Goal: Entertainment & Leisure: Browse casually

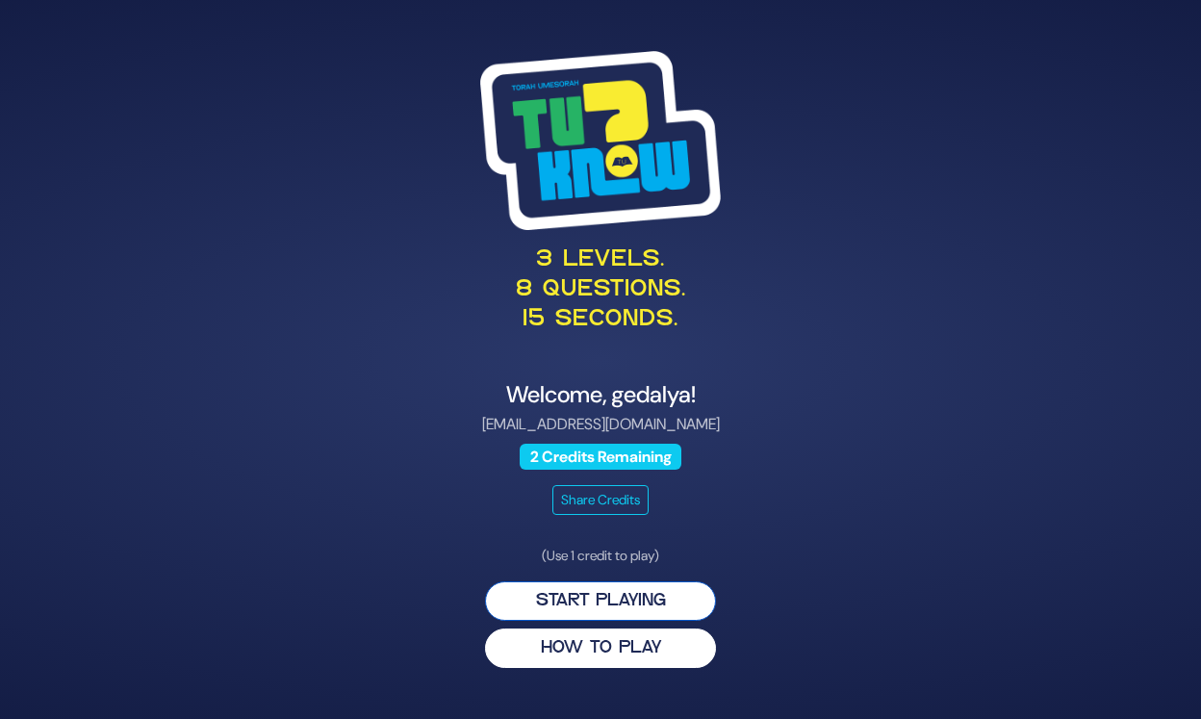
click at [672, 597] on button "Start Playing" at bounding box center [600, 600] width 231 height 39
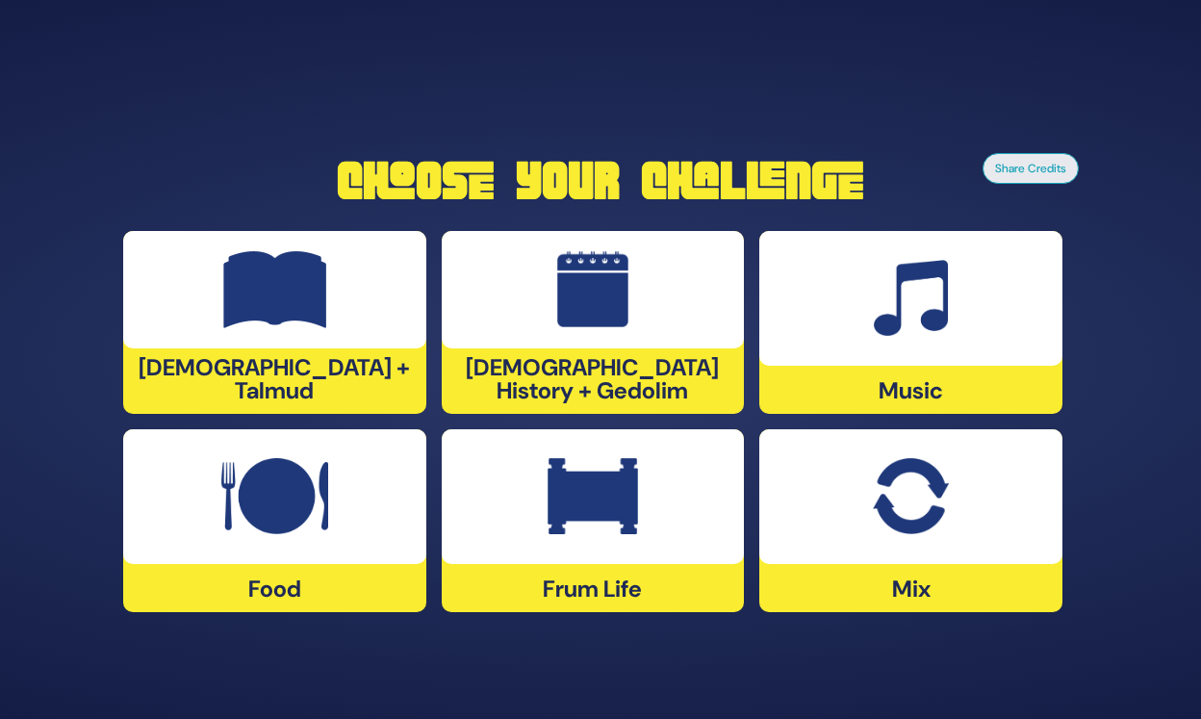
click at [935, 335] on img at bounding box center [911, 298] width 74 height 77
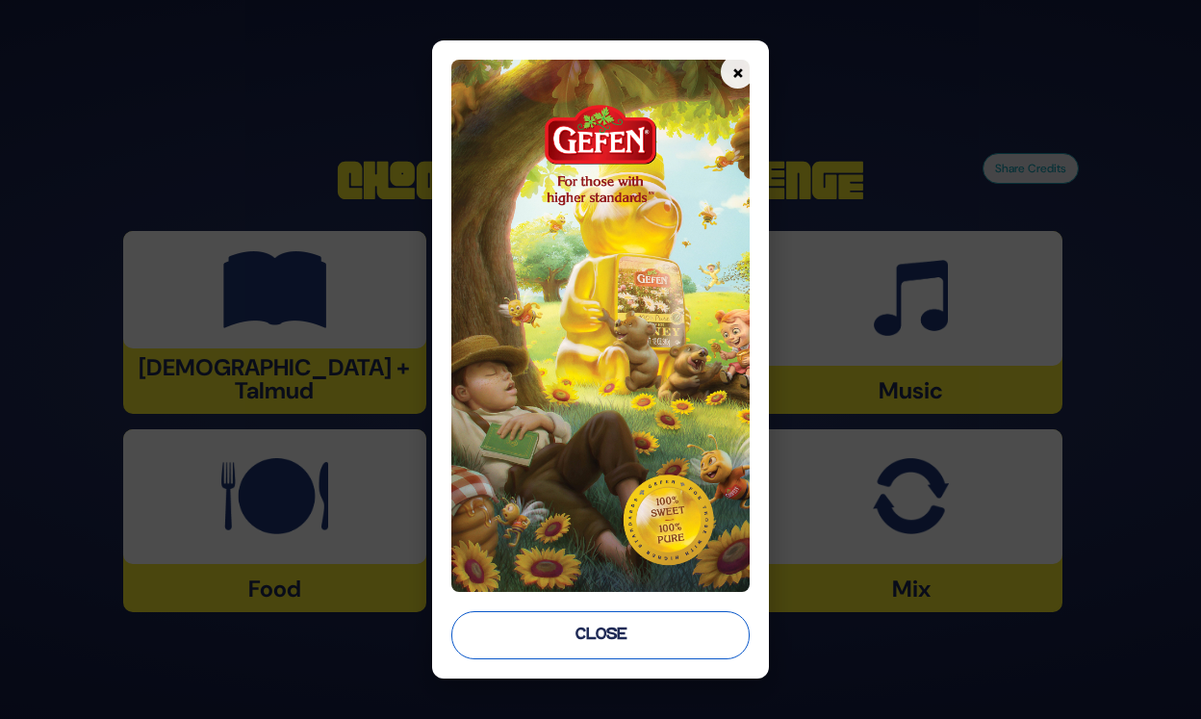
click at [636, 633] on button "Close" at bounding box center [600, 635] width 299 height 48
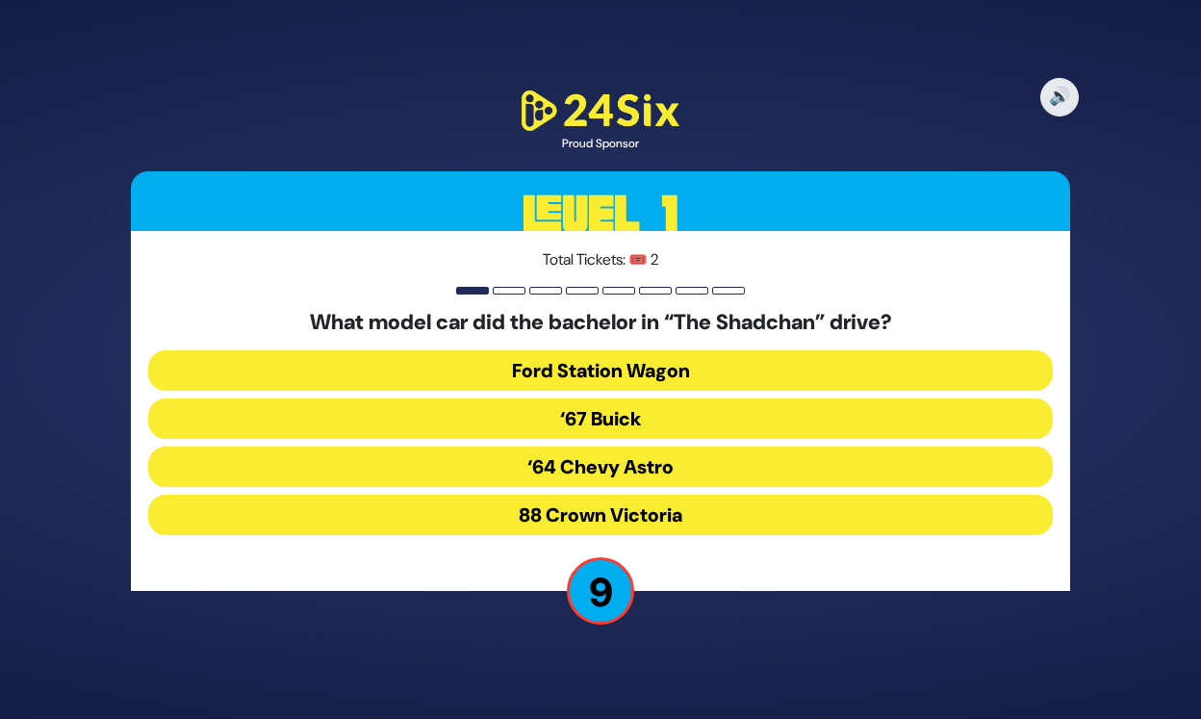
click at [602, 429] on button "‘67 Buick" at bounding box center [600, 418] width 905 height 40
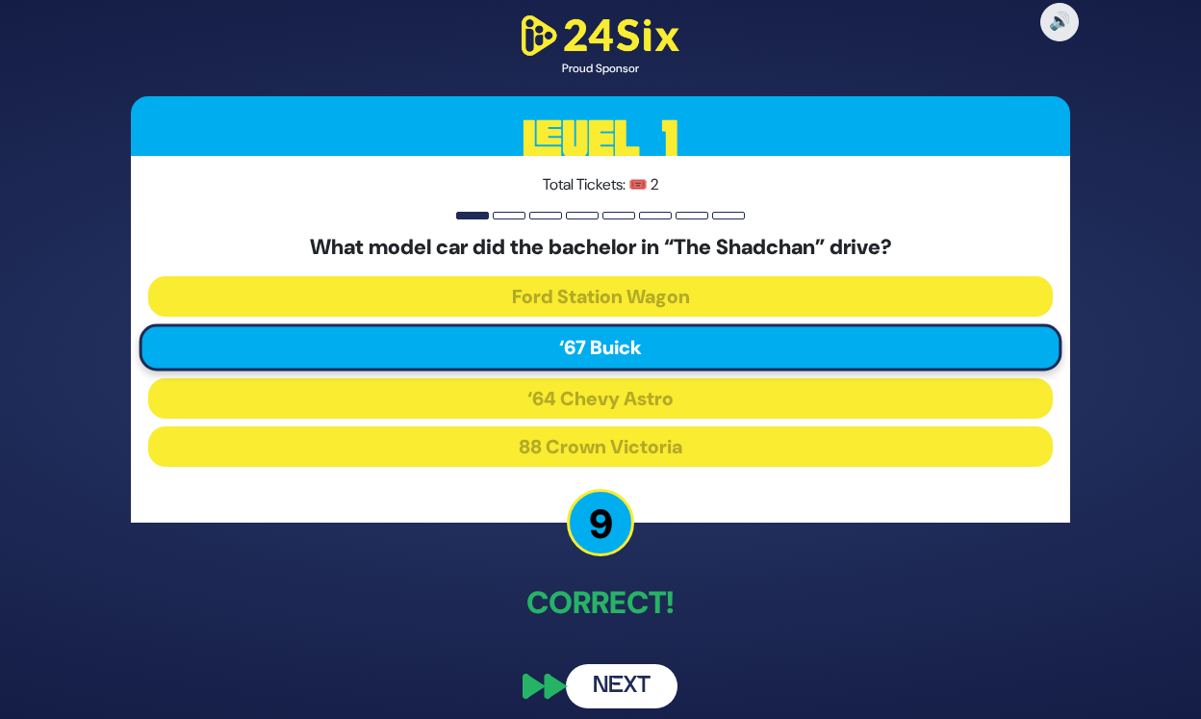
click at [638, 691] on button "Next" at bounding box center [622, 686] width 112 height 44
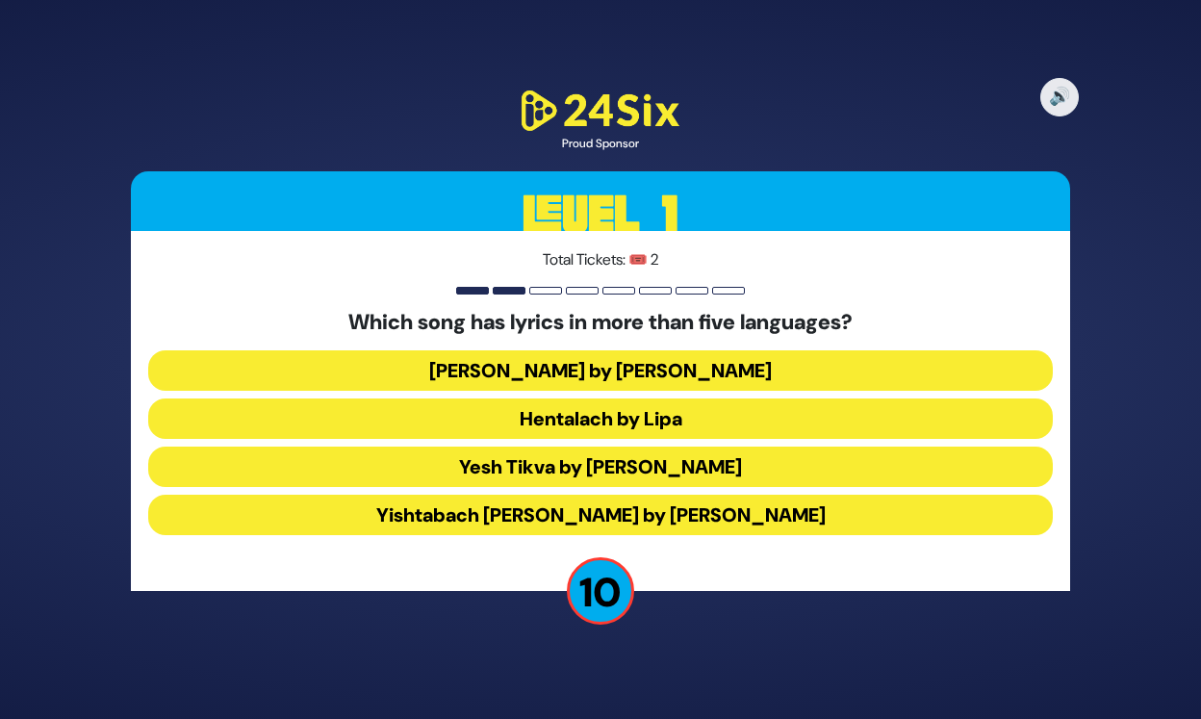
click at [609, 420] on button "Hentalach by Lipa" at bounding box center [600, 418] width 905 height 40
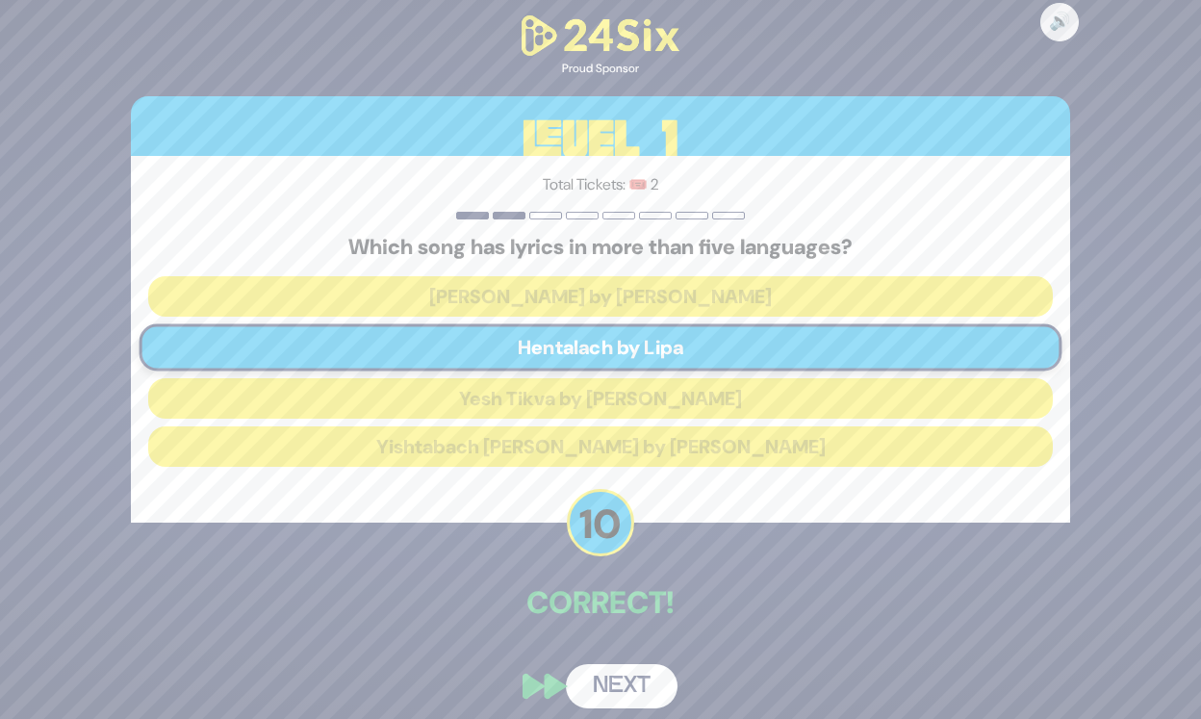
click at [632, 679] on button "Next" at bounding box center [622, 686] width 112 height 44
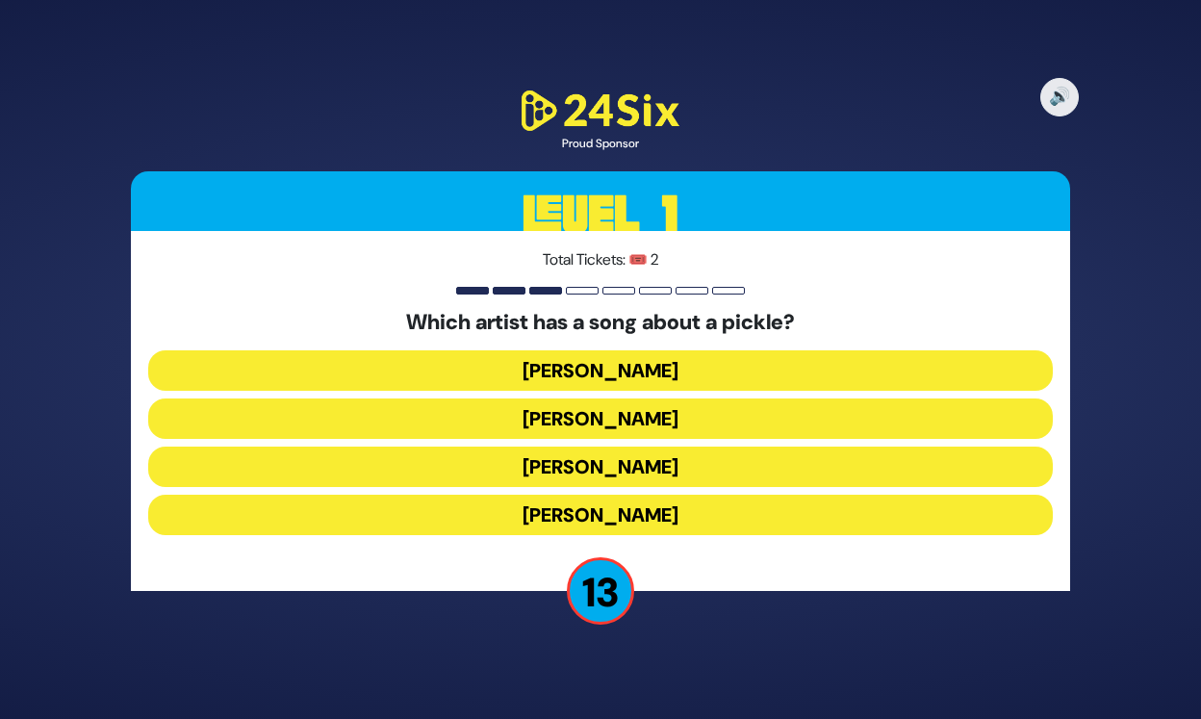
click at [678, 375] on button "[PERSON_NAME]" at bounding box center [600, 370] width 905 height 40
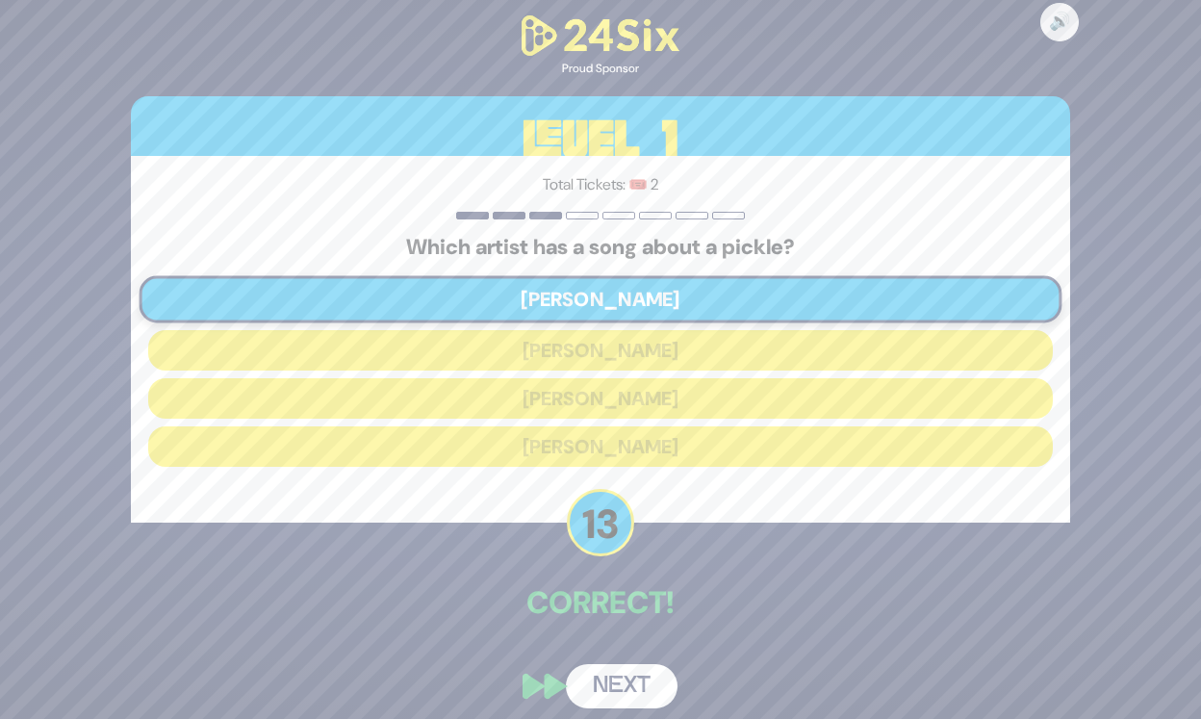
click at [625, 681] on button "Next" at bounding box center [622, 686] width 112 height 44
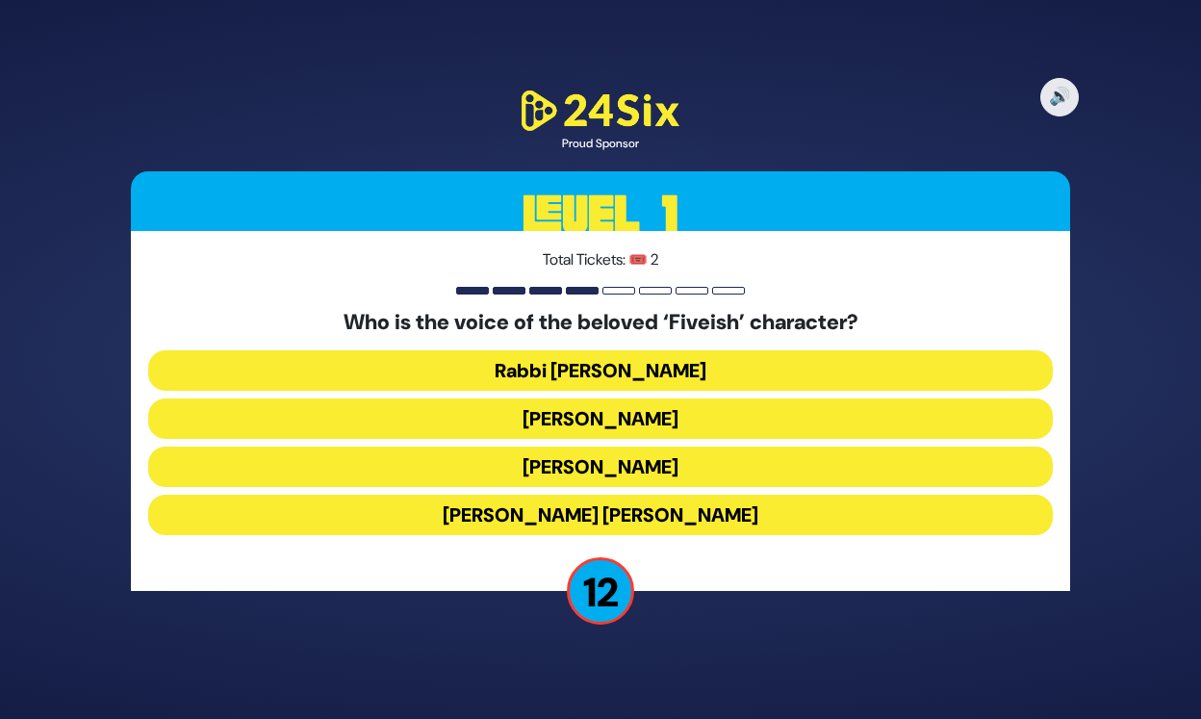
click at [601, 470] on button "[PERSON_NAME]" at bounding box center [600, 467] width 905 height 40
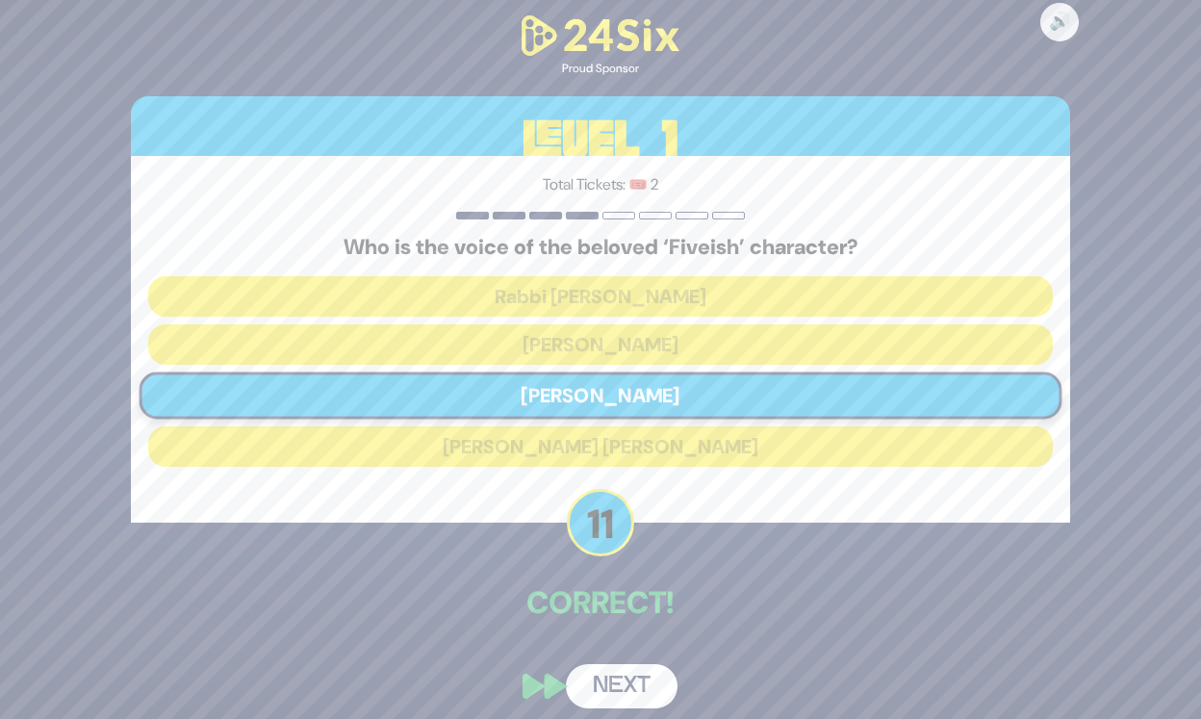
click at [644, 673] on button "Next" at bounding box center [622, 686] width 112 height 44
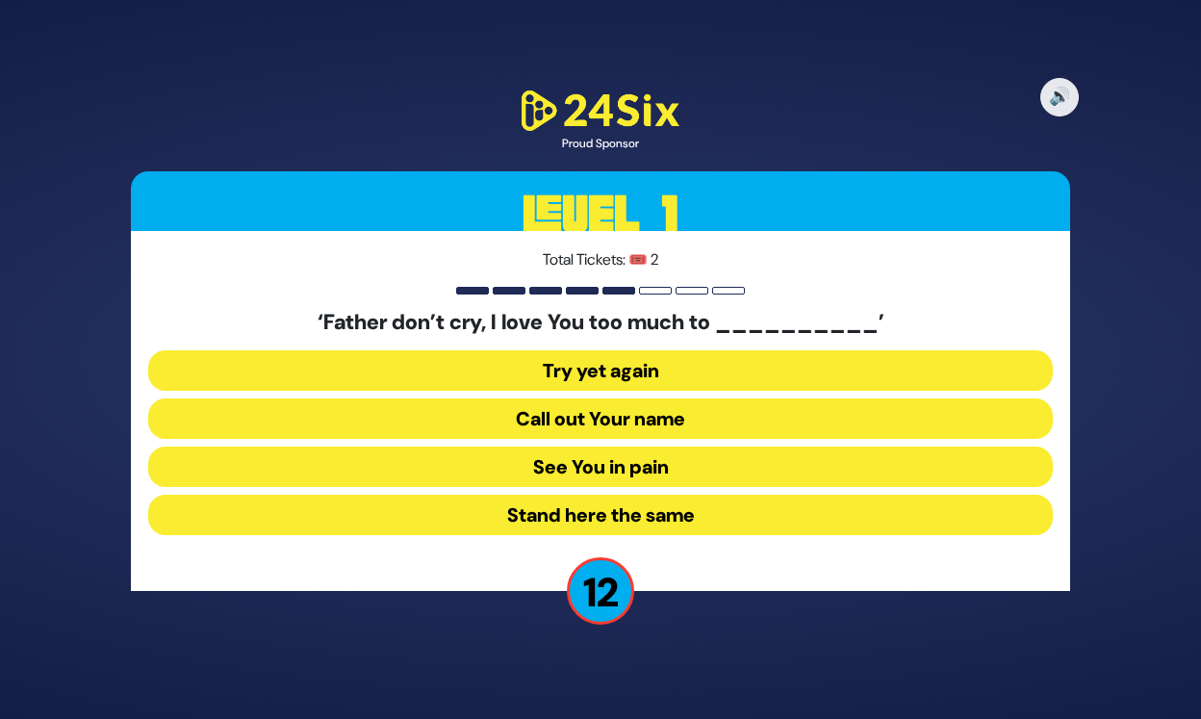
click at [631, 465] on button "See You in pain" at bounding box center [600, 467] width 905 height 40
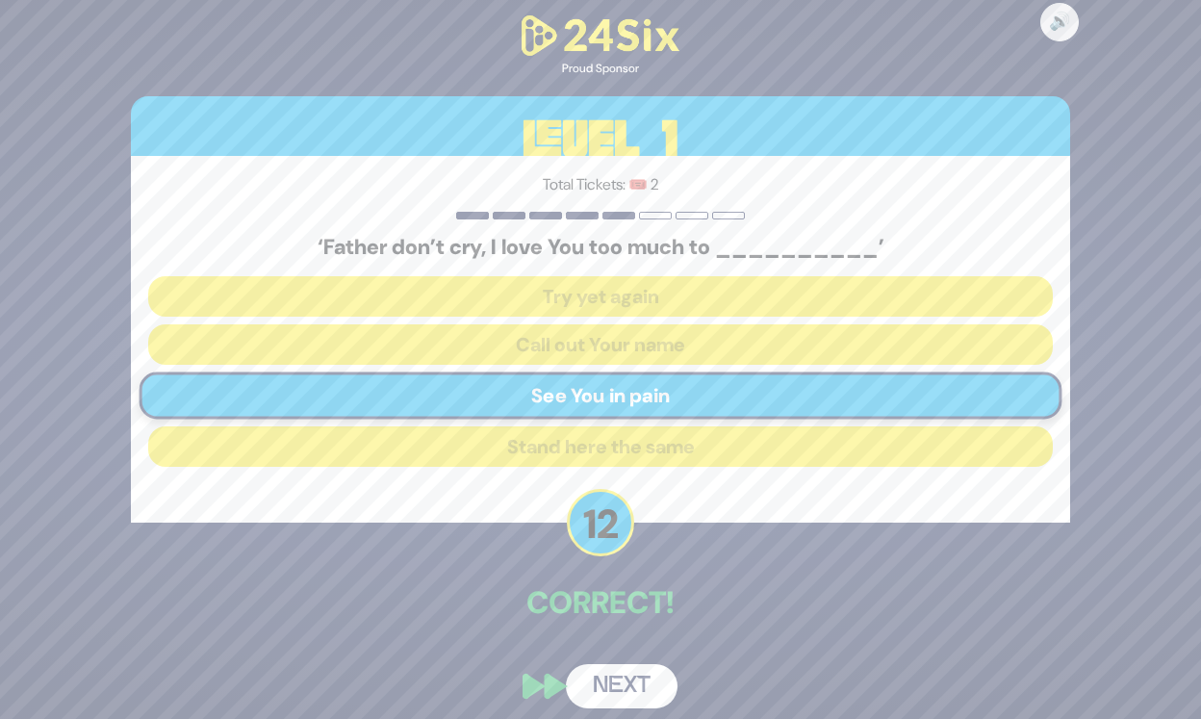
click at [627, 675] on button "Next" at bounding box center [622, 686] width 112 height 44
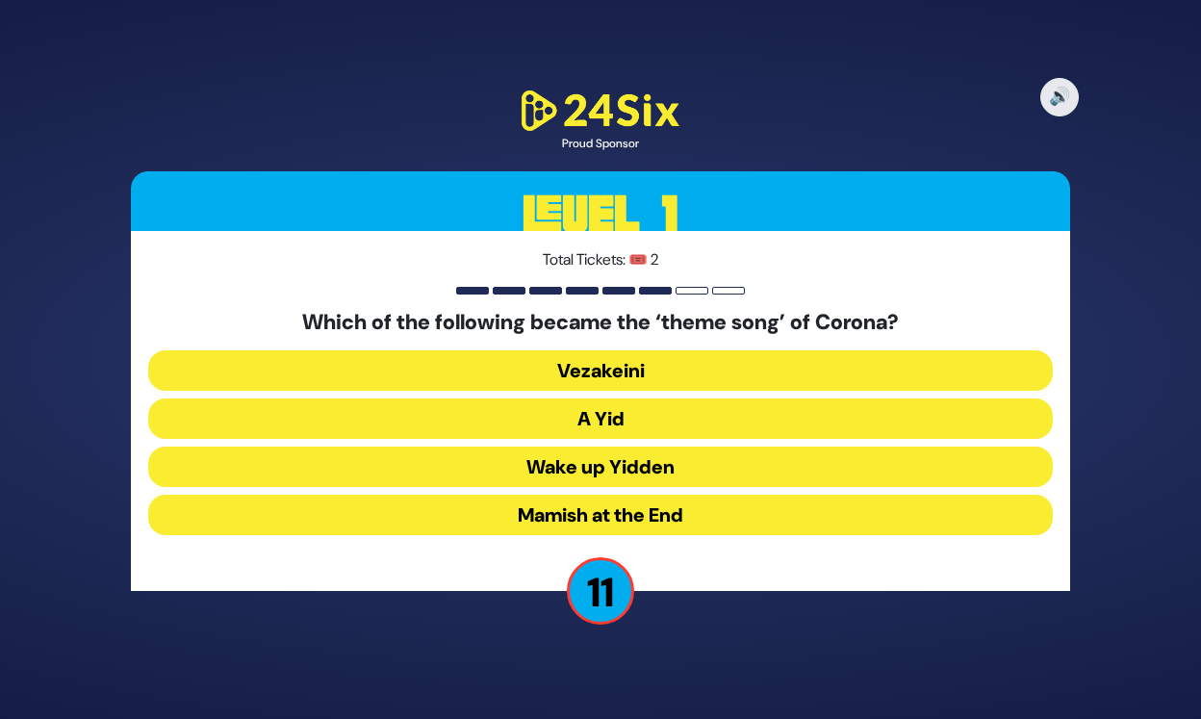
click at [614, 425] on button "A Yid" at bounding box center [600, 418] width 905 height 40
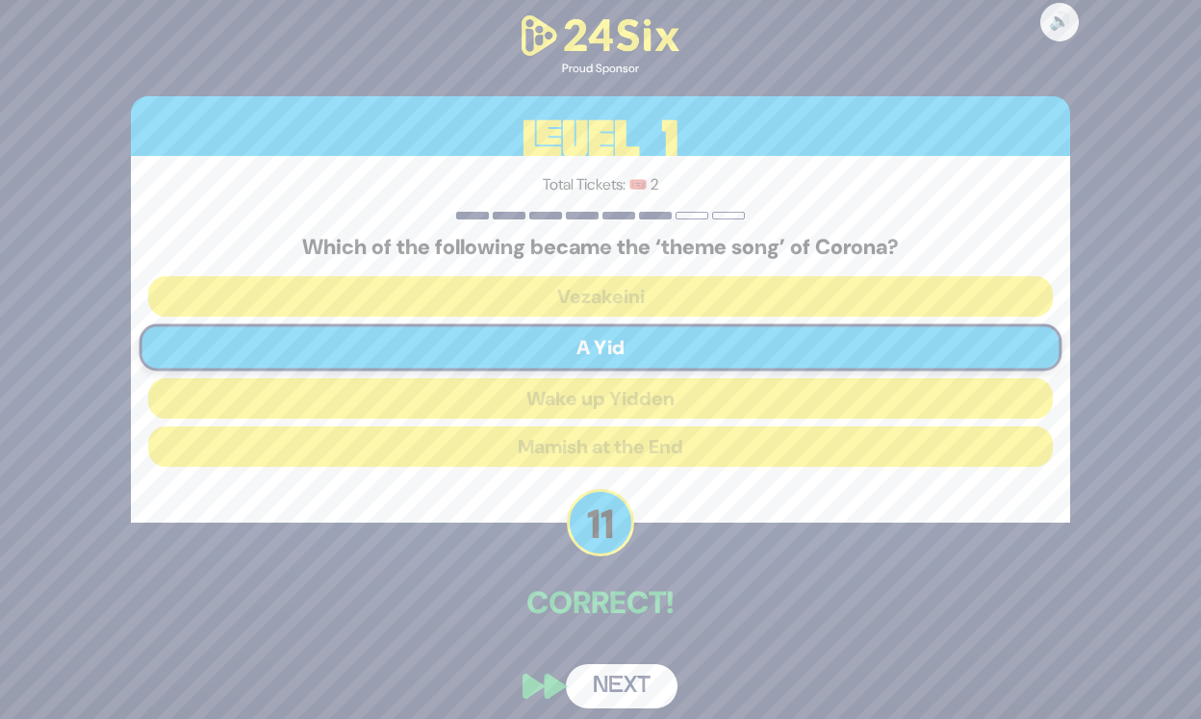
click at [652, 690] on button "Next" at bounding box center [622, 686] width 112 height 44
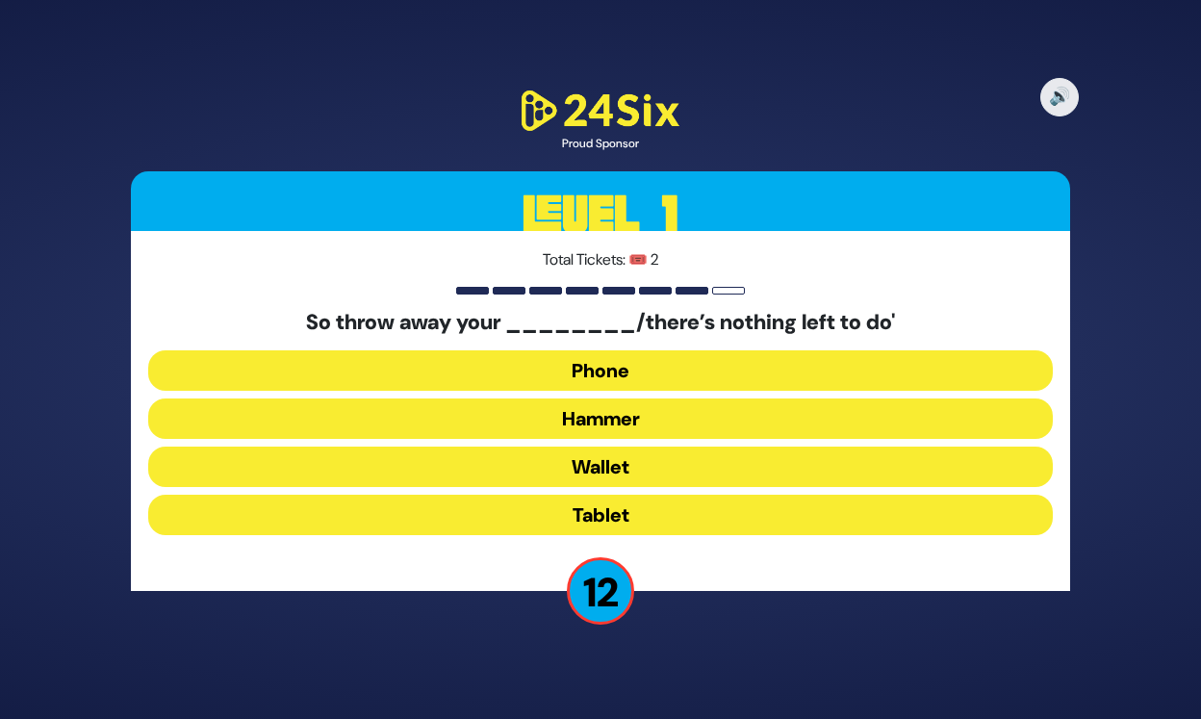
click at [590, 427] on button "Hammer" at bounding box center [600, 418] width 905 height 40
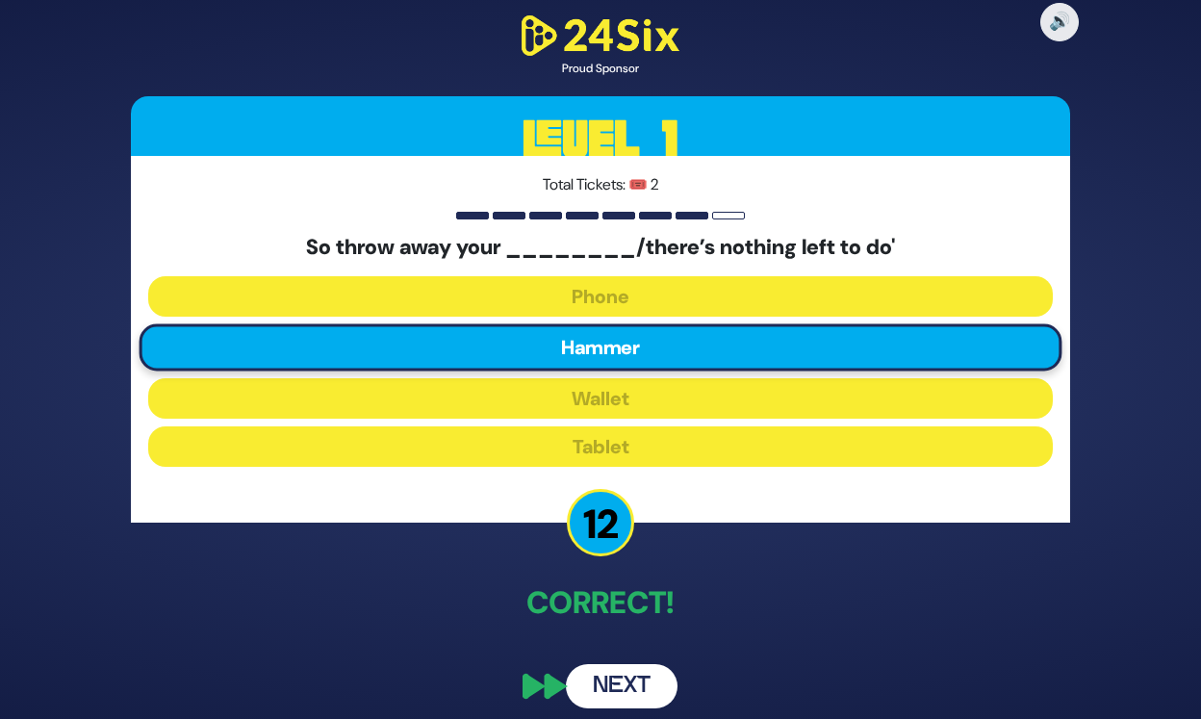
click at [639, 695] on button "Next" at bounding box center [622, 686] width 112 height 44
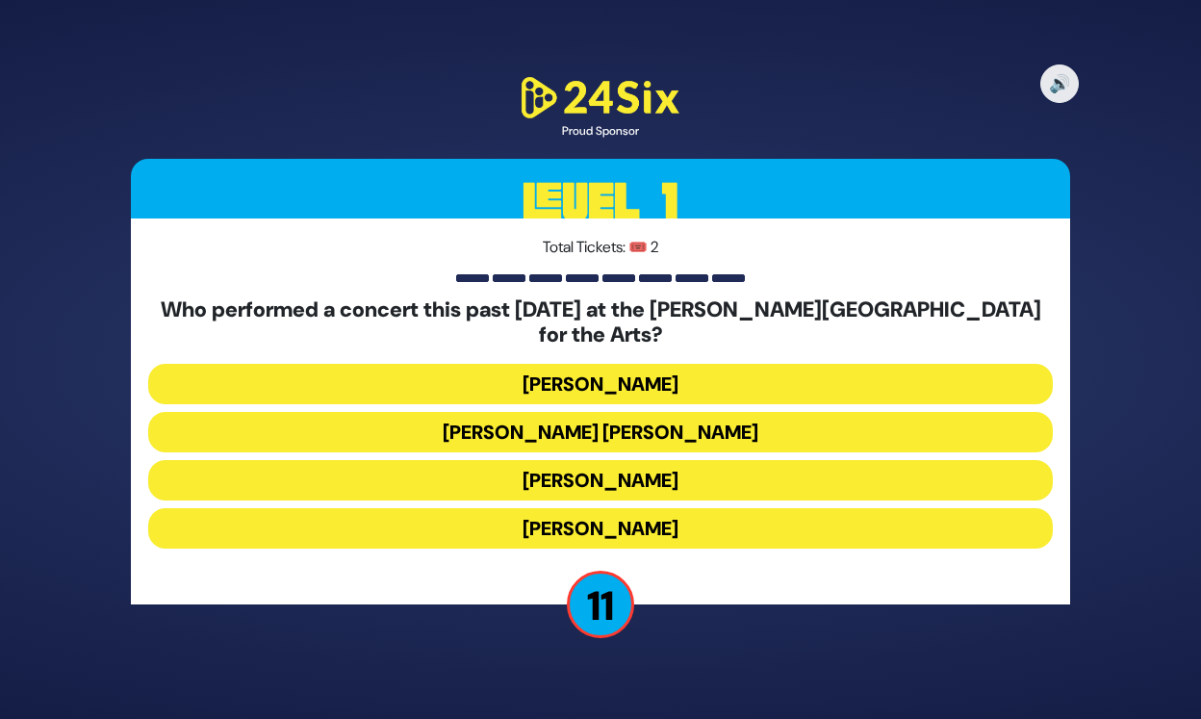
click at [593, 520] on button "[PERSON_NAME]" at bounding box center [600, 528] width 905 height 40
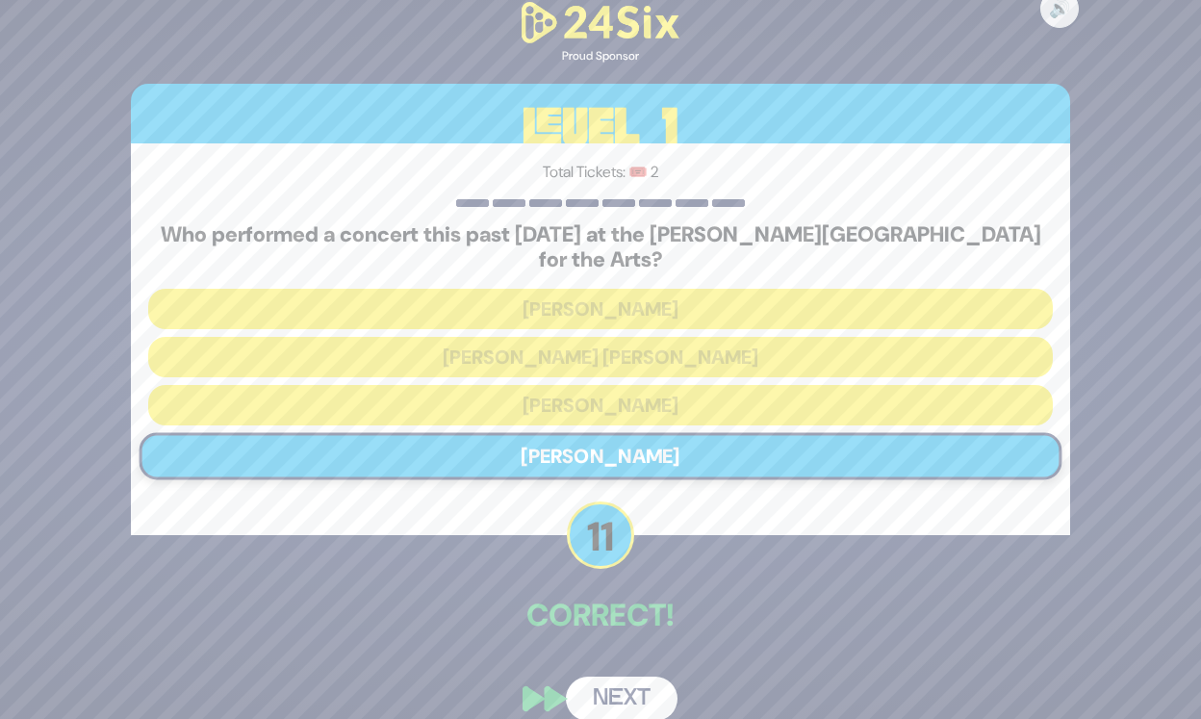
click at [627, 681] on button "Next" at bounding box center [622, 699] width 112 height 44
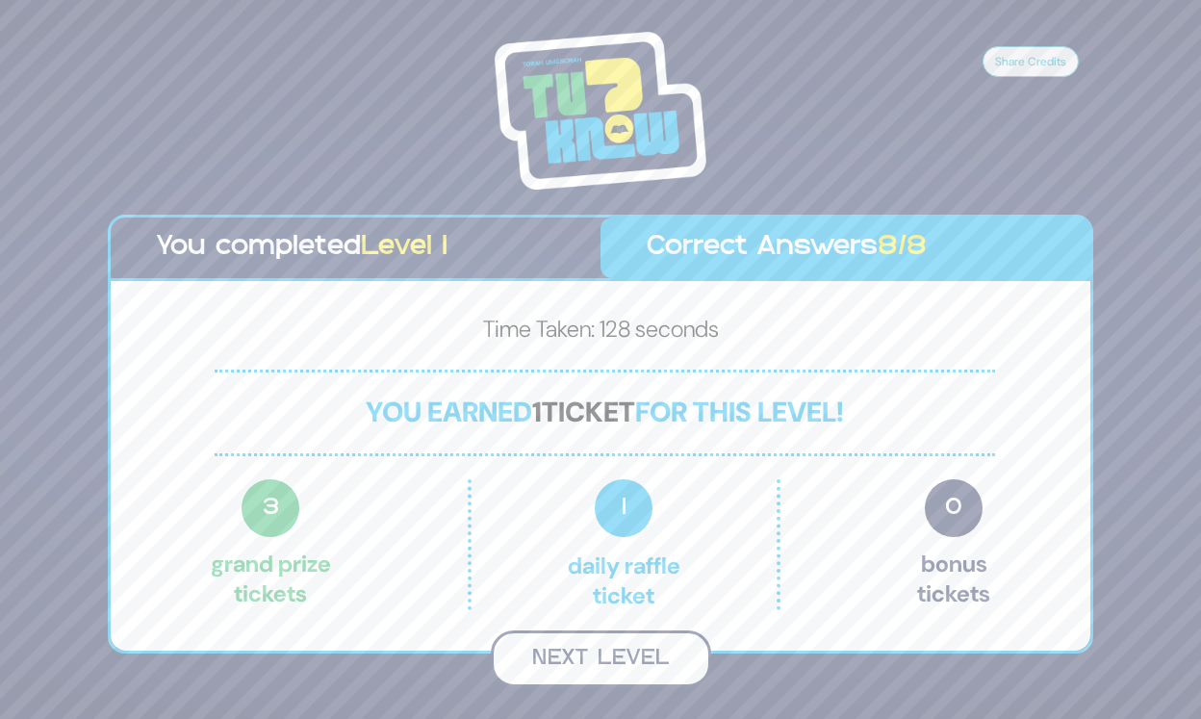
click at [642, 657] on button "Next Level" at bounding box center [601, 658] width 220 height 57
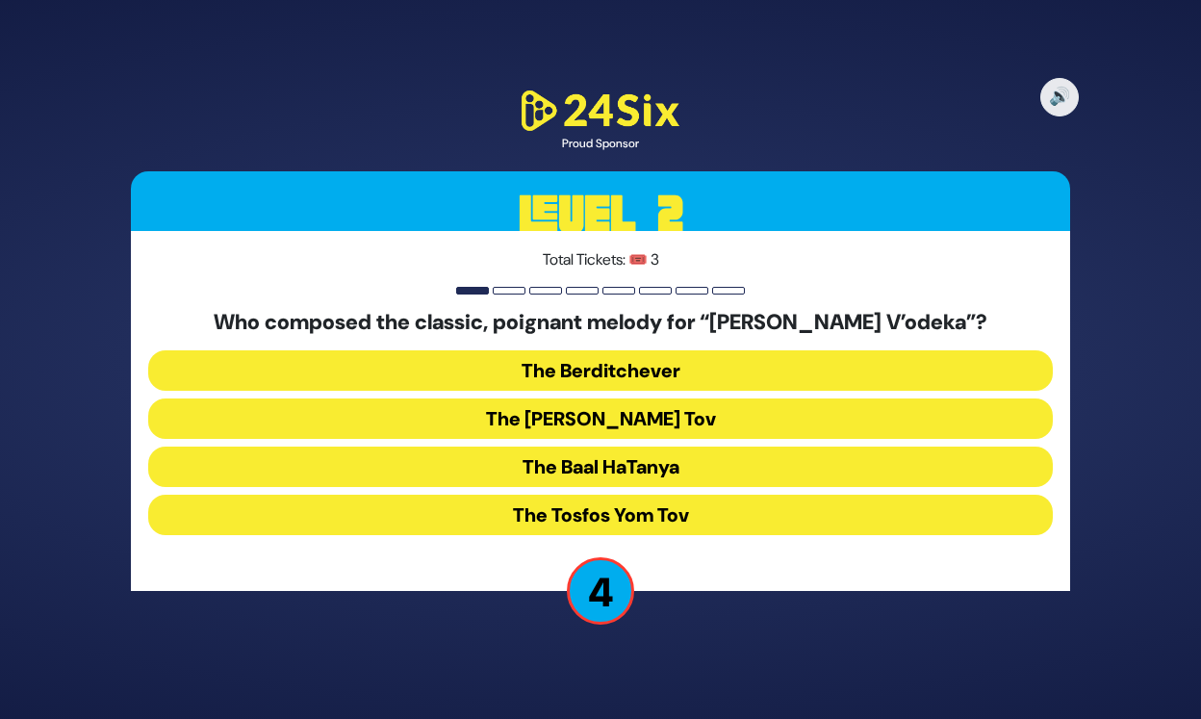
click at [659, 416] on button "The [PERSON_NAME] Tov" at bounding box center [600, 418] width 905 height 40
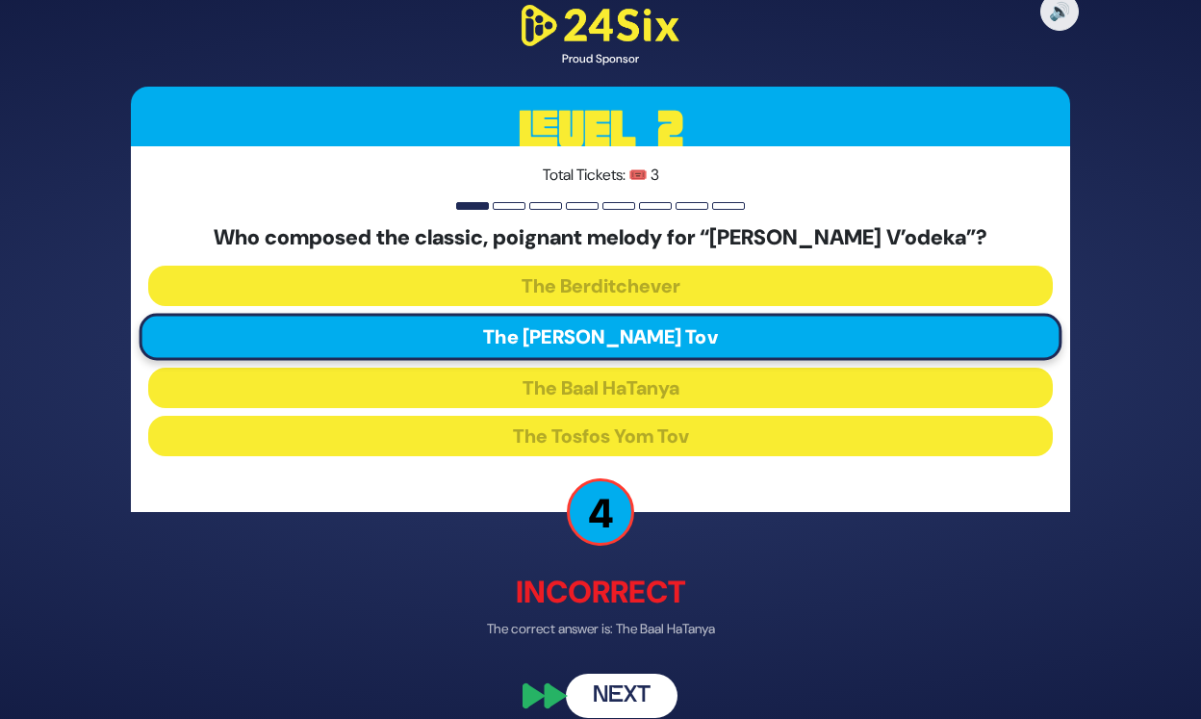
click at [650, 693] on button "Next" at bounding box center [622, 696] width 112 height 44
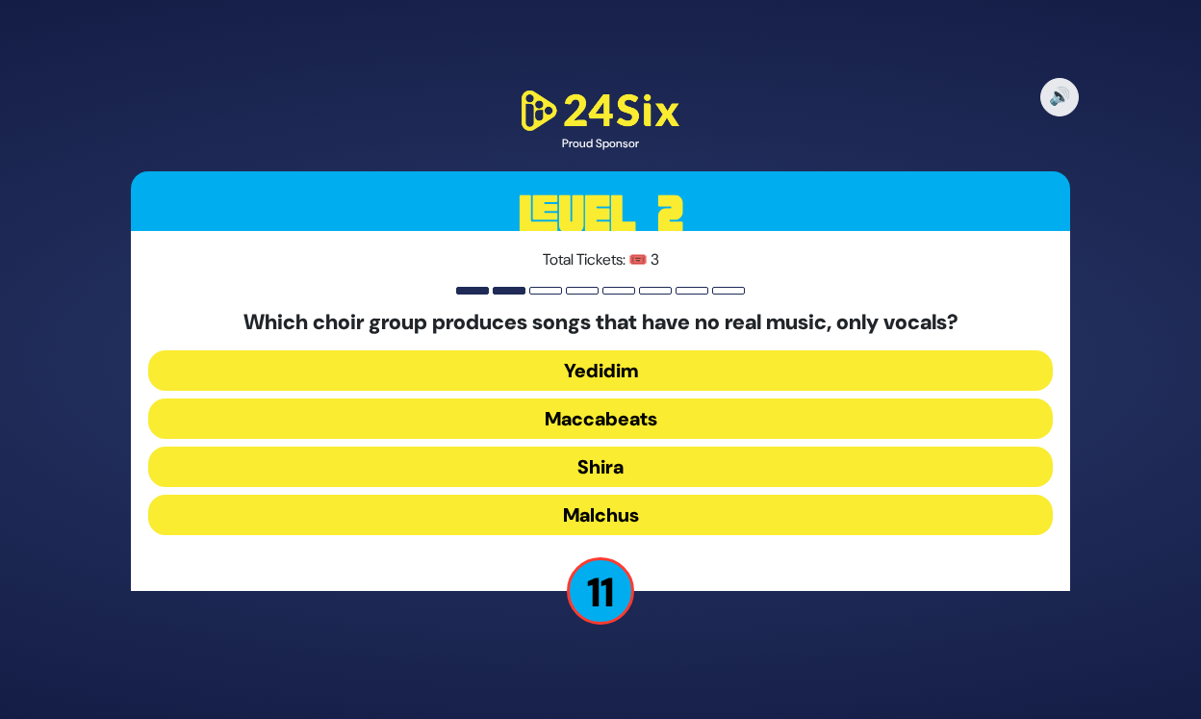
click at [638, 423] on button "Maccabeats" at bounding box center [600, 418] width 905 height 40
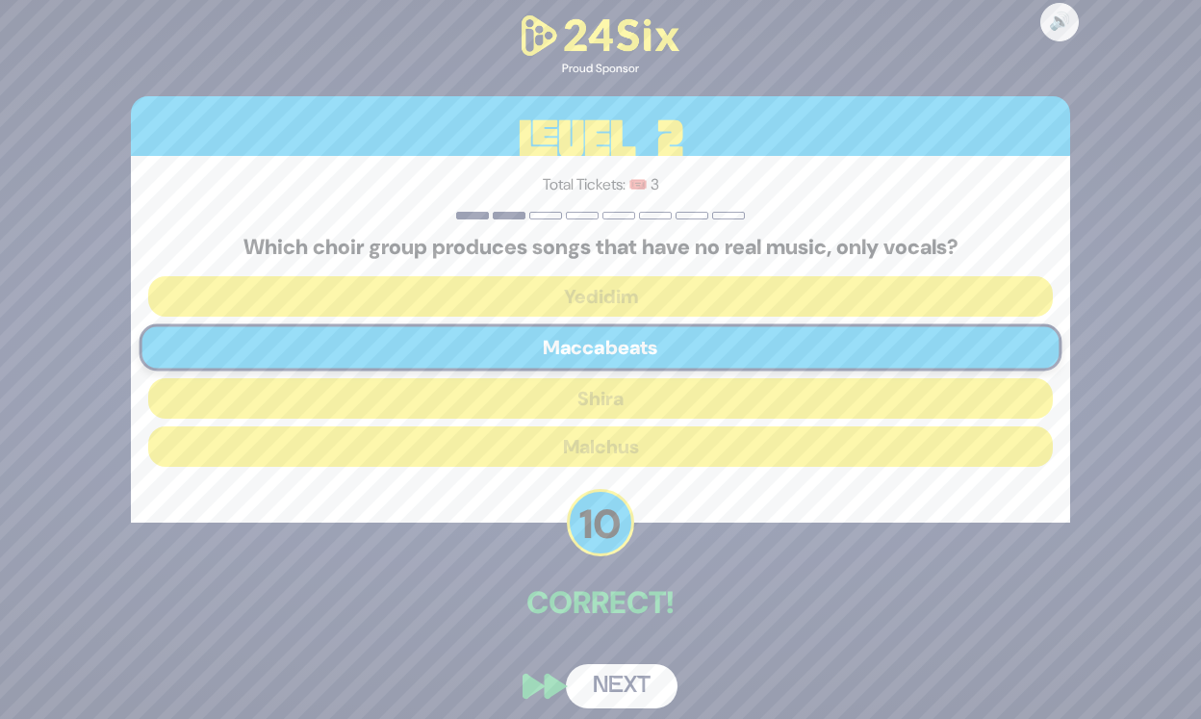
click at [630, 684] on button "Next" at bounding box center [622, 686] width 112 height 44
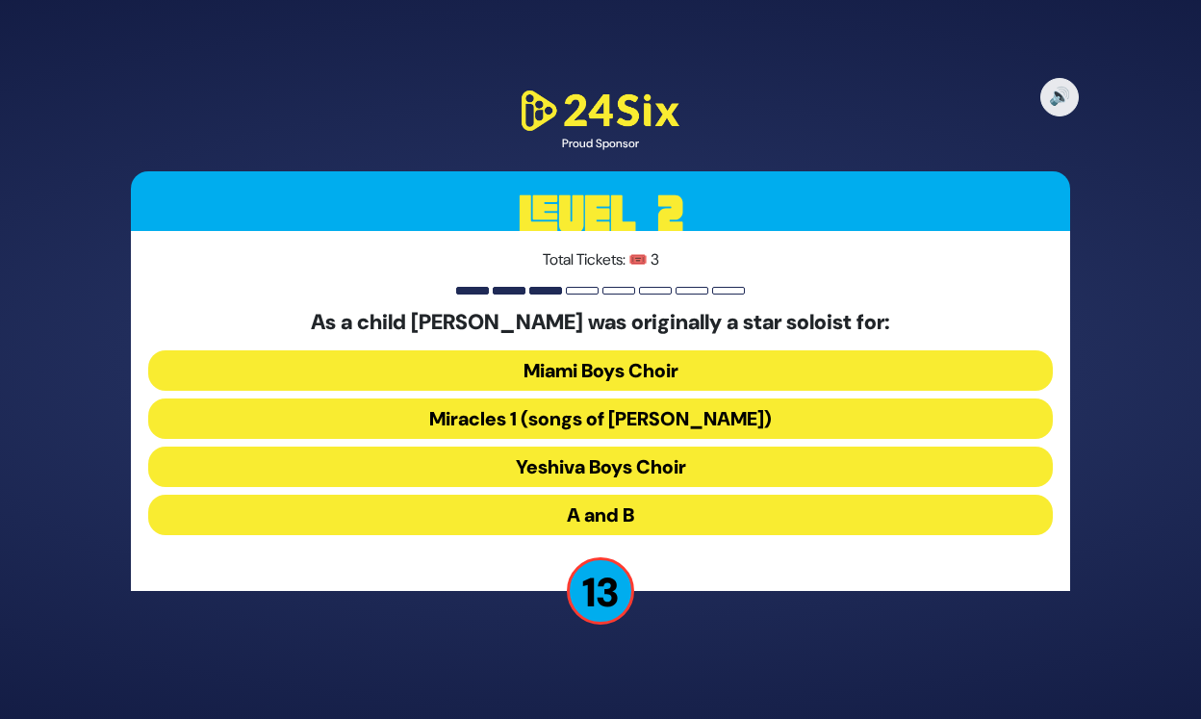
click at [664, 379] on button "Miami Boys Choir" at bounding box center [600, 370] width 905 height 40
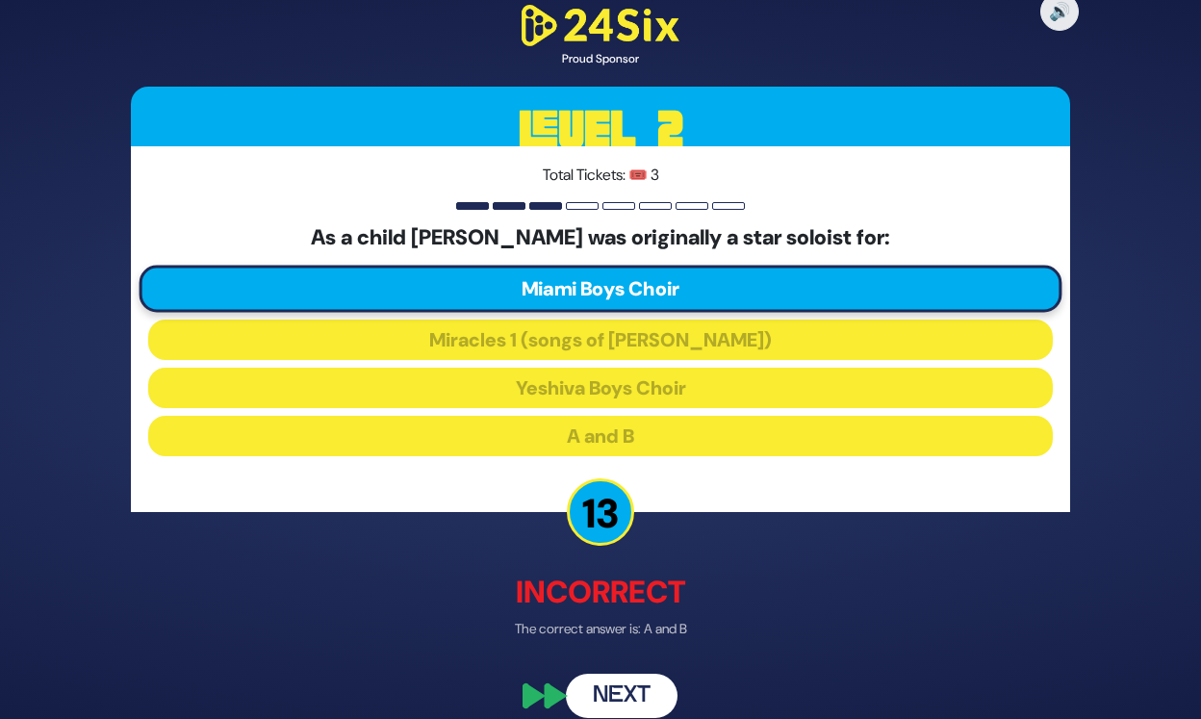
click at [614, 683] on button "Next" at bounding box center [622, 696] width 112 height 44
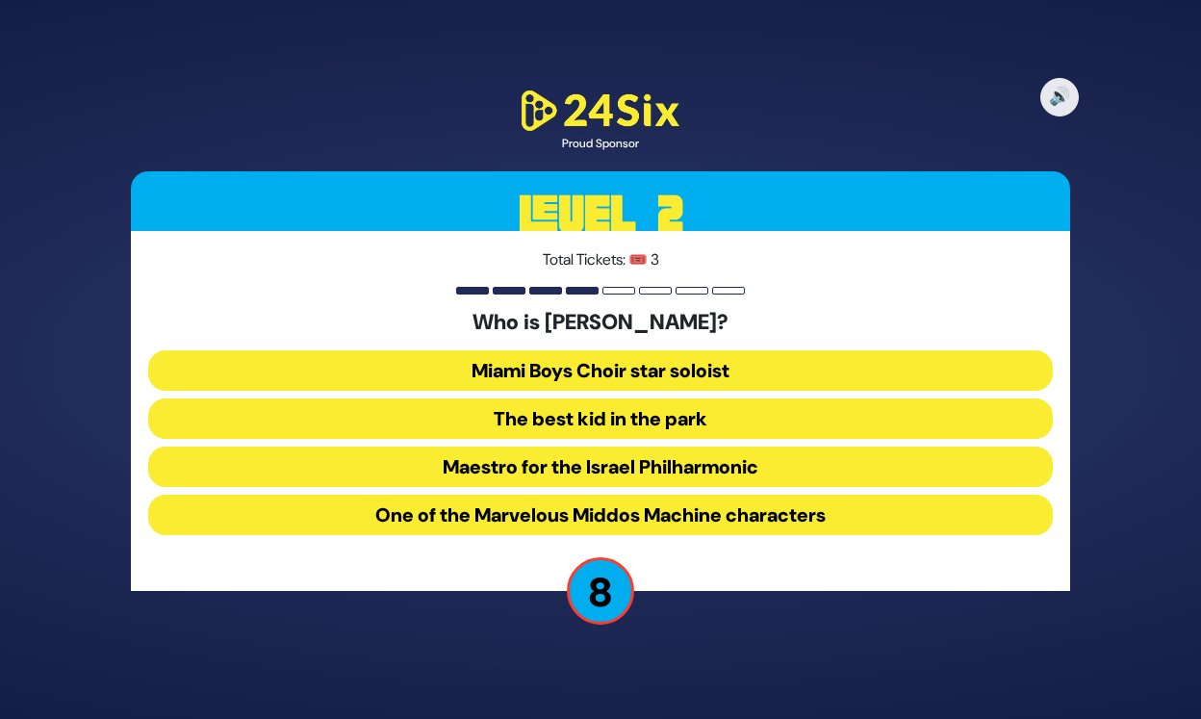
click at [623, 417] on button "The best kid in the park" at bounding box center [600, 418] width 905 height 40
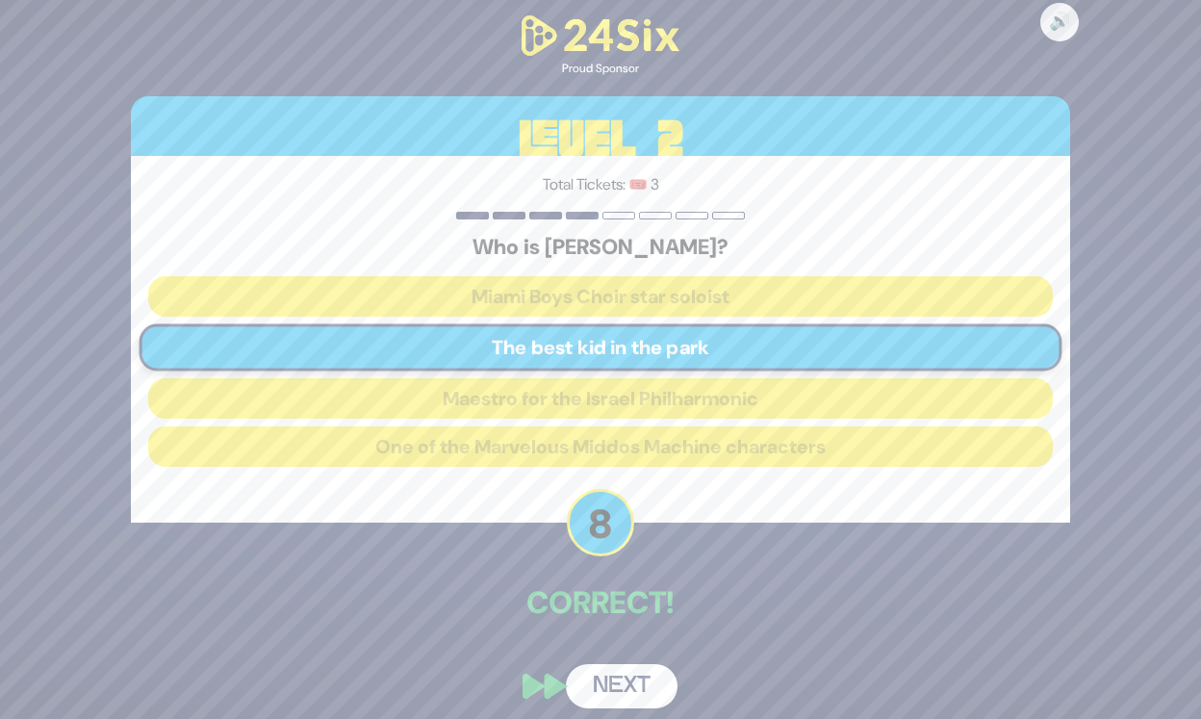
click at [657, 693] on button "Next" at bounding box center [622, 686] width 112 height 44
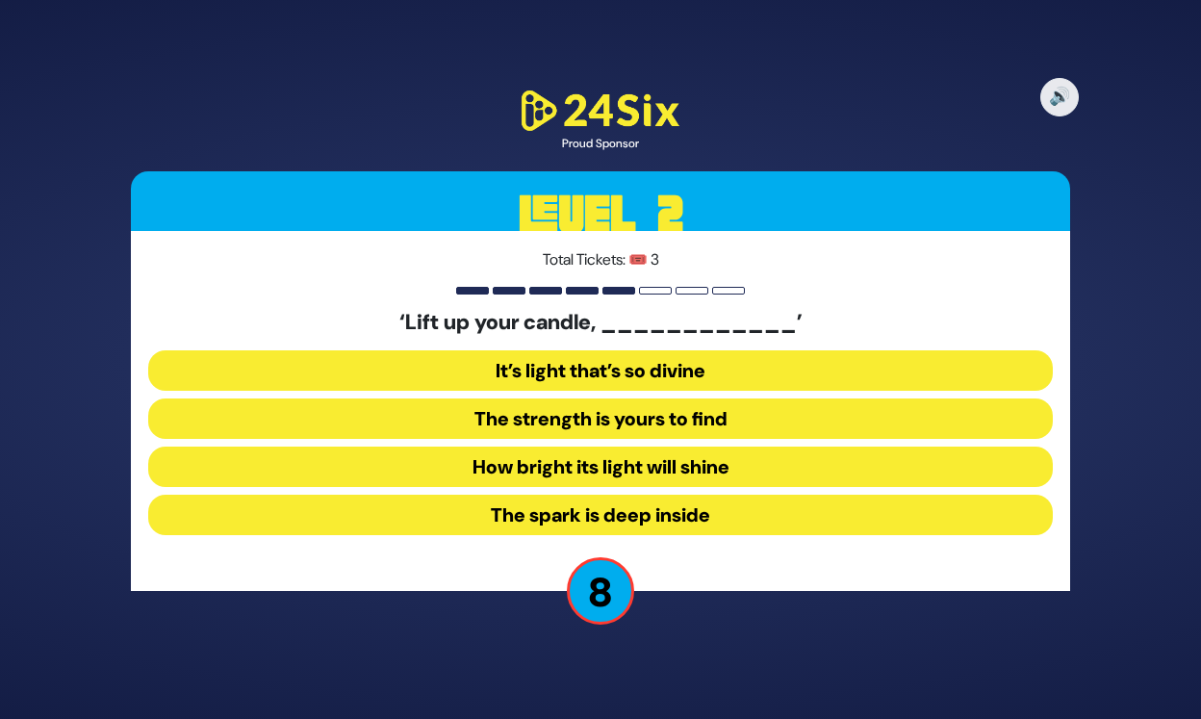
click at [588, 471] on button "How bright its light will shine" at bounding box center [600, 467] width 905 height 40
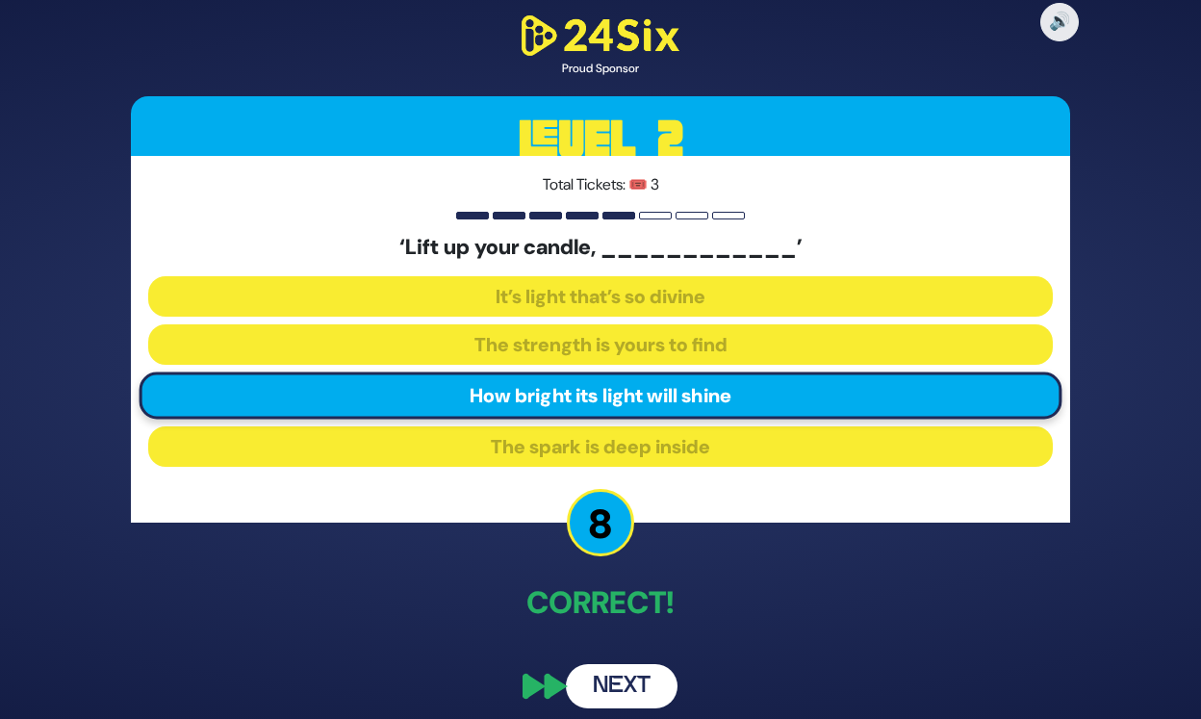
click at [630, 689] on button "Next" at bounding box center [622, 686] width 112 height 44
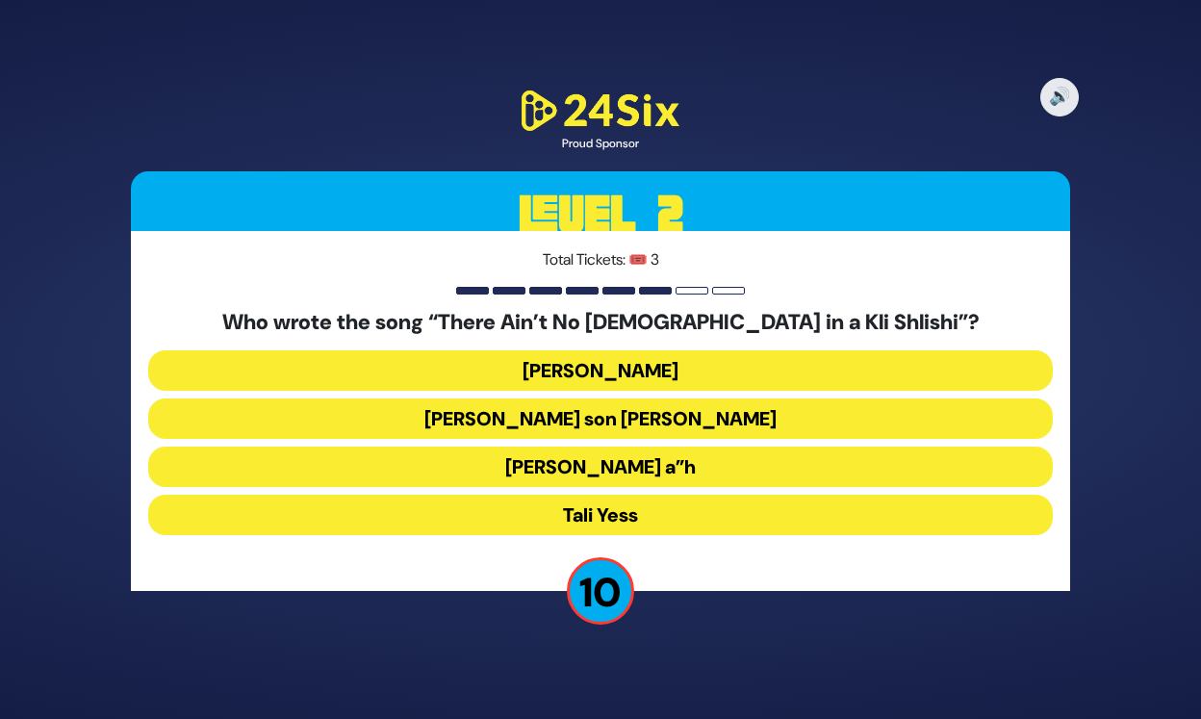
click at [588, 461] on button "[PERSON_NAME] a”h" at bounding box center [600, 467] width 905 height 40
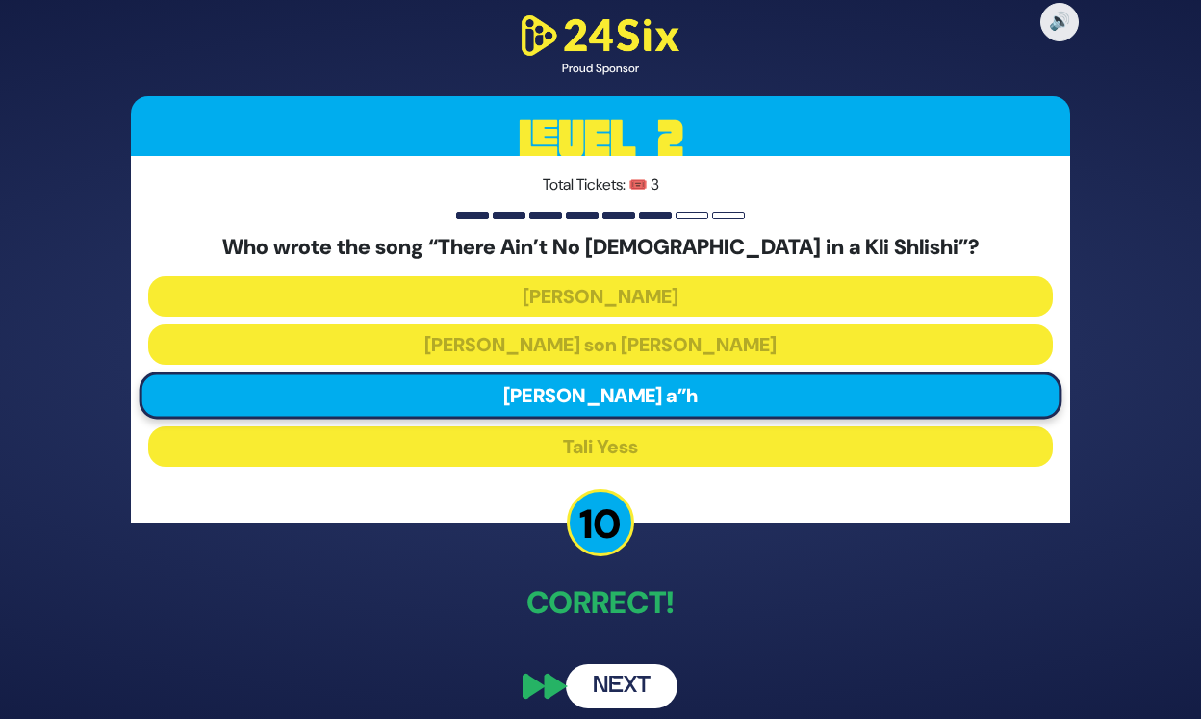
click at [627, 693] on button "Next" at bounding box center [622, 686] width 112 height 44
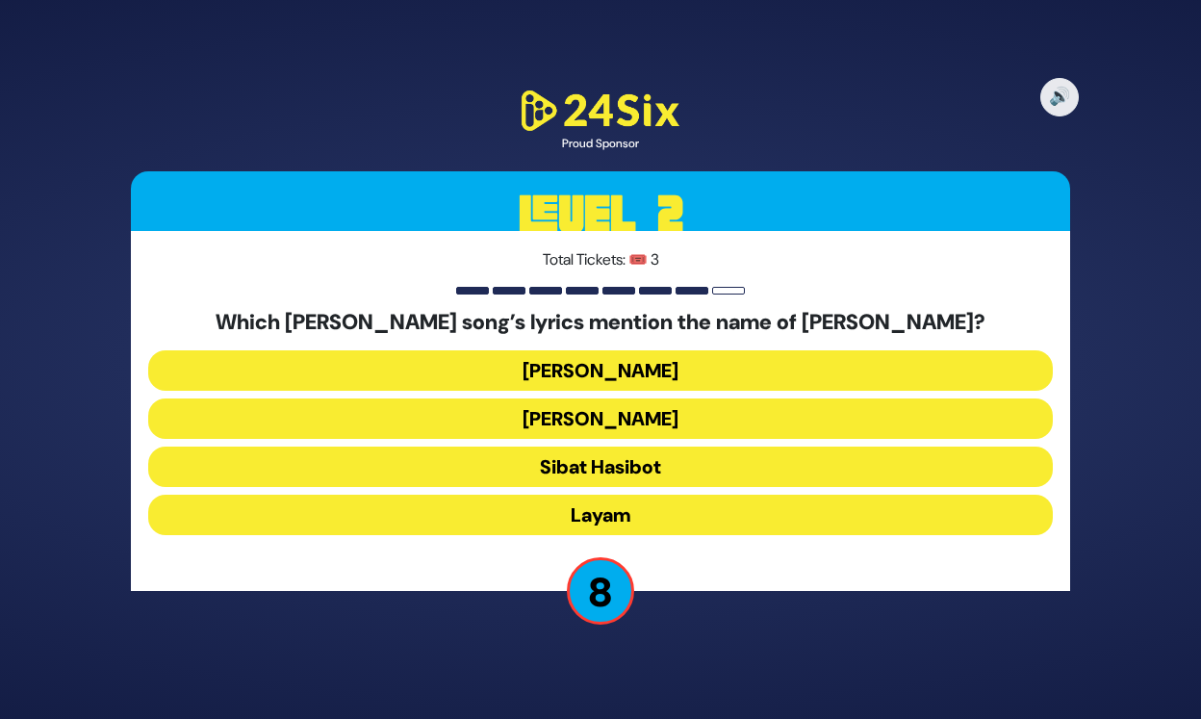
click at [628, 511] on button "Layam" at bounding box center [600, 515] width 905 height 40
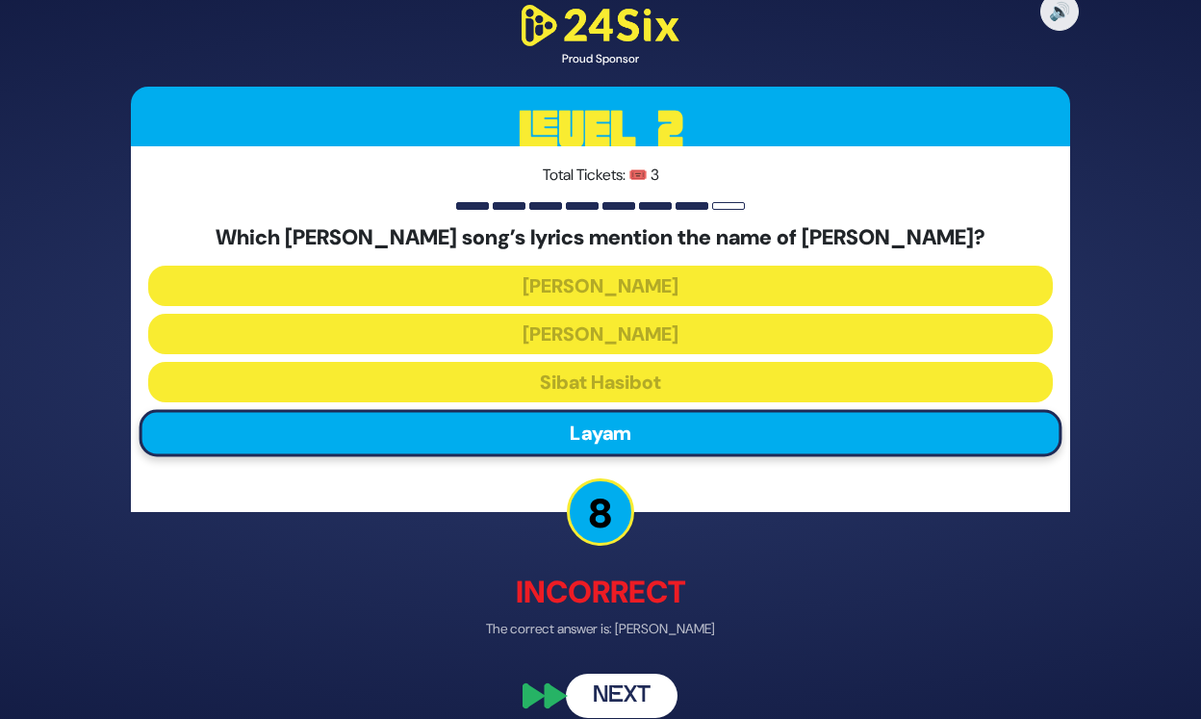
click at [615, 706] on button "Next" at bounding box center [622, 696] width 112 height 44
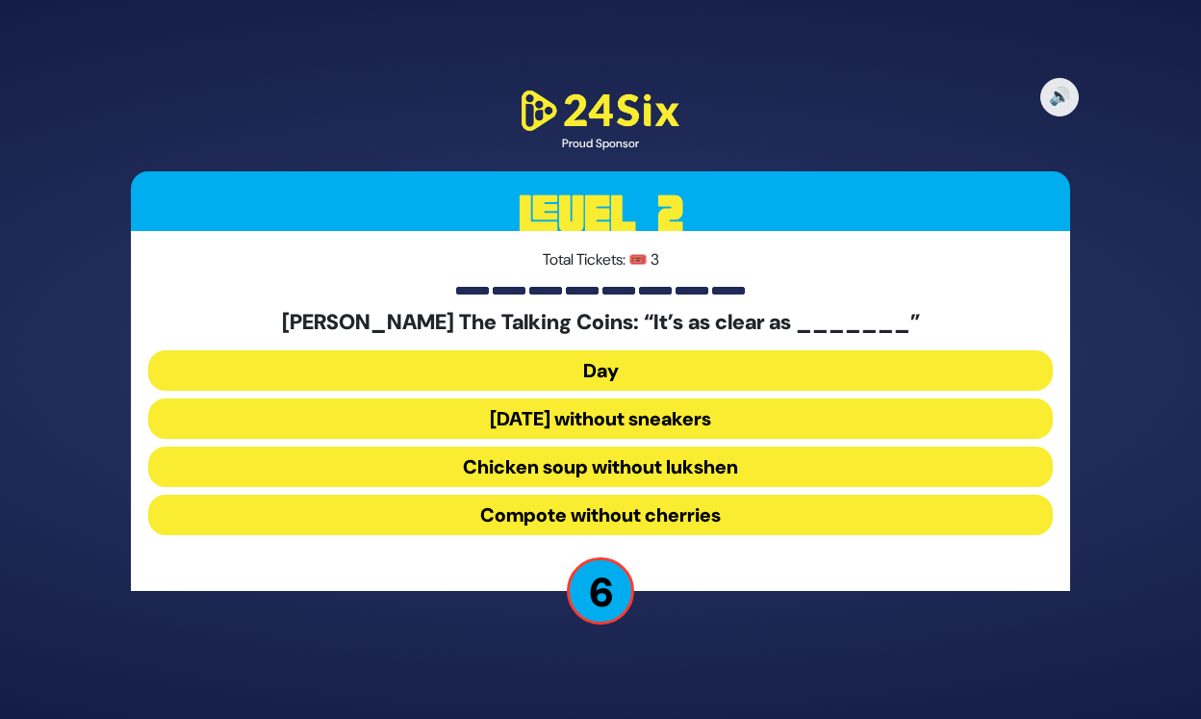
click at [627, 472] on button "Chicken soup without lukshen" at bounding box center [600, 467] width 905 height 40
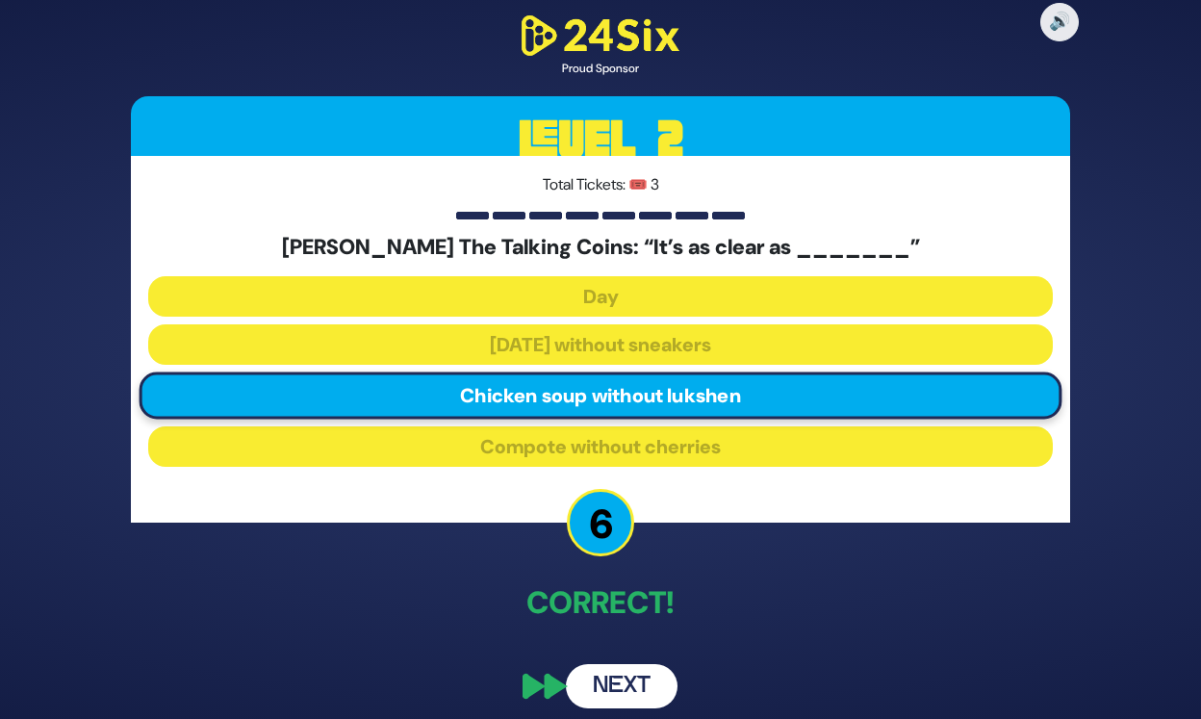
click at [607, 695] on button "Next" at bounding box center [622, 686] width 112 height 44
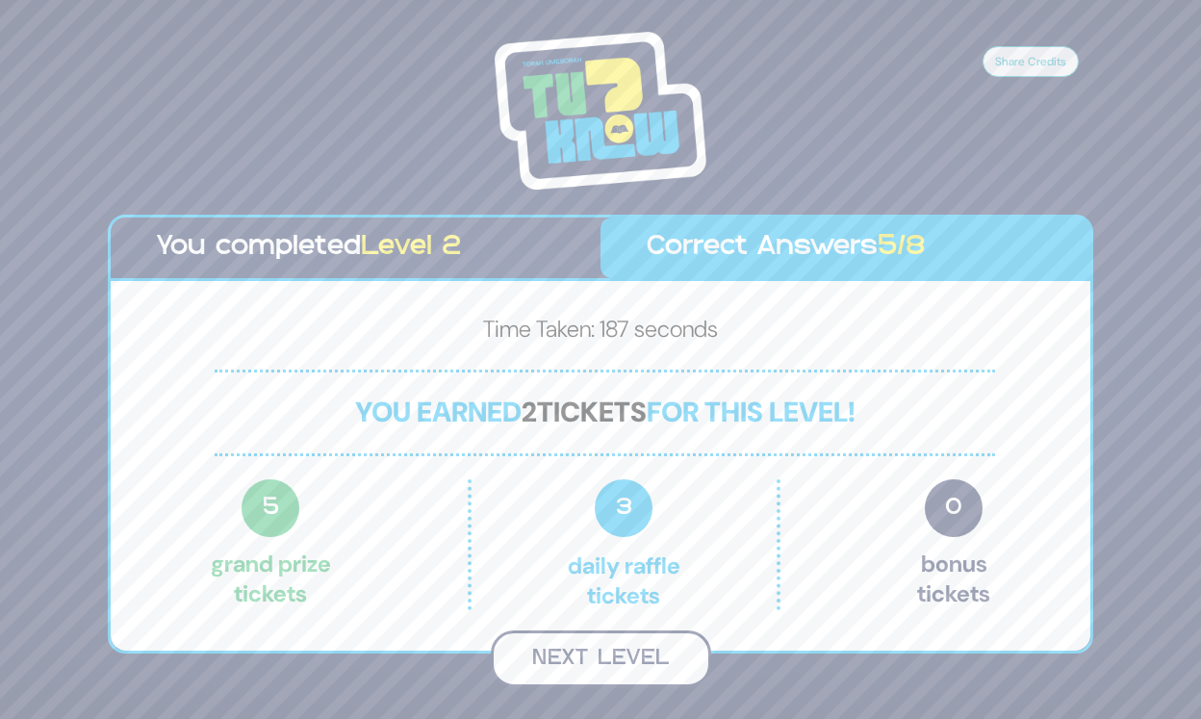
click at [646, 646] on button "Next Level" at bounding box center [601, 658] width 220 height 57
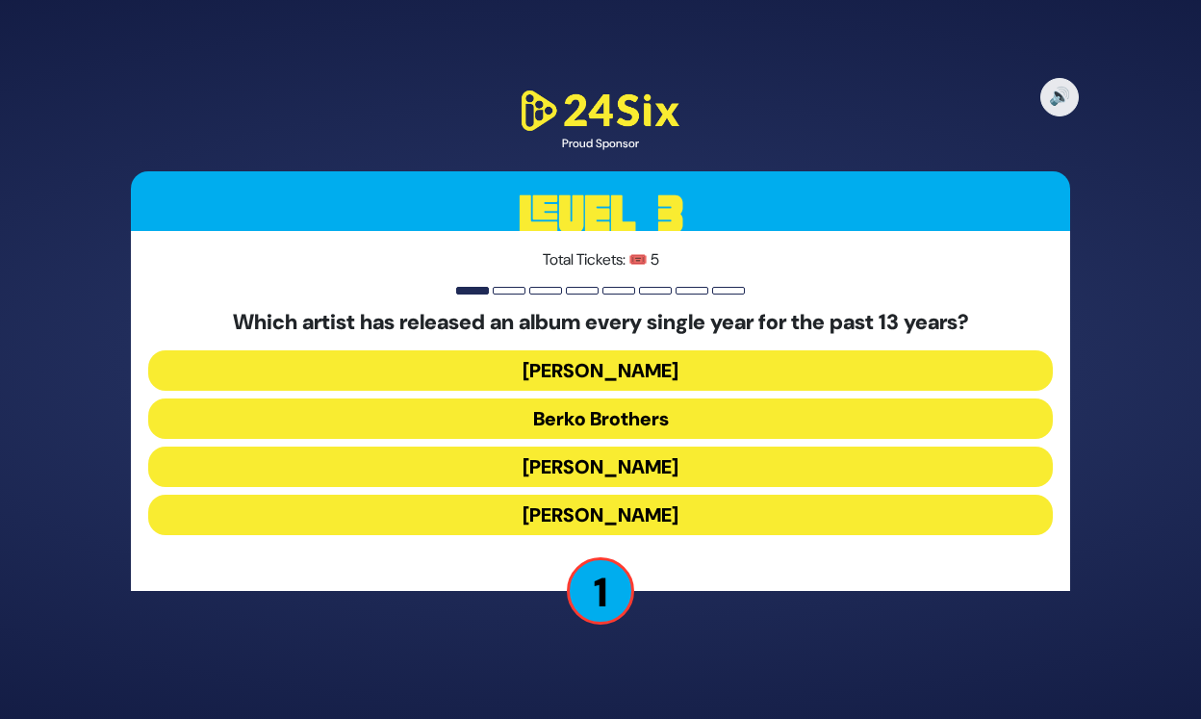
click at [652, 380] on button "[PERSON_NAME]" at bounding box center [600, 370] width 905 height 40
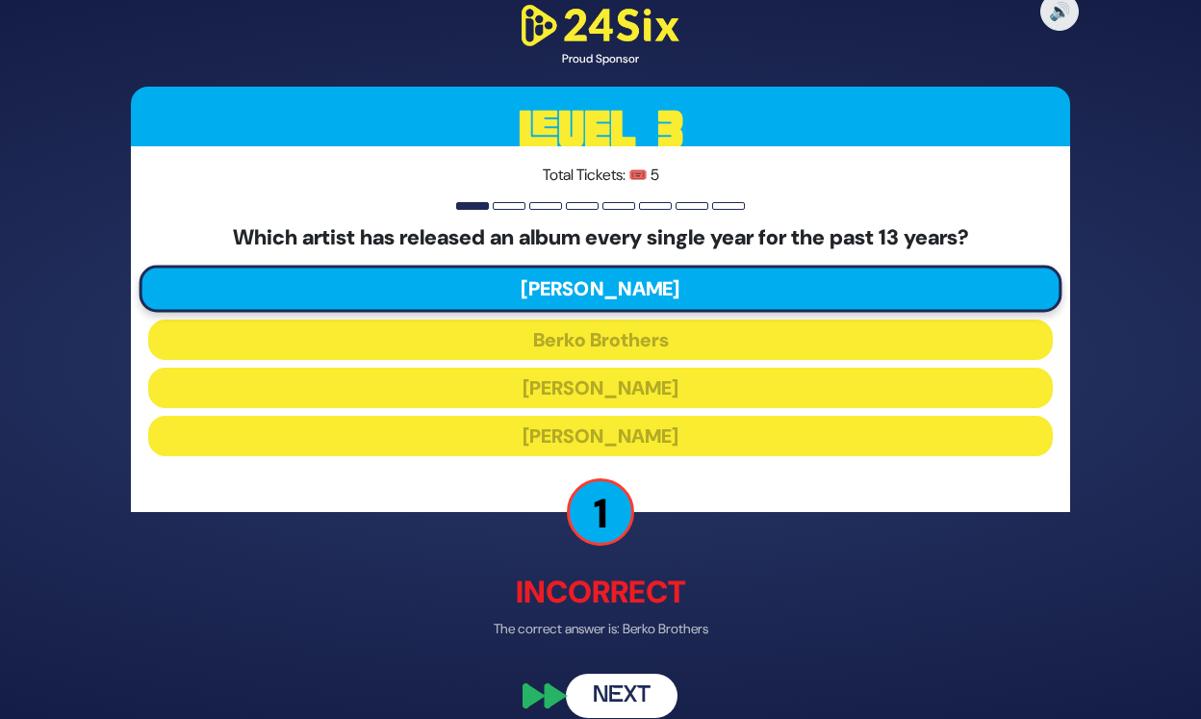
click at [642, 682] on button "Next" at bounding box center [622, 696] width 112 height 44
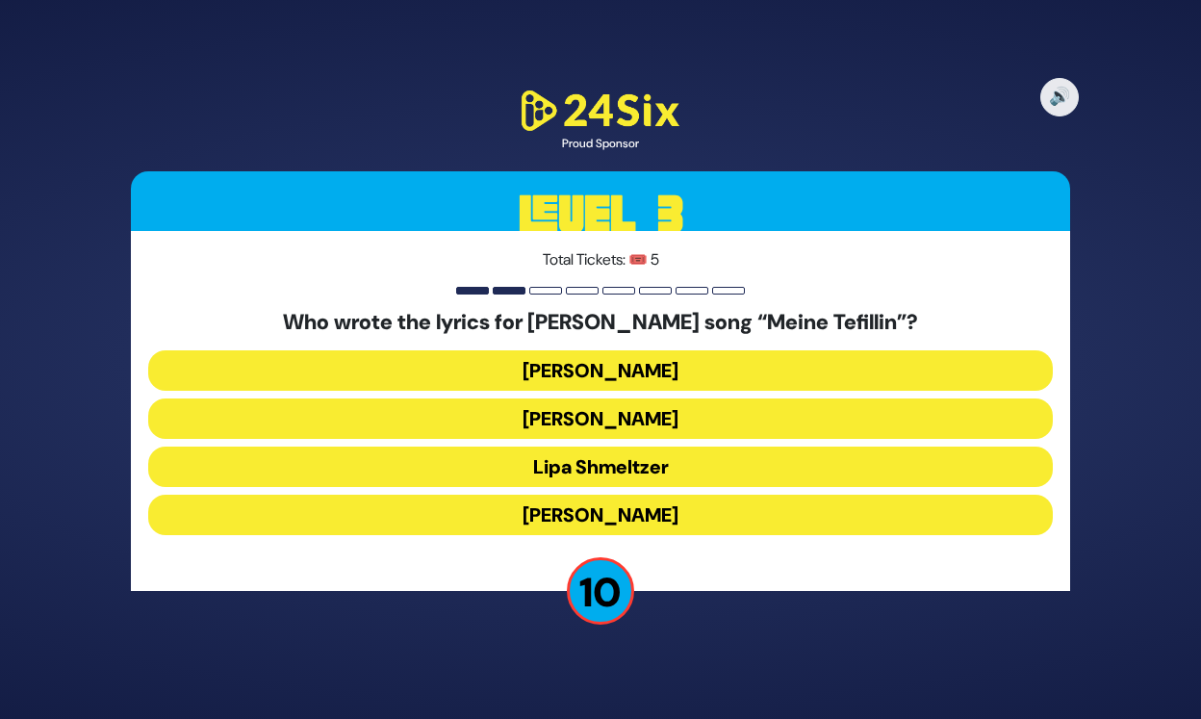
click at [629, 515] on button "[PERSON_NAME]" at bounding box center [600, 515] width 905 height 40
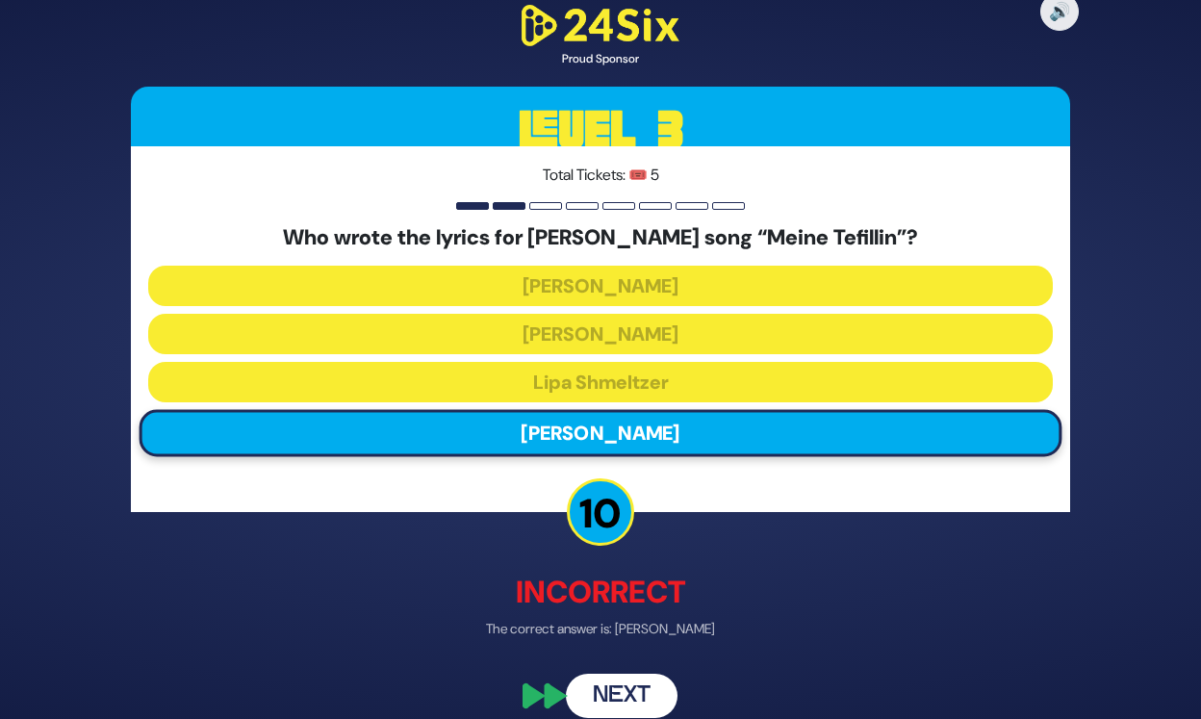
click at [639, 684] on button "Next" at bounding box center [622, 696] width 112 height 44
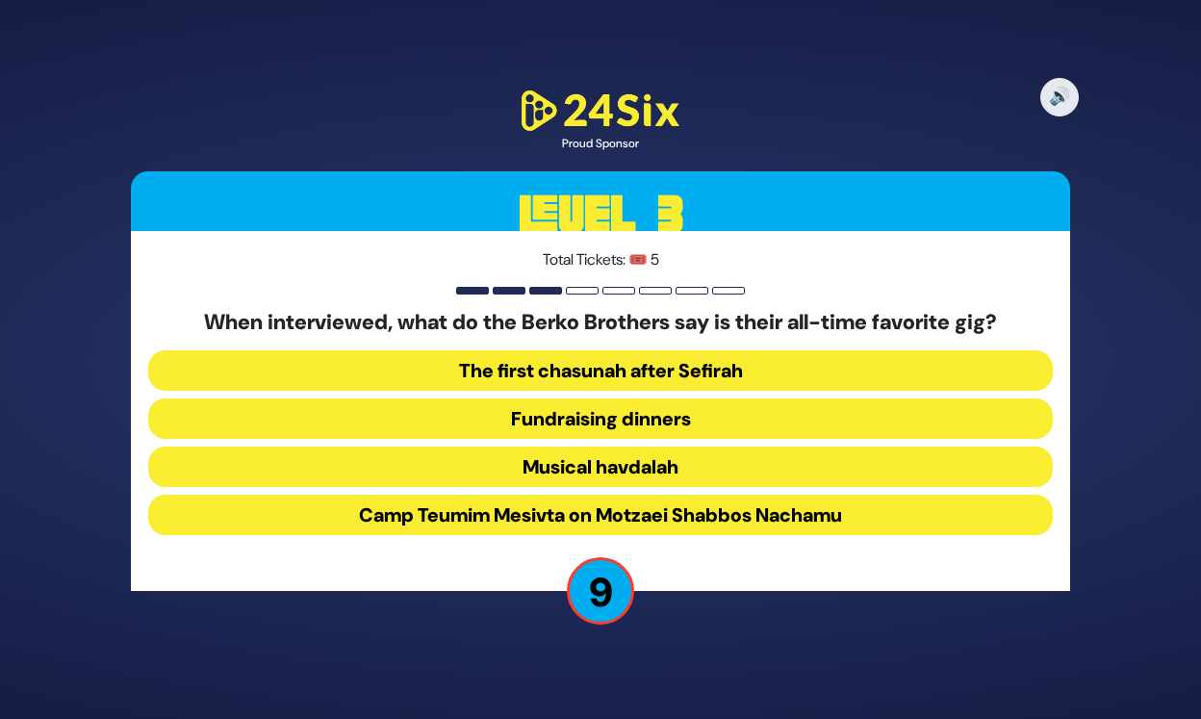
click at [516, 519] on button "Camp Teumim Mesivta on Motzaei Shabbos Nachamu" at bounding box center [600, 515] width 905 height 40
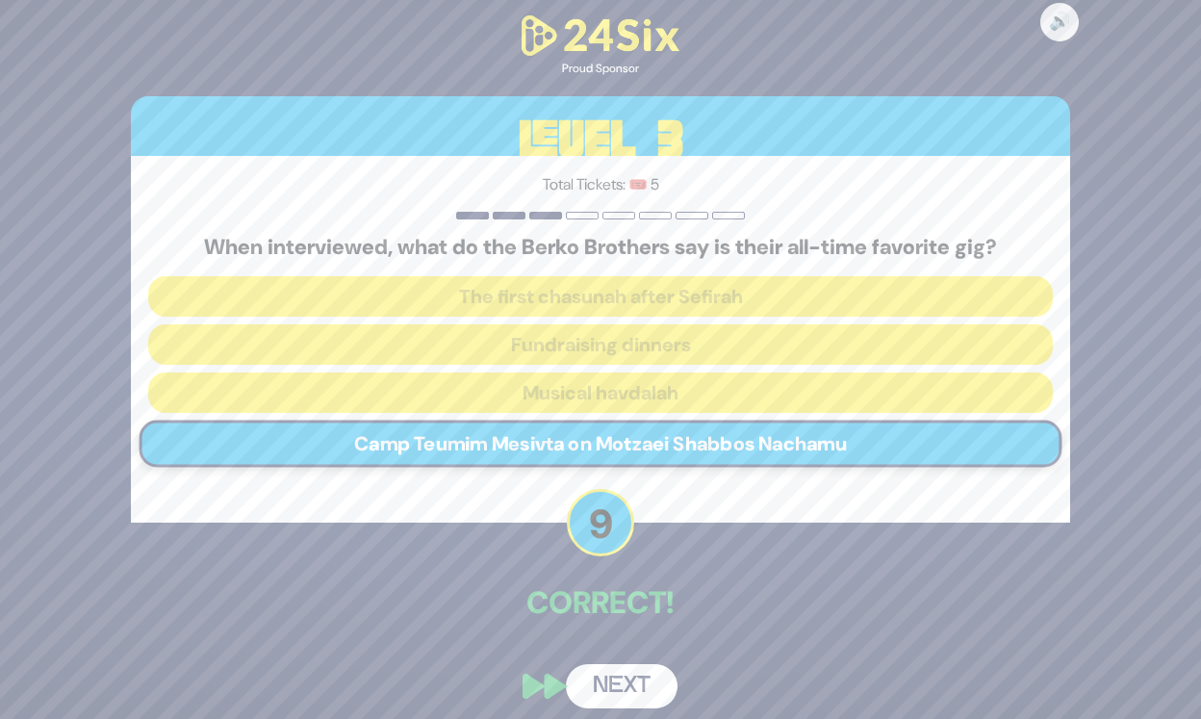
click at [640, 687] on button "Next" at bounding box center [622, 686] width 112 height 44
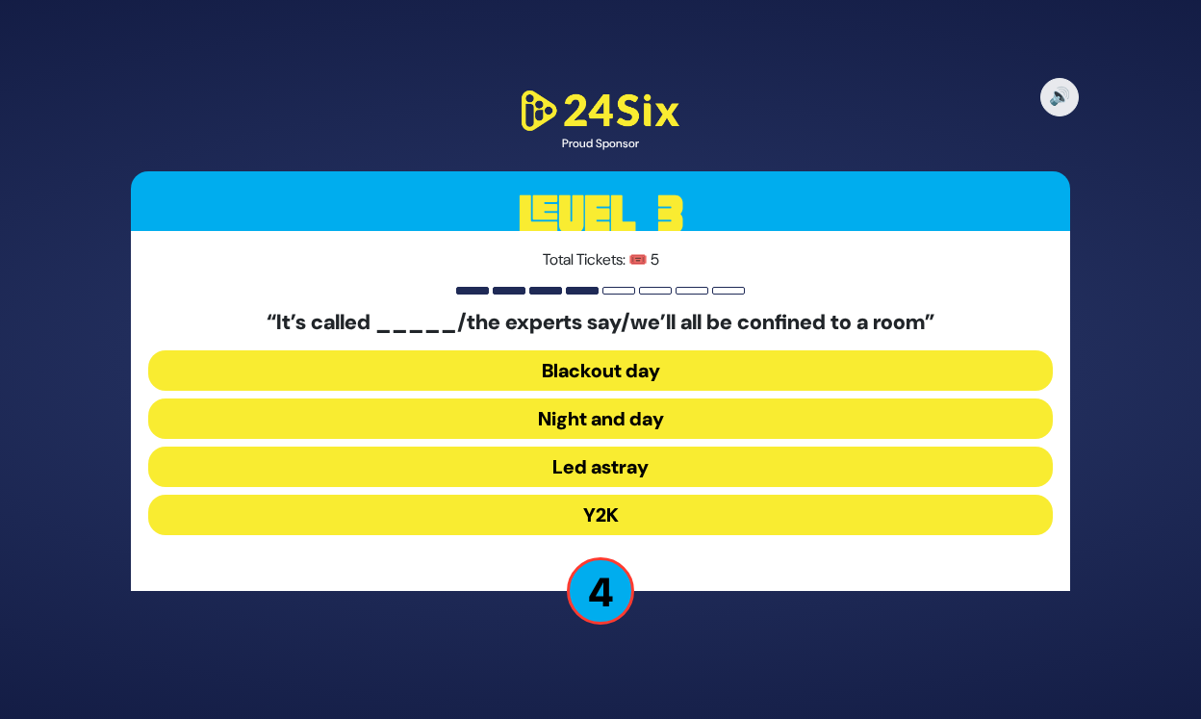
click at [627, 513] on button "Y2K" at bounding box center [600, 515] width 905 height 40
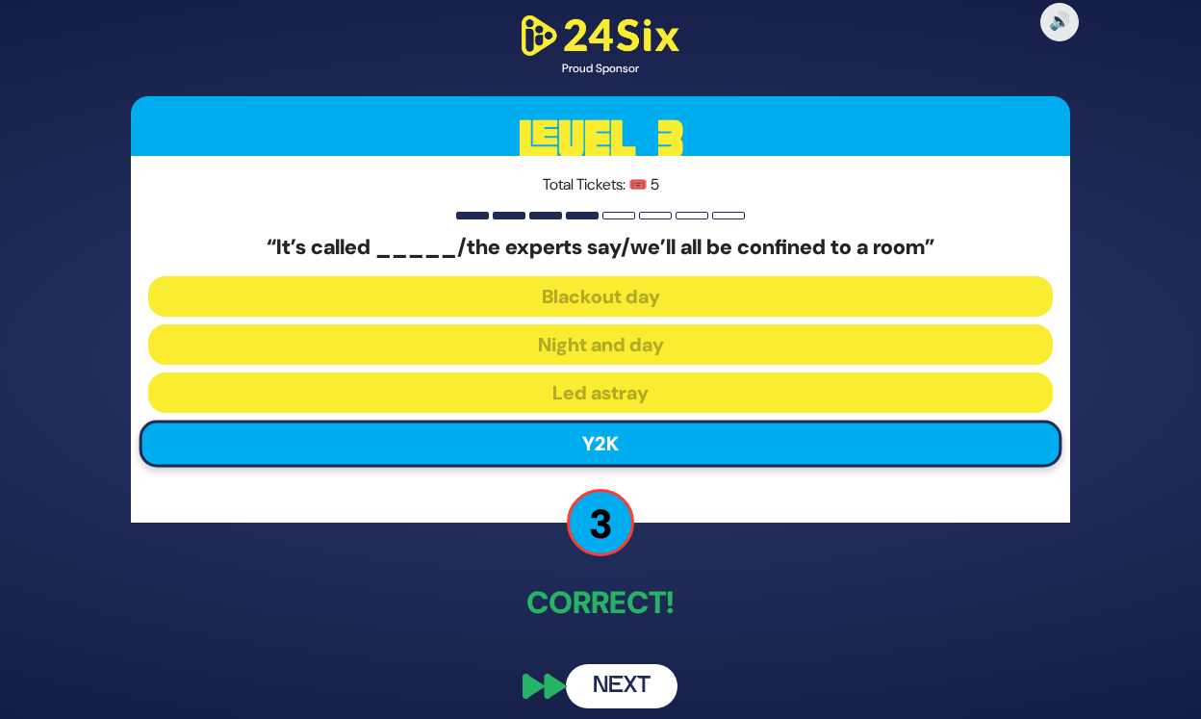
click at [619, 687] on button "Next" at bounding box center [622, 686] width 112 height 44
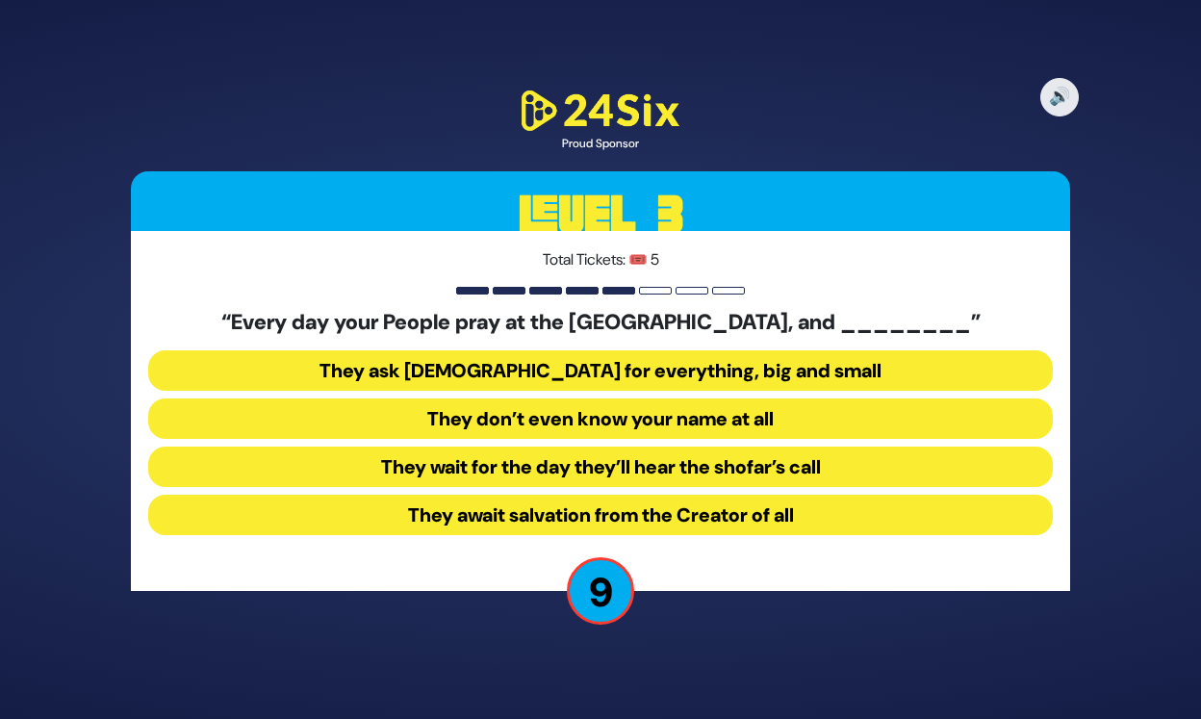
click at [555, 417] on button "They don’t even know your name at all" at bounding box center [600, 418] width 905 height 40
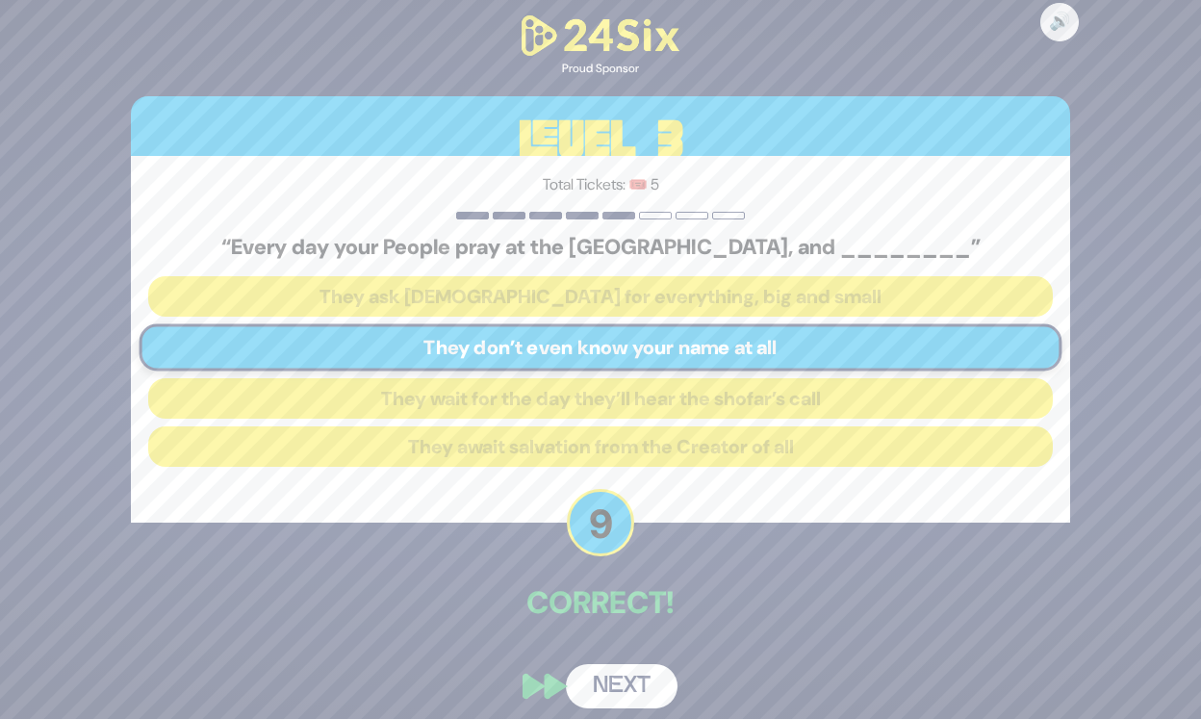
click at [643, 685] on button "Next" at bounding box center [622, 686] width 112 height 44
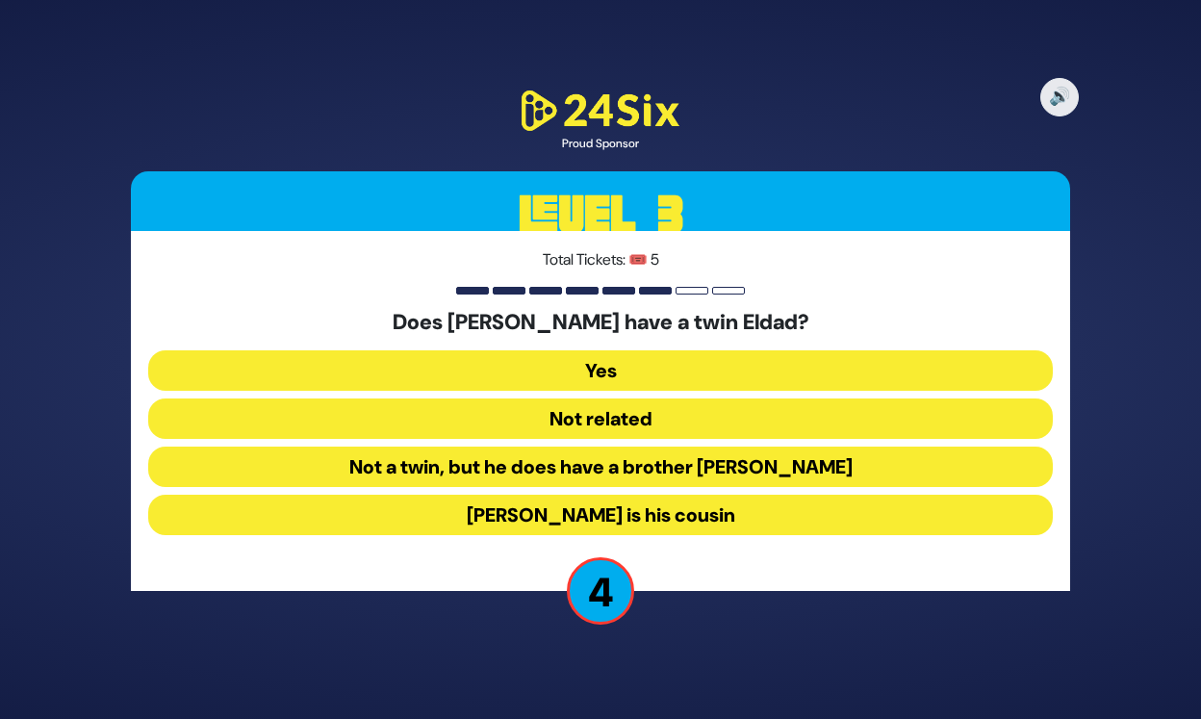
click at [662, 424] on button "Not related" at bounding box center [600, 418] width 905 height 40
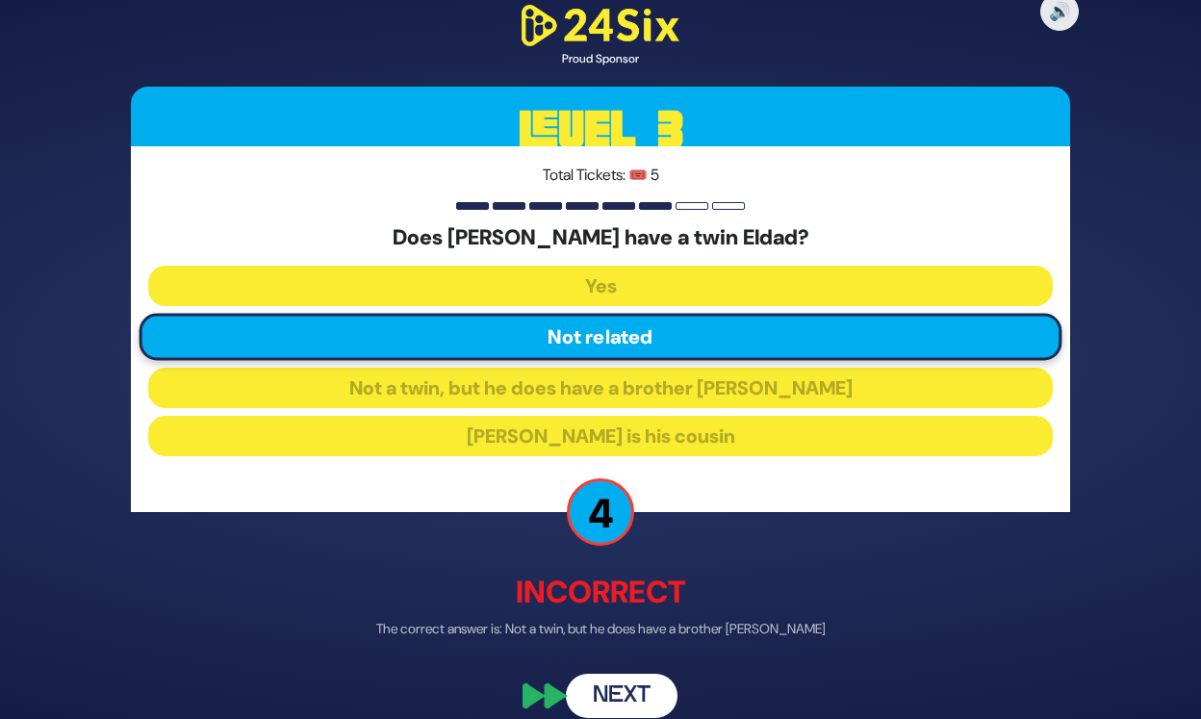
click at [658, 684] on button "Next" at bounding box center [622, 696] width 112 height 44
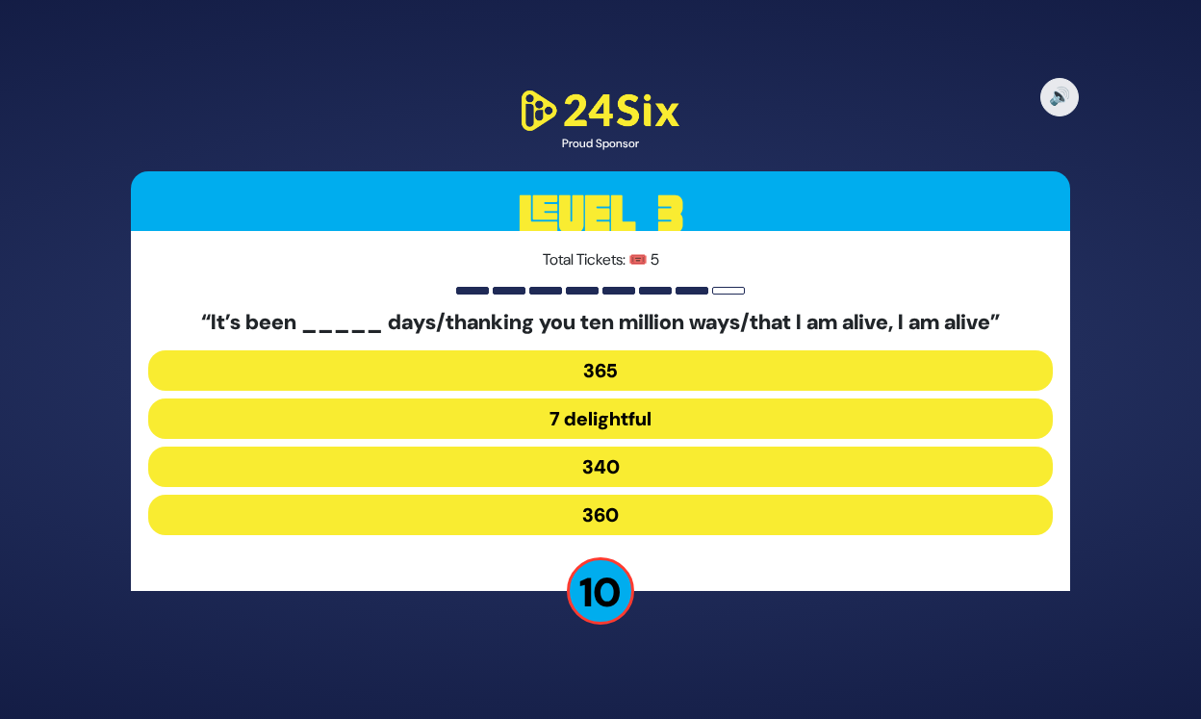
click at [616, 516] on button "360" at bounding box center [600, 515] width 905 height 40
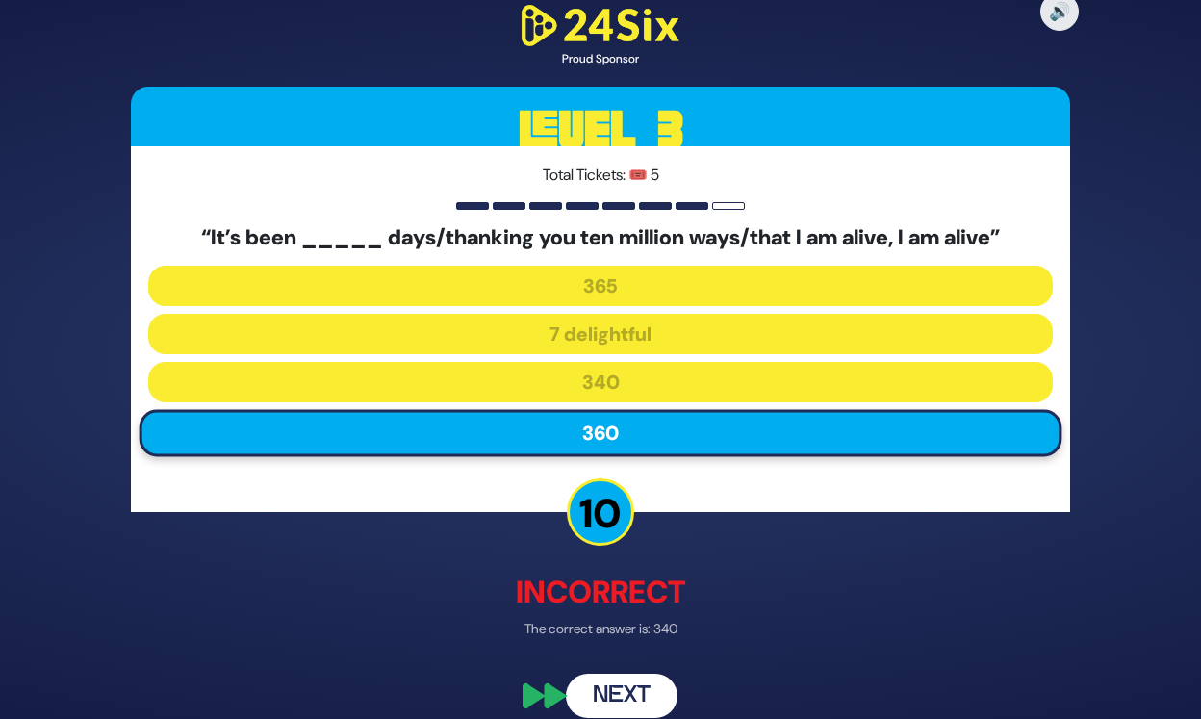
click at [641, 692] on button "Next" at bounding box center [622, 696] width 112 height 44
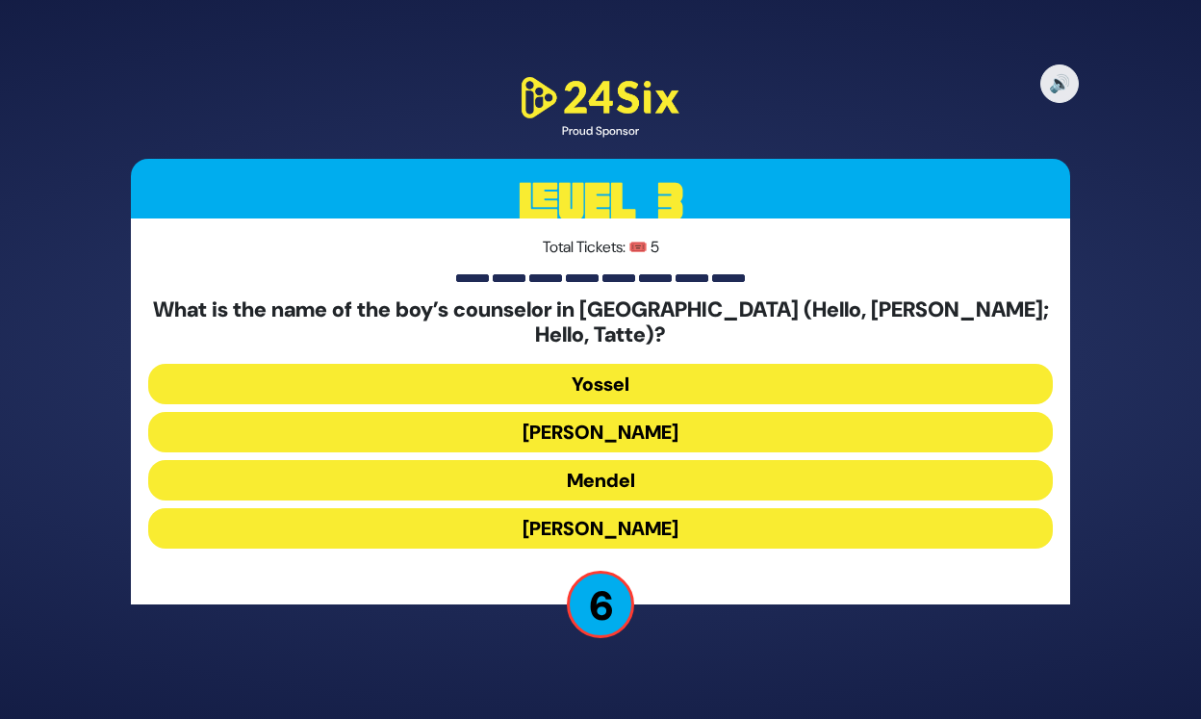
click at [630, 374] on button "Yossel" at bounding box center [600, 384] width 905 height 40
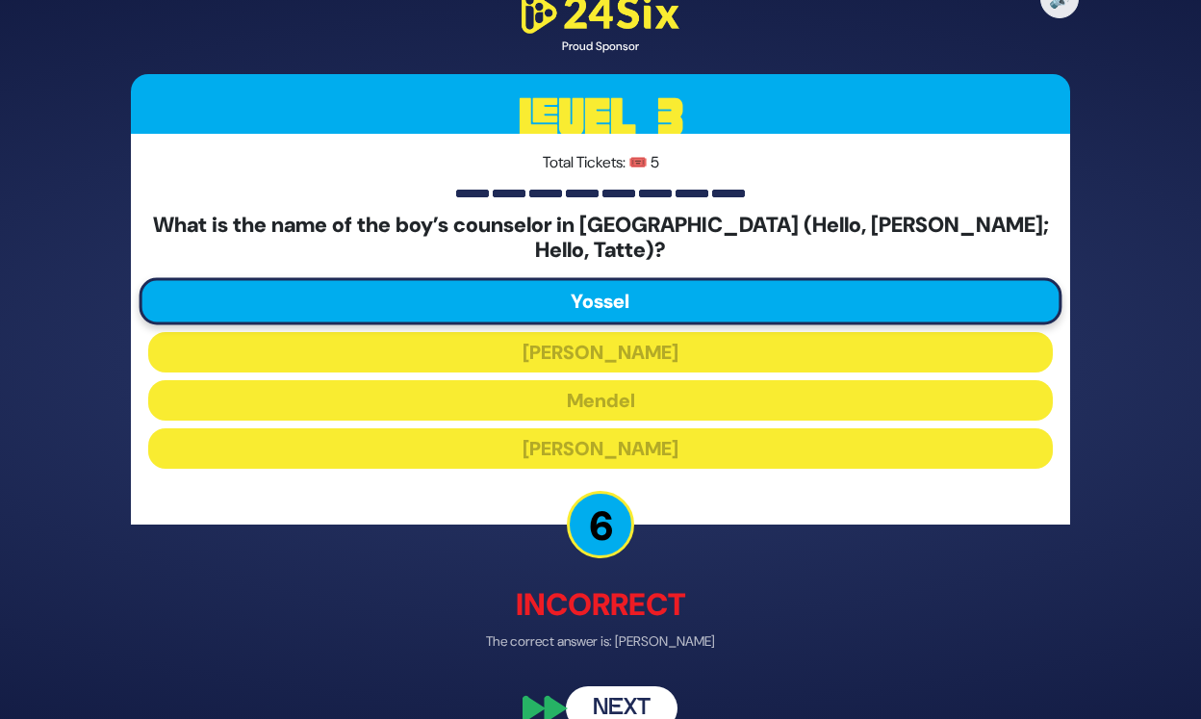
click at [624, 694] on button "Next" at bounding box center [622, 708] width 112 height 44
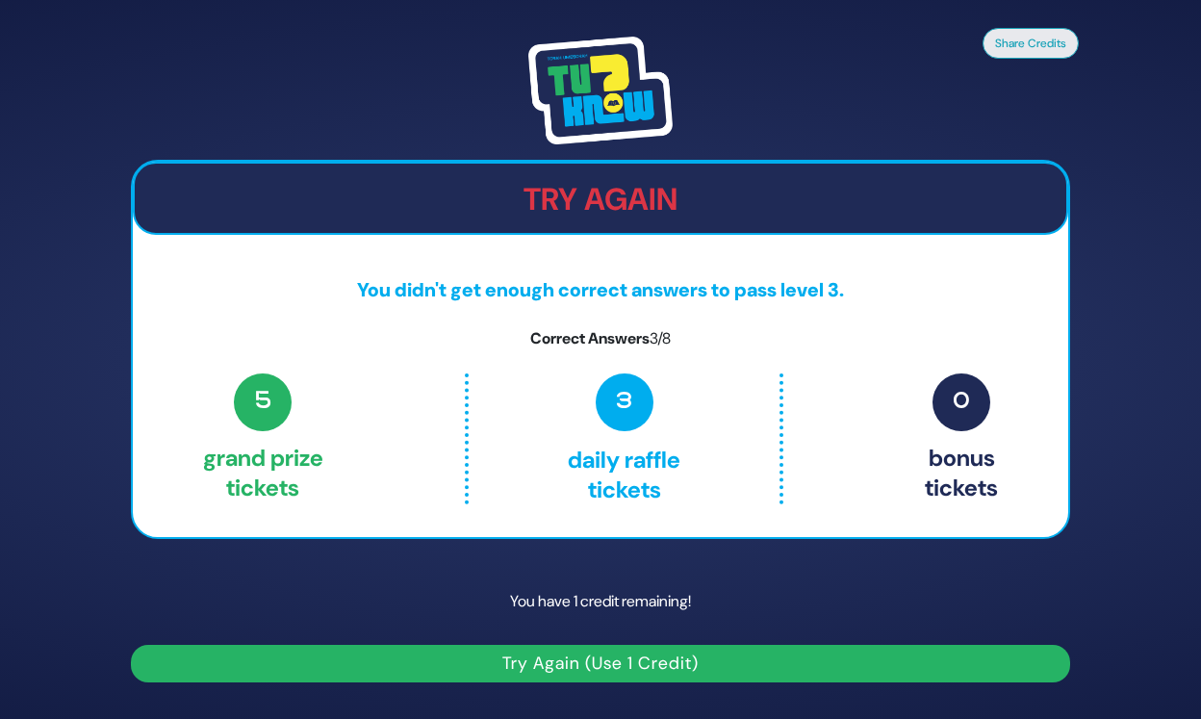
click at [700, 668] on button "Try Again (Use 1 Credit)" at bounding box center [600, 664] width 939 height 38
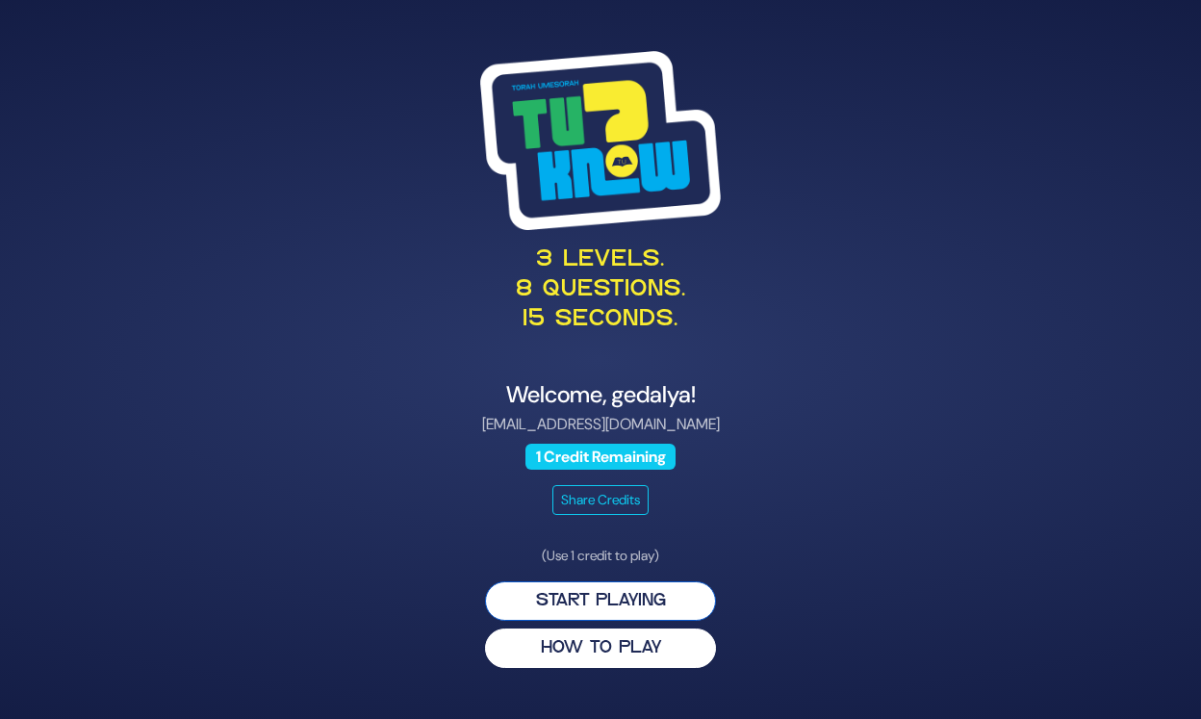
click at [648, 603] on button "Start Playing" at bounding box center [600, 600] width 231 height 39
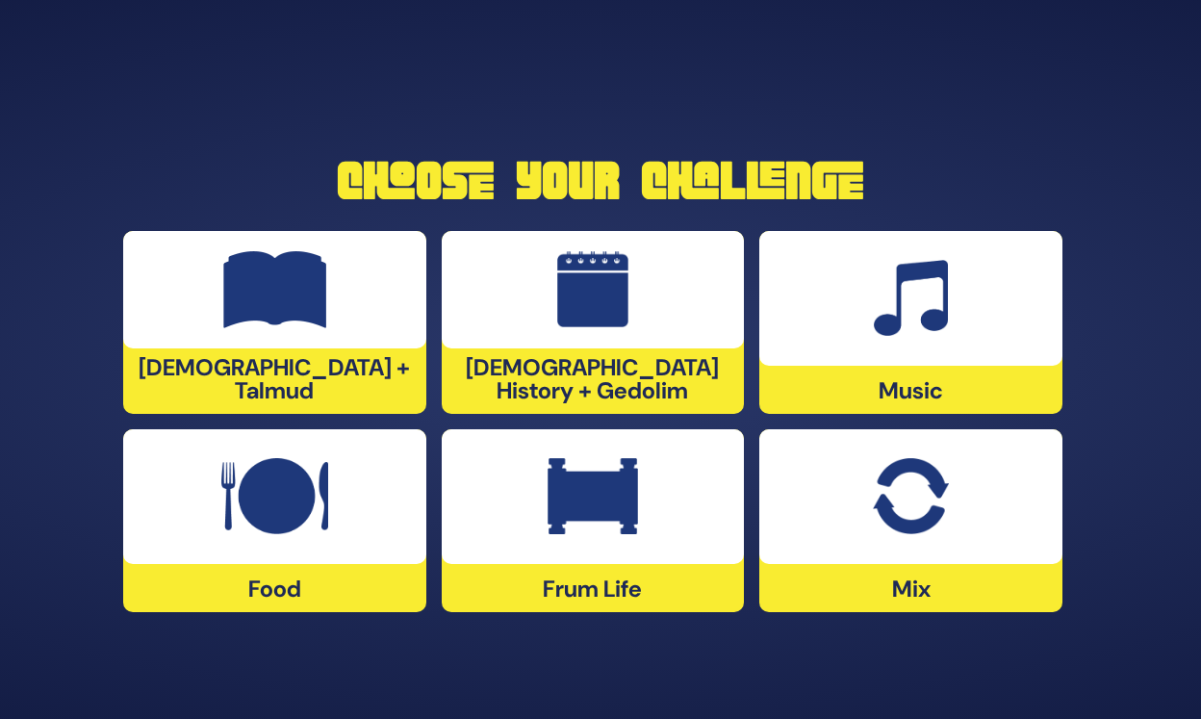
click at [940, 297] on img at bounding box center [911, 298] width 74 height 77
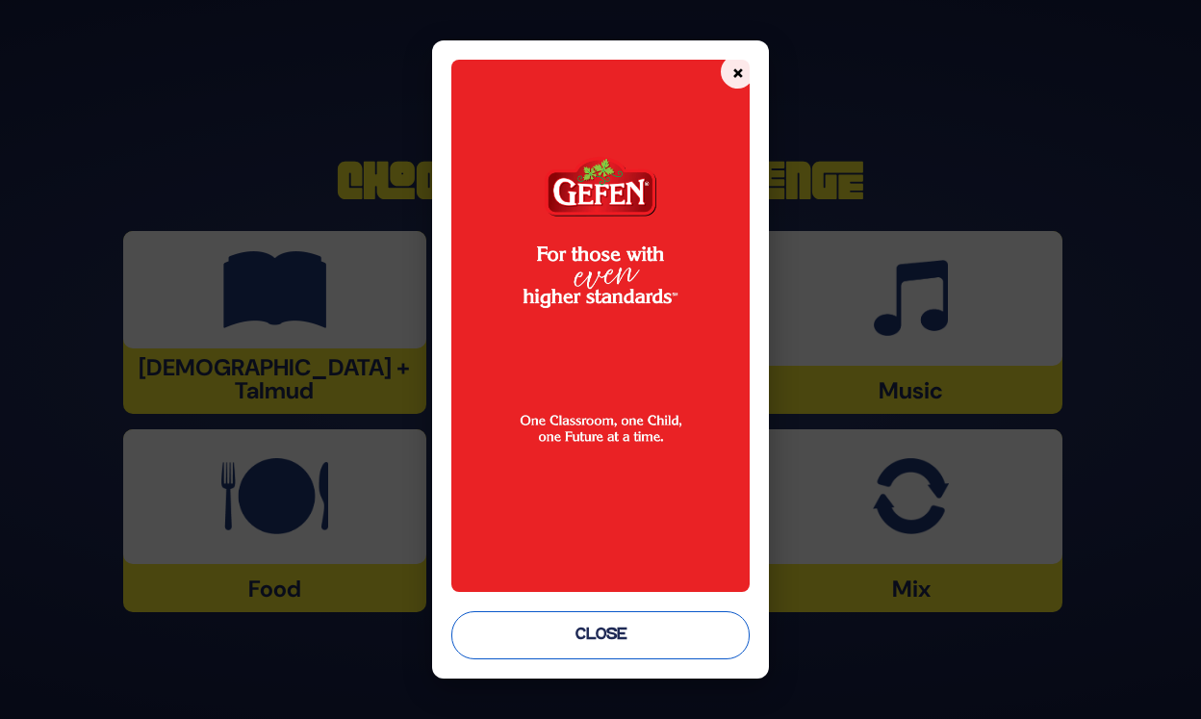
click at [608, 637] on button "Close" at bounding box center [600, 635] width 299 height 48
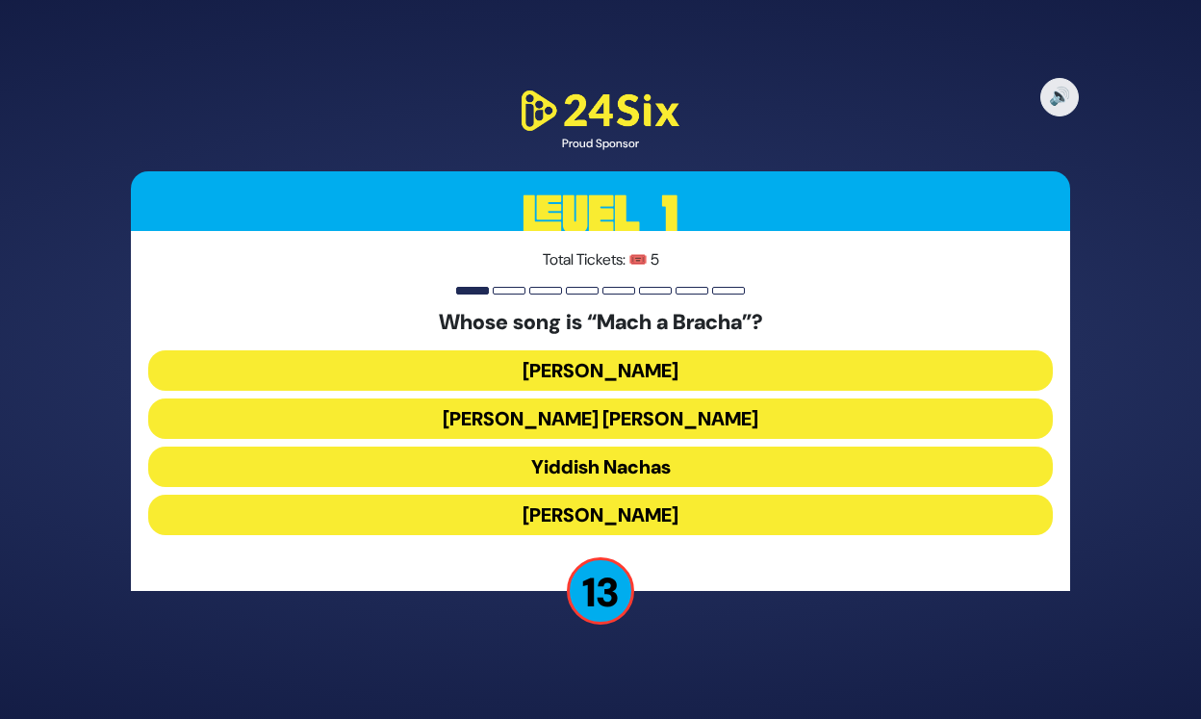
click at [592, 423] on button "Shmueli Ungar" at bounding box center [600, 418] width 905 height 40
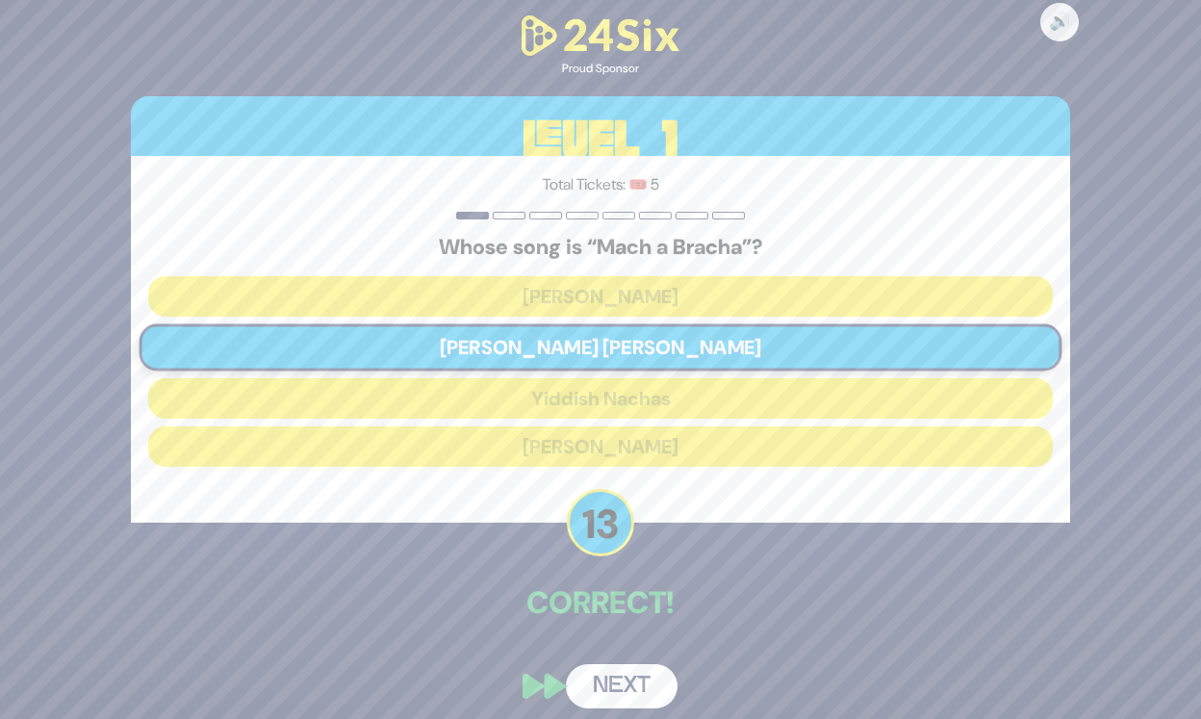
click at [619, 687] on button "Next" at bounding box center [622, 686] width 112 height 44
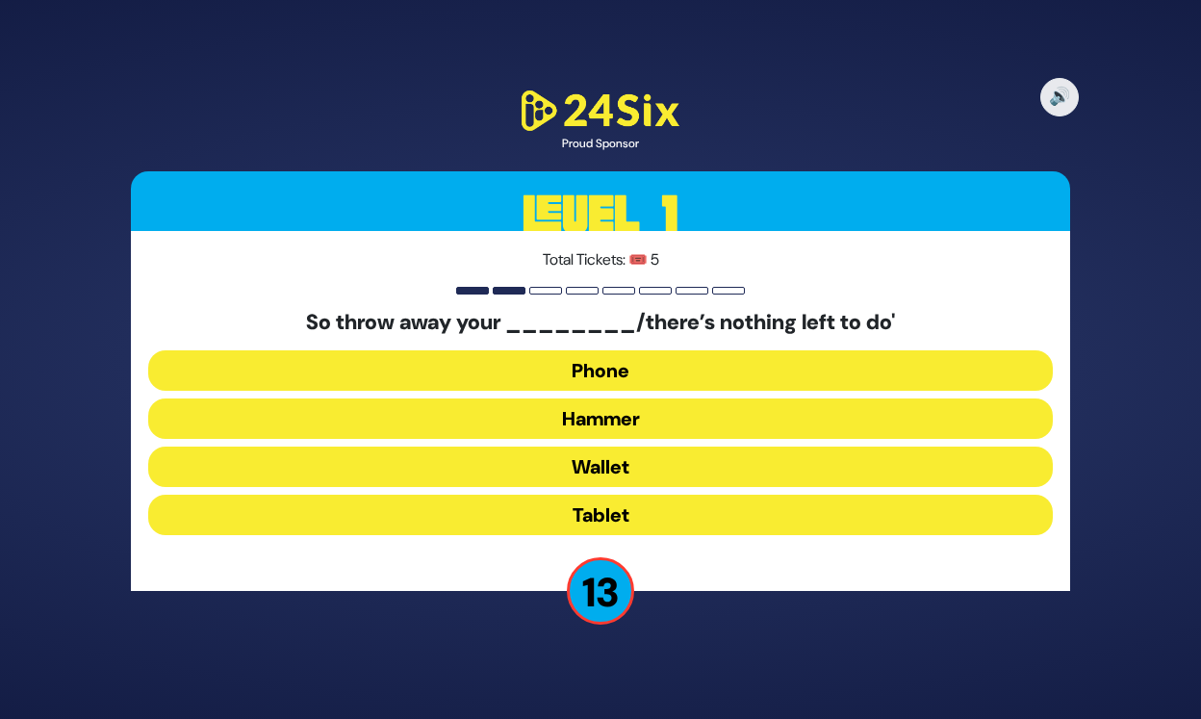
click at [623, 419] on button "Hammer" at bounding box center [600, 418] width 905 height 40
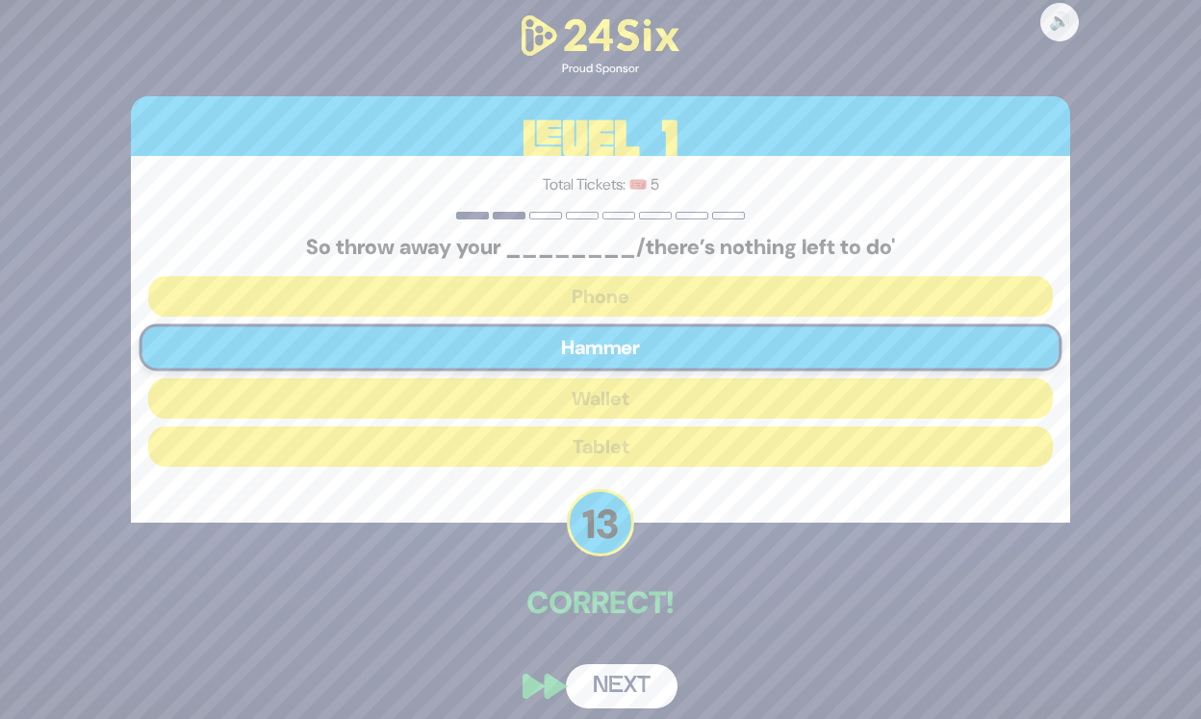
click at [617, 681] on button "Next" at bounding box center [622, 686] width 112 height 44
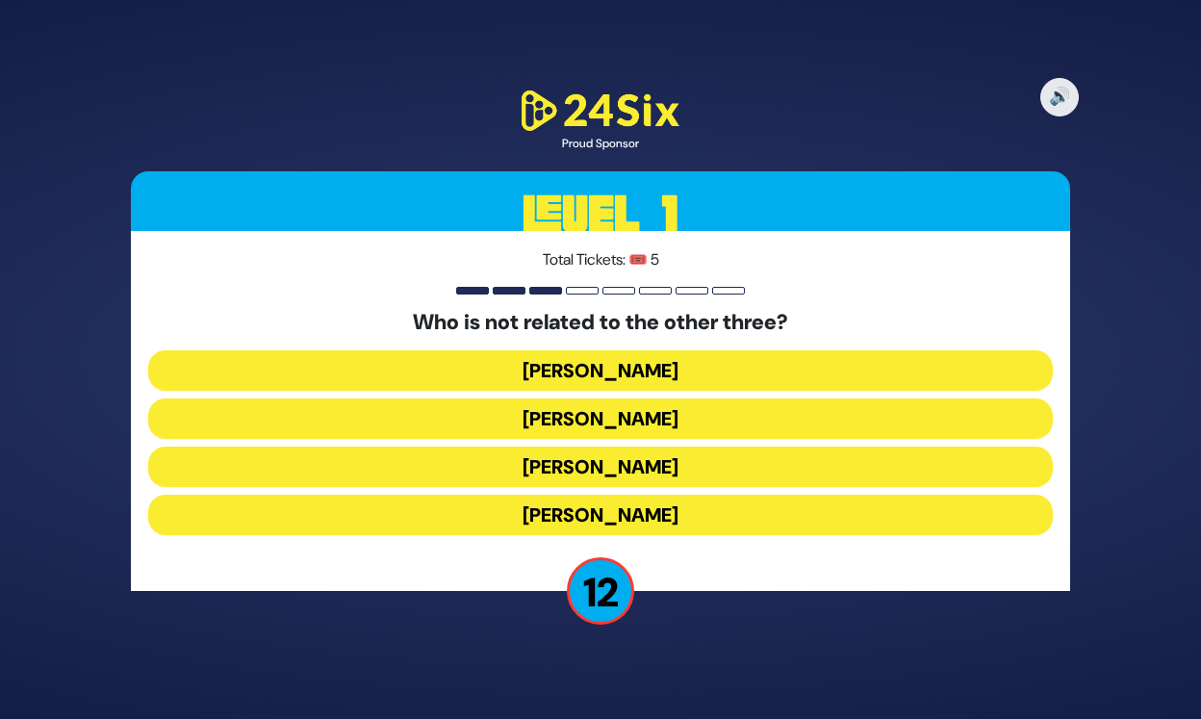
click at [643, 512] on button "Shie Fried" at bounding box center [600, 515] width 905 height 40
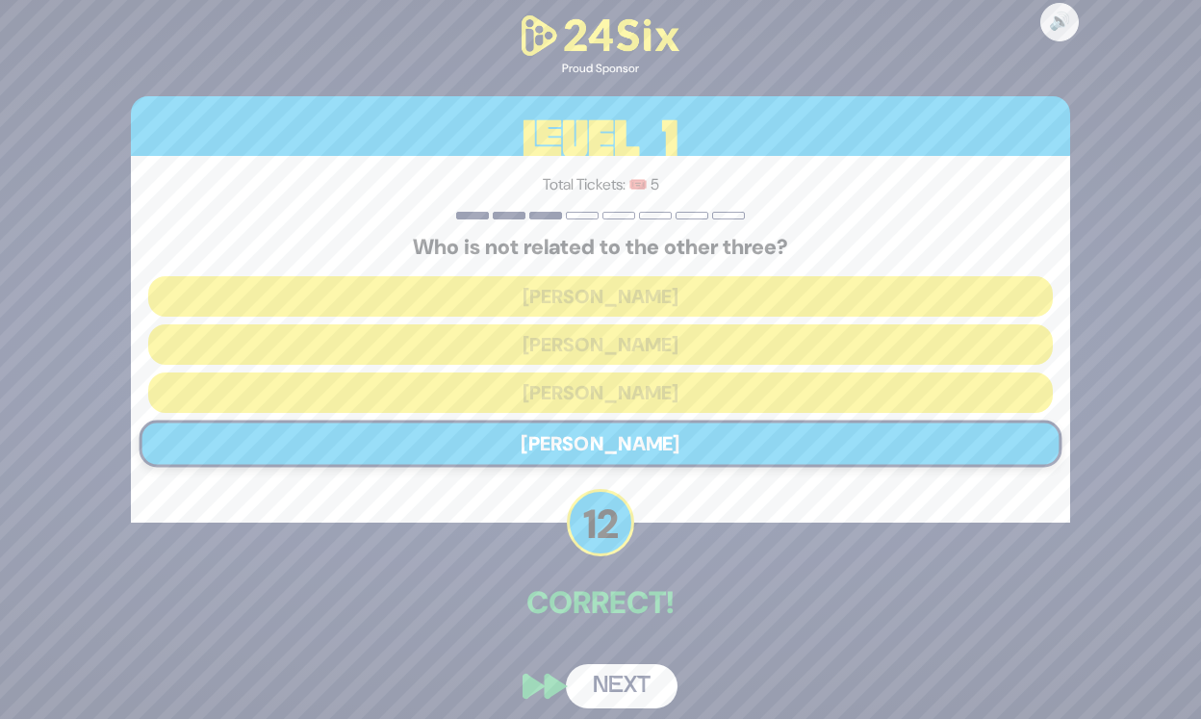
click at [615, 690] on button "Next" at bounding box center [622, 686] width 112 height 44
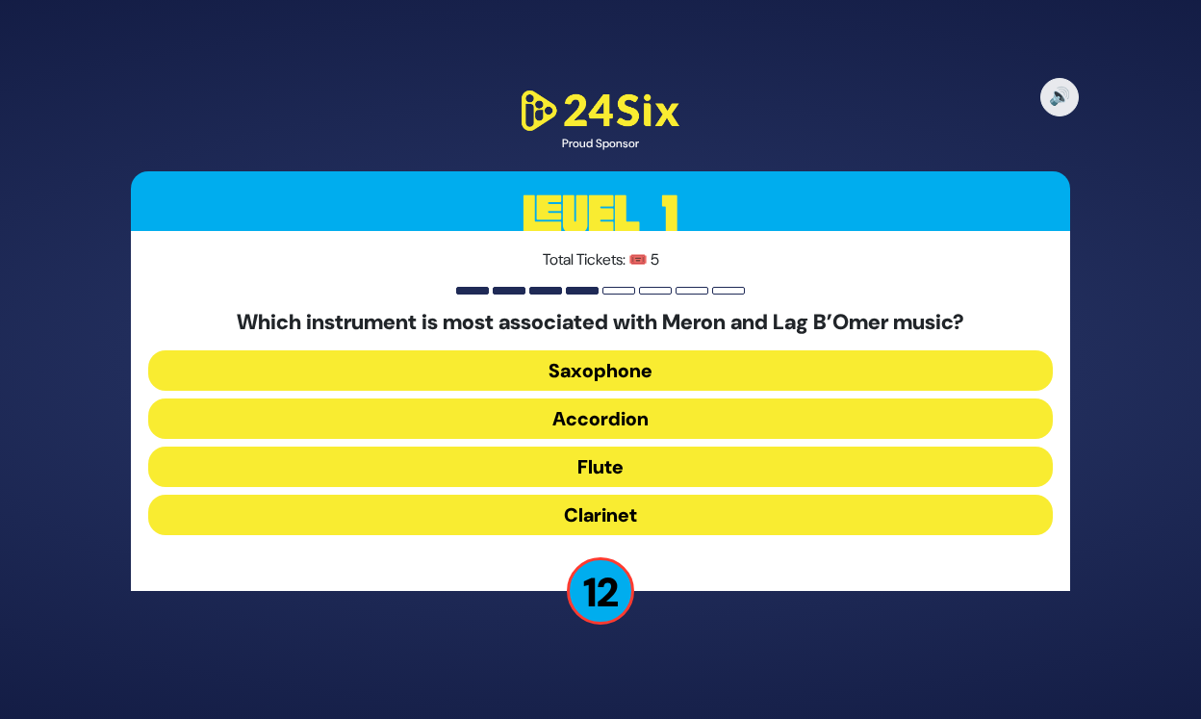
click at [618, 513] on button "Clarinet" at bounding box center [600, 515] width 905 height 40
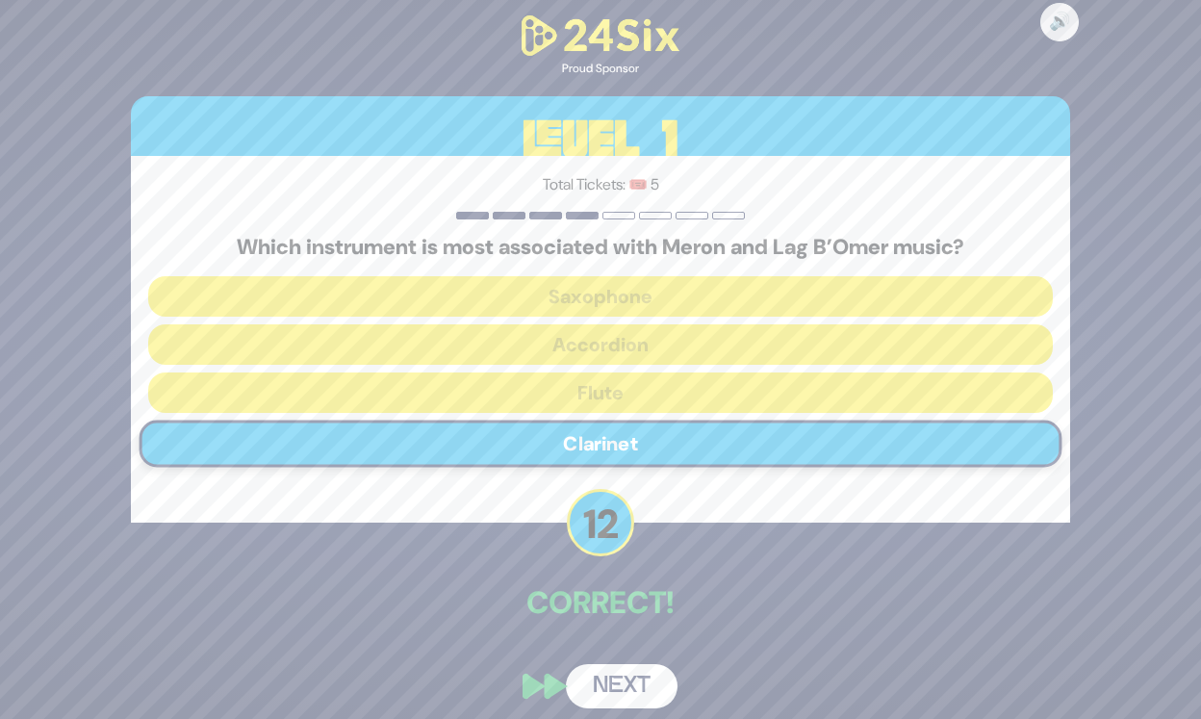
click at [625, 683] on button "Next" at bounding box center [622, 686] width 112 height 44
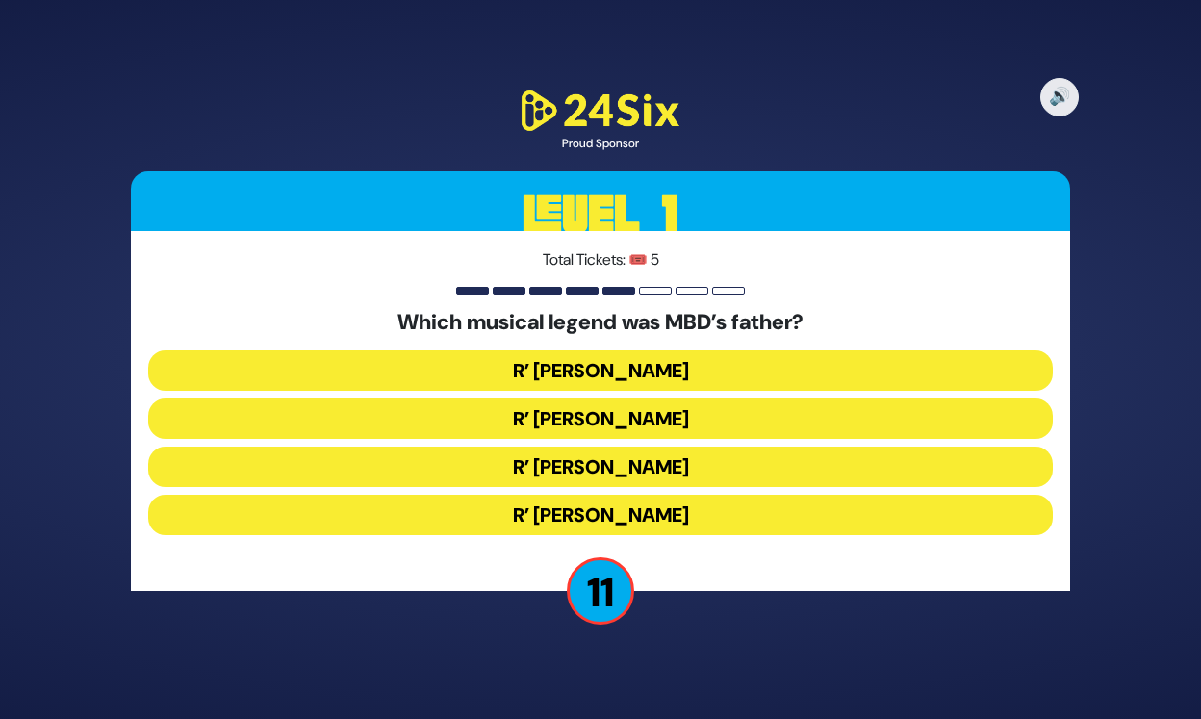
click at [630, 418] on button "R’ Duvid Werdyger" at bounding box center [600, 418] width 905 height 40
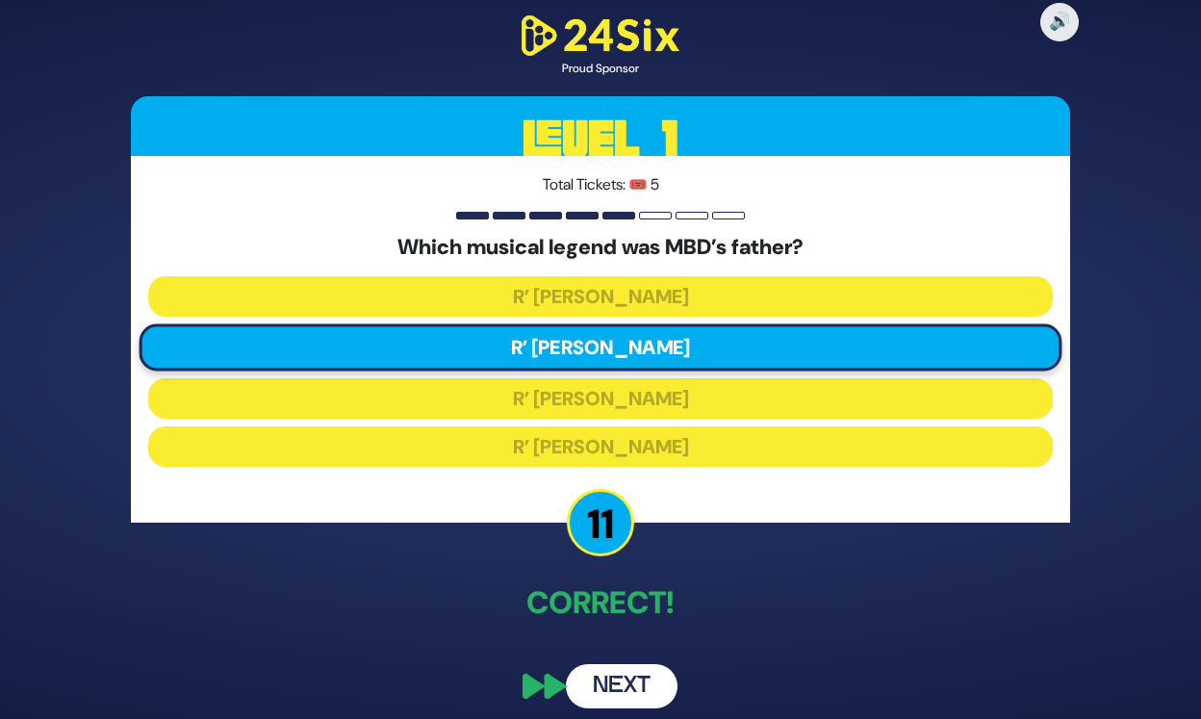
click at [653, 679] on button "Next" at bounding box center [622, 686] width 112 height 44
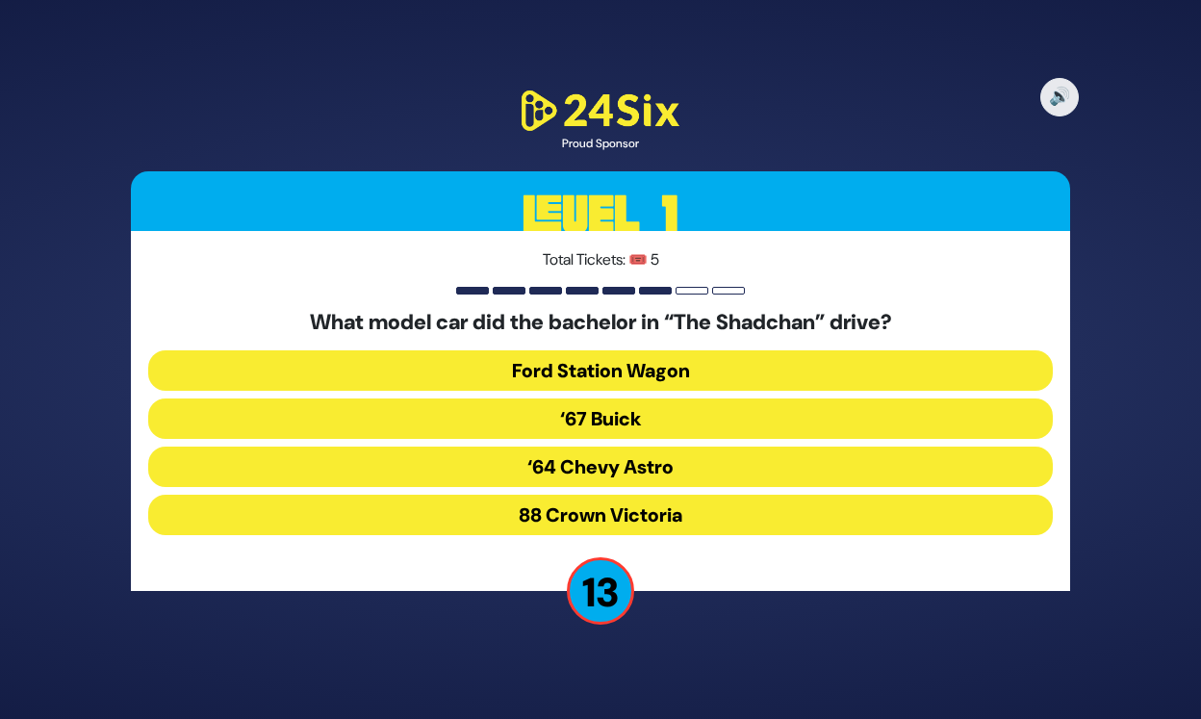
click at [601, 413] on button "‘67 Buick" at bounding box center [600, 418] width 905 height 40
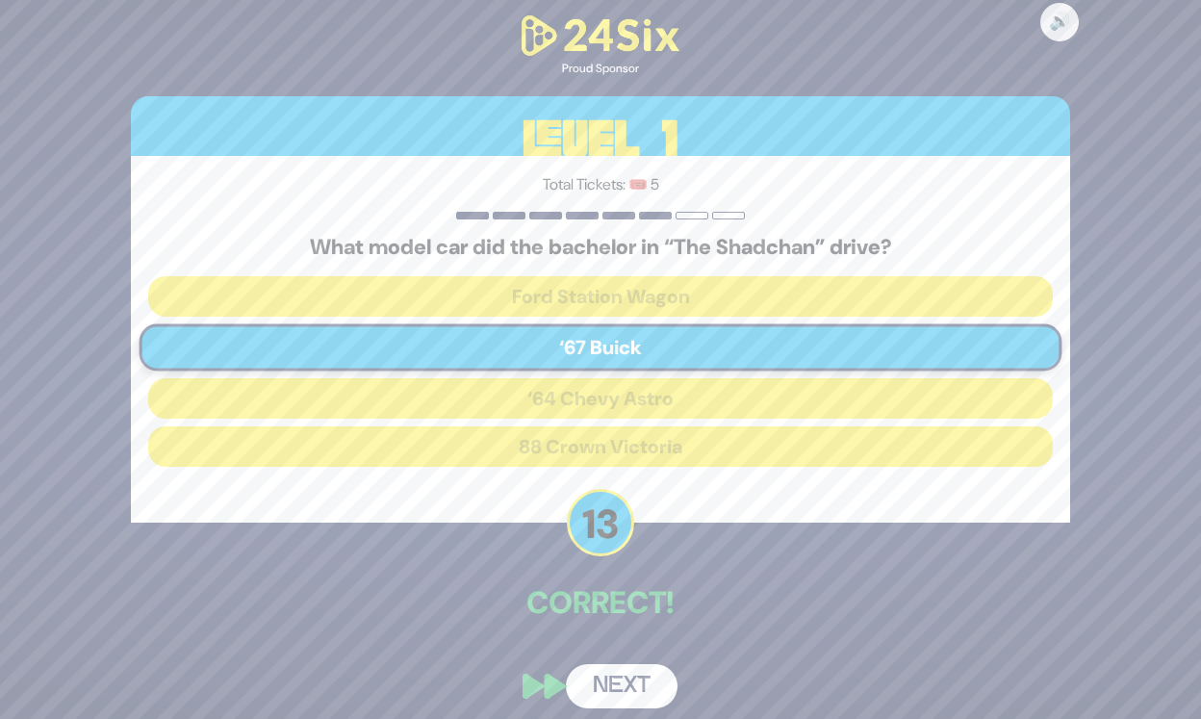
click at [639, 678] on button "Next" at bounding box center [622, 686] width 112 height 44
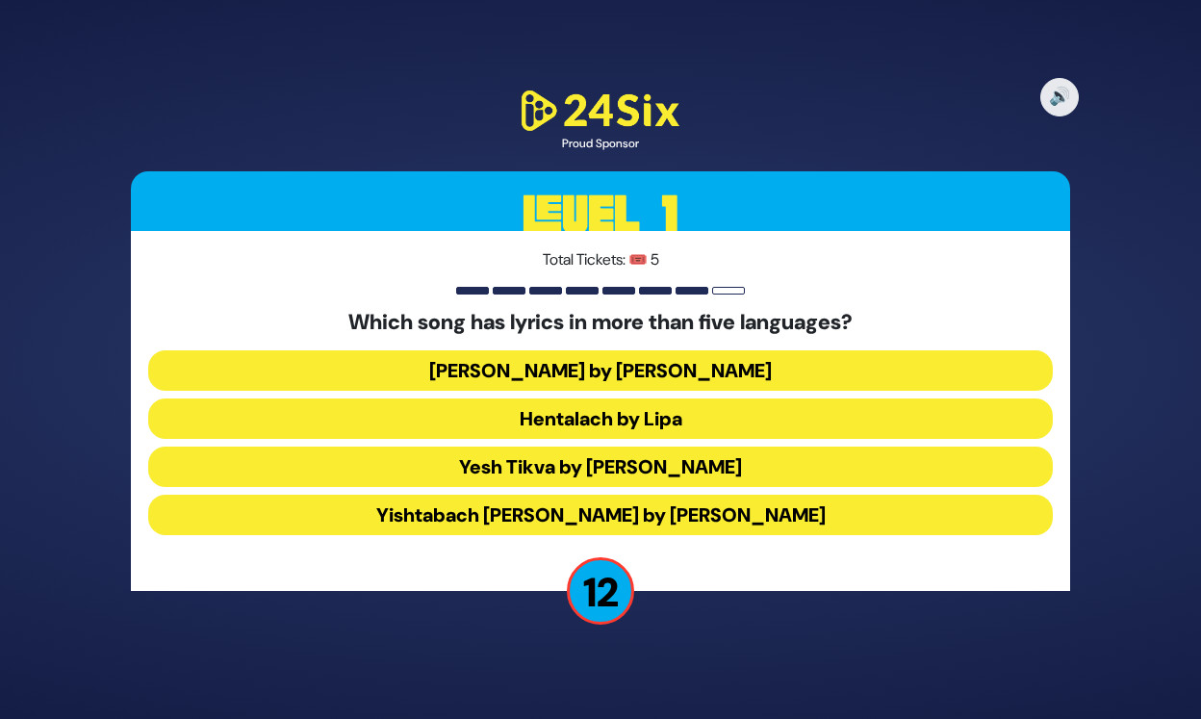
click at [631, 428] on button "Hentalach by Lipa" at bounding box center [600, 418] width 905 height 40
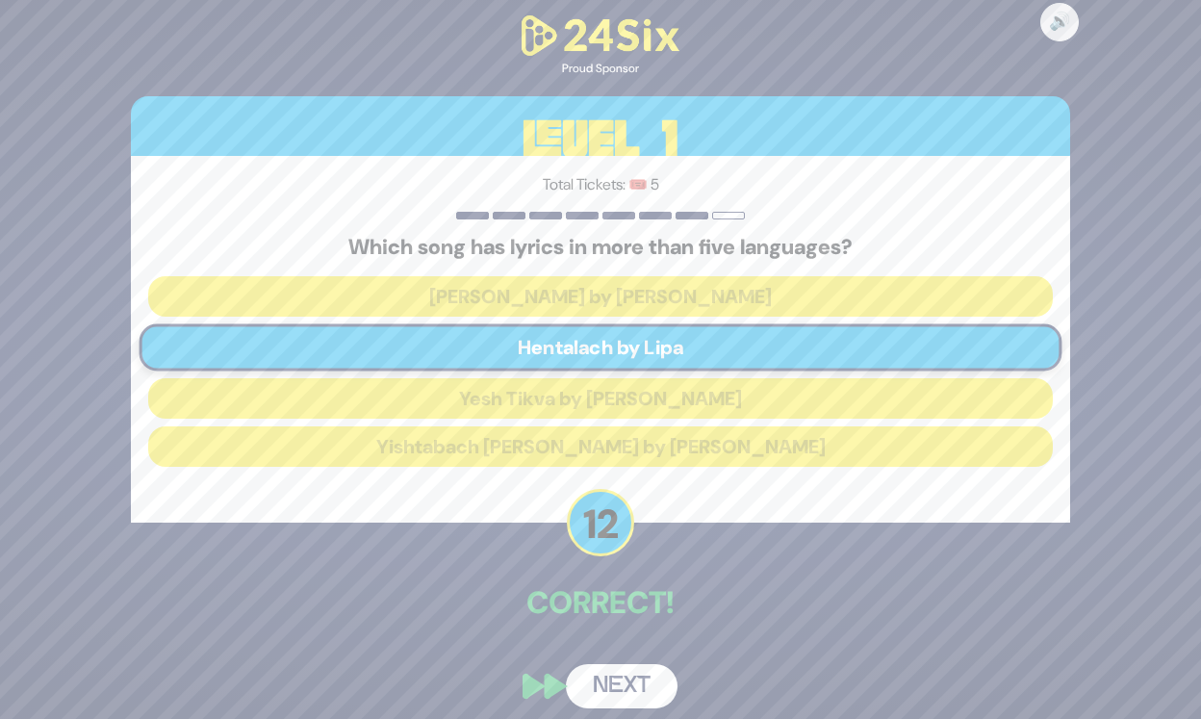
click at [625, 695] on button "Next" at bounding box center [622, 686] width 112 height 44
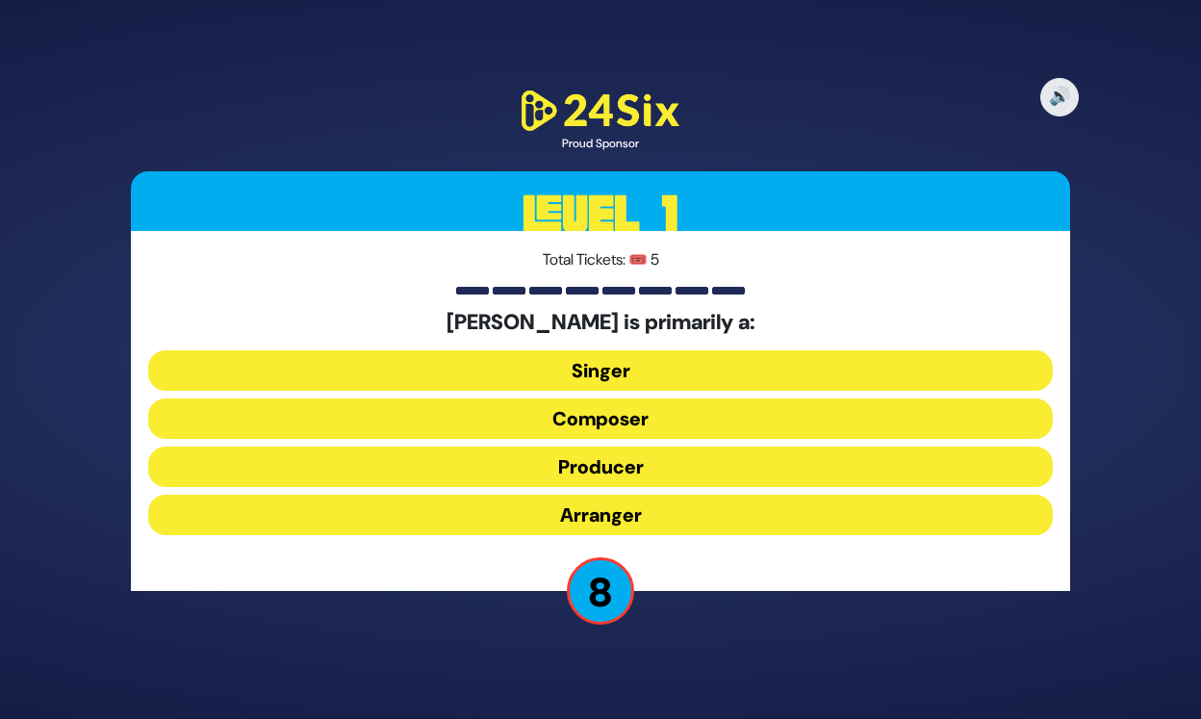
click at [655, 428] on button "Composer" at bounding box center [600, 418] width 905 height 40
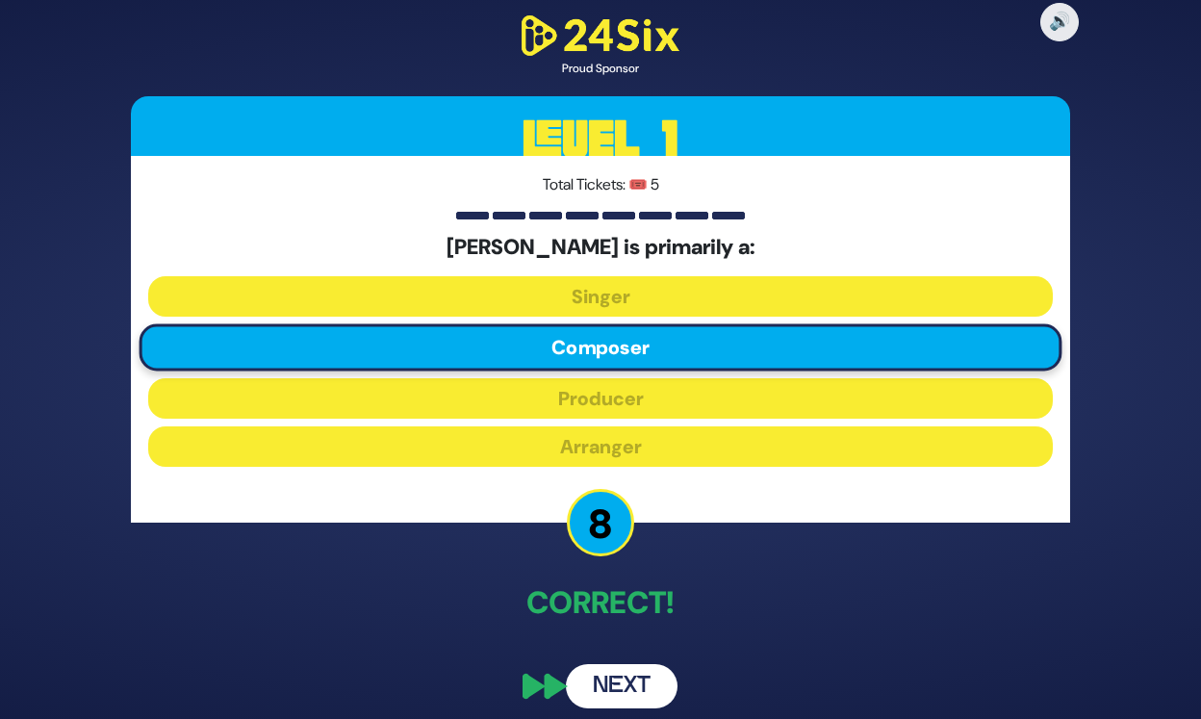
click at [642, 682] on button "Next" at bounding box center [622, 686] width 112 height 44
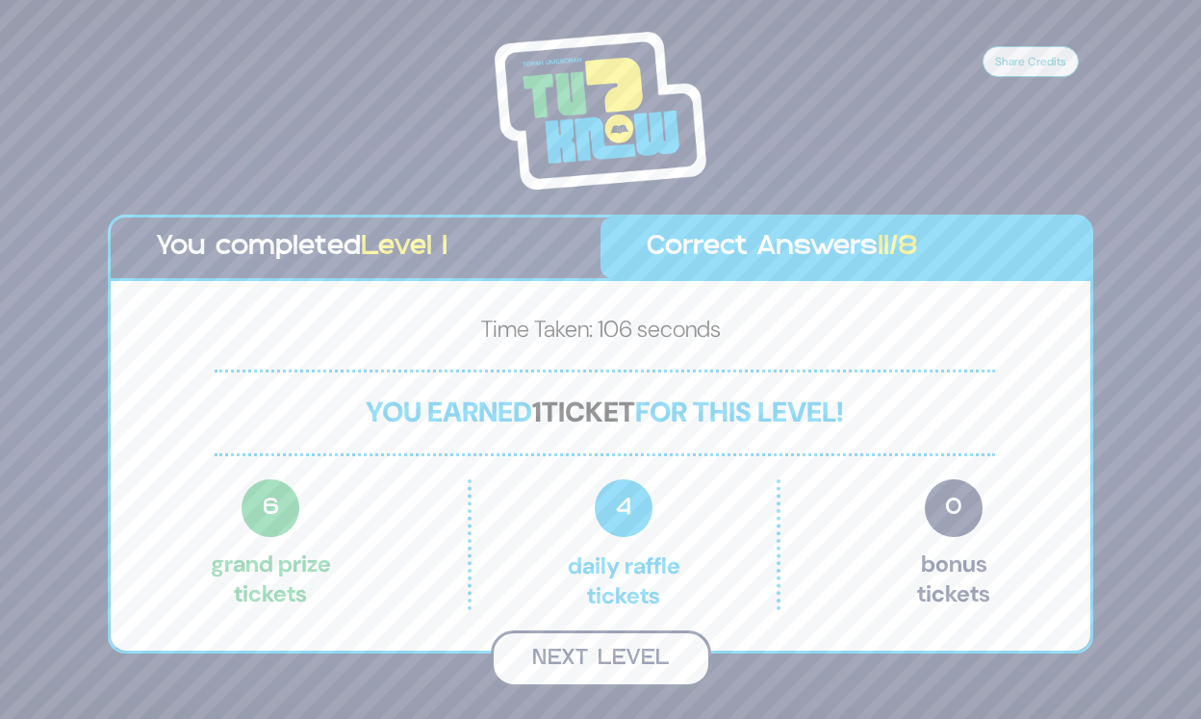
click at [648, 654] on button "Next Level" at bounding box center [601, 658] width 220 height 57
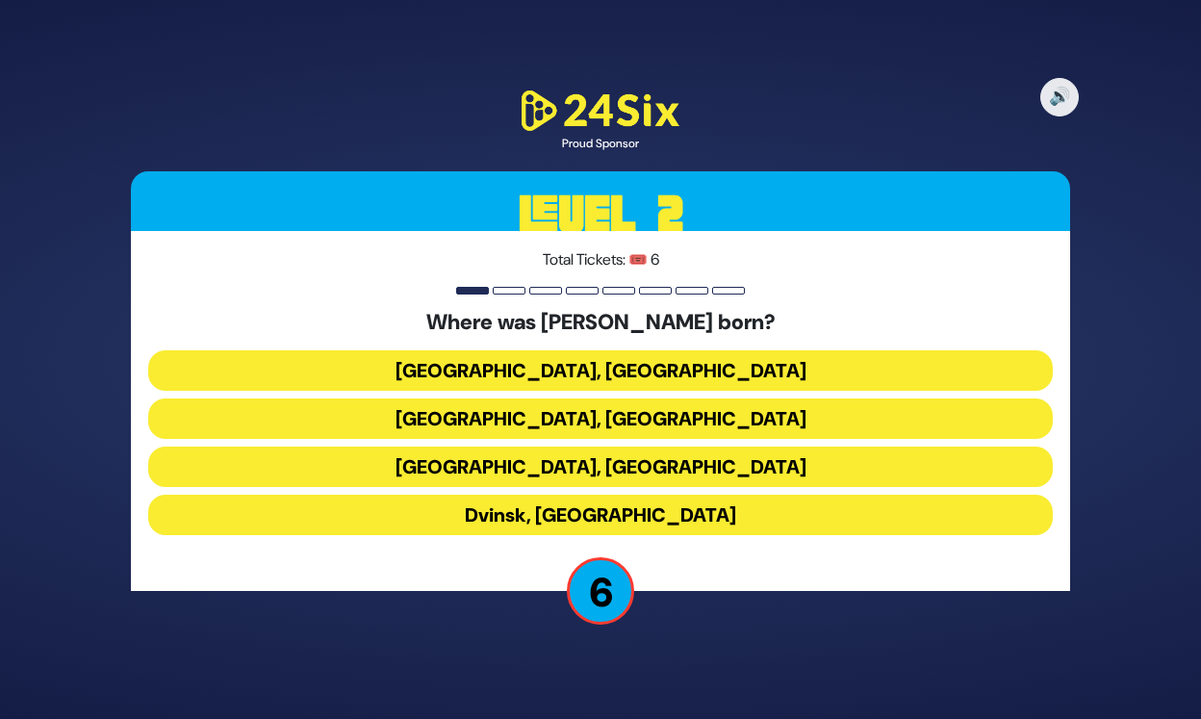
click at [638, 458] on button "Kraków, Poland" at bounding box center [600, 467] width 905 height 40
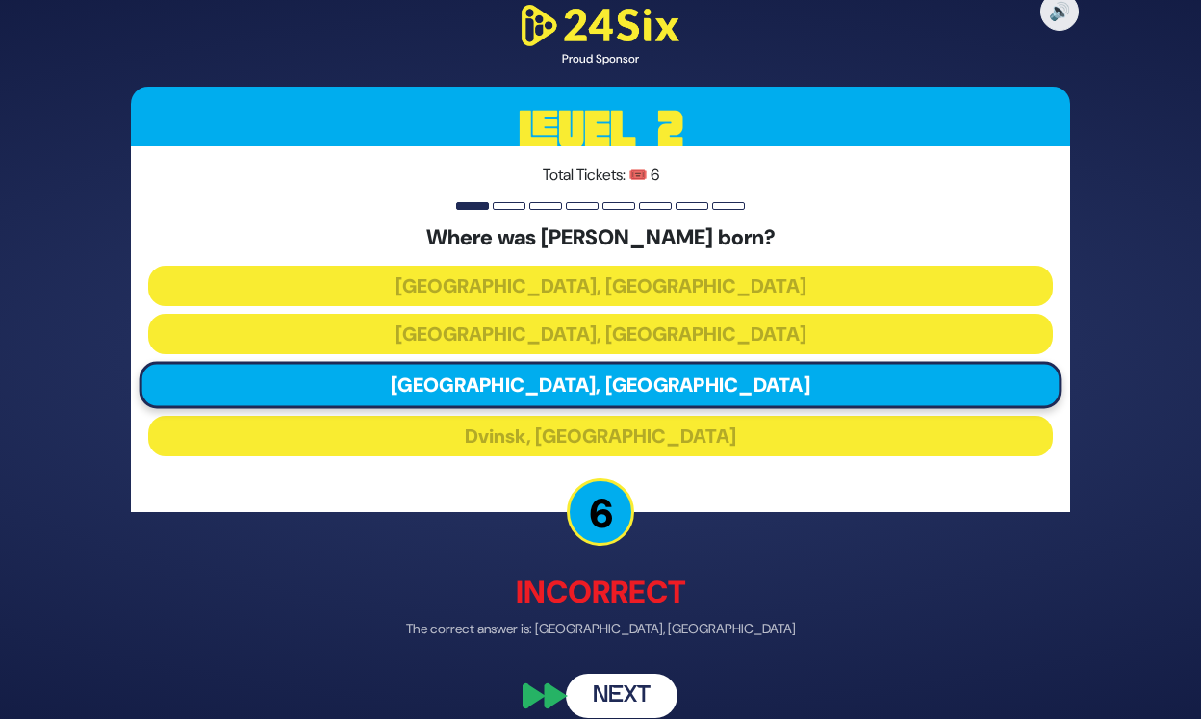
click at [652, 695] on button "Next" at bounding box center [622, 696] width 112 height 44
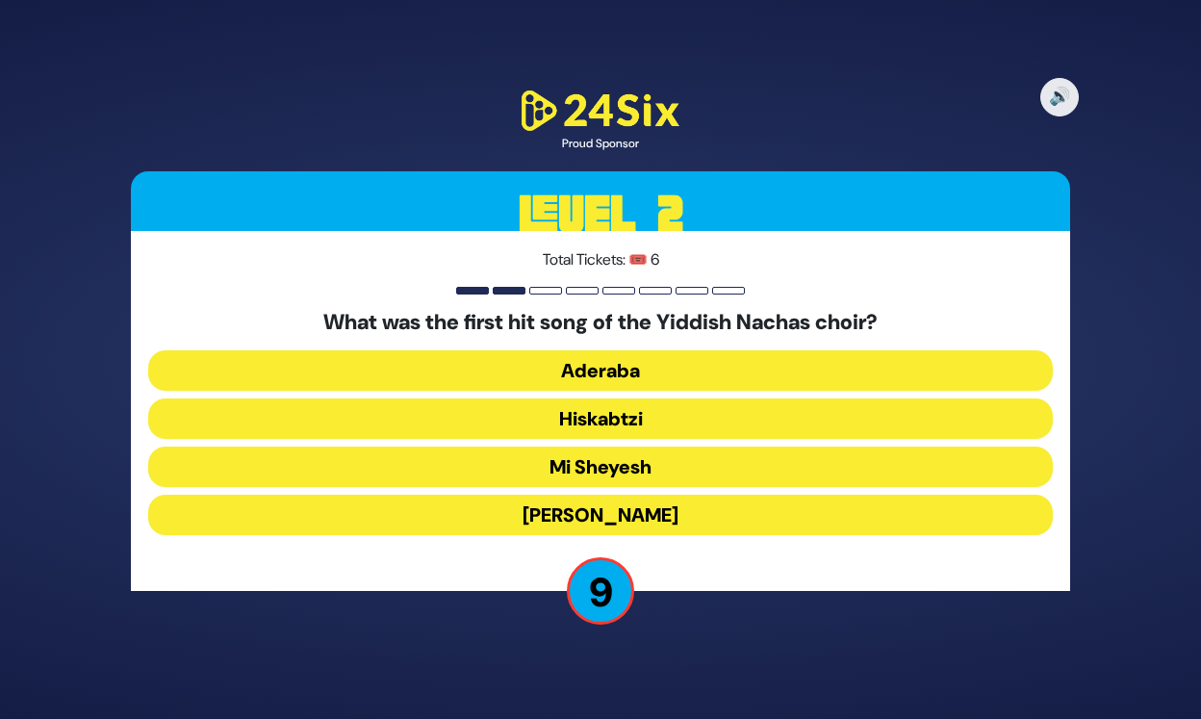
click at [621, 422] on button "Hiskabtzi" at bounding box center [600, 418] width 905 height 40
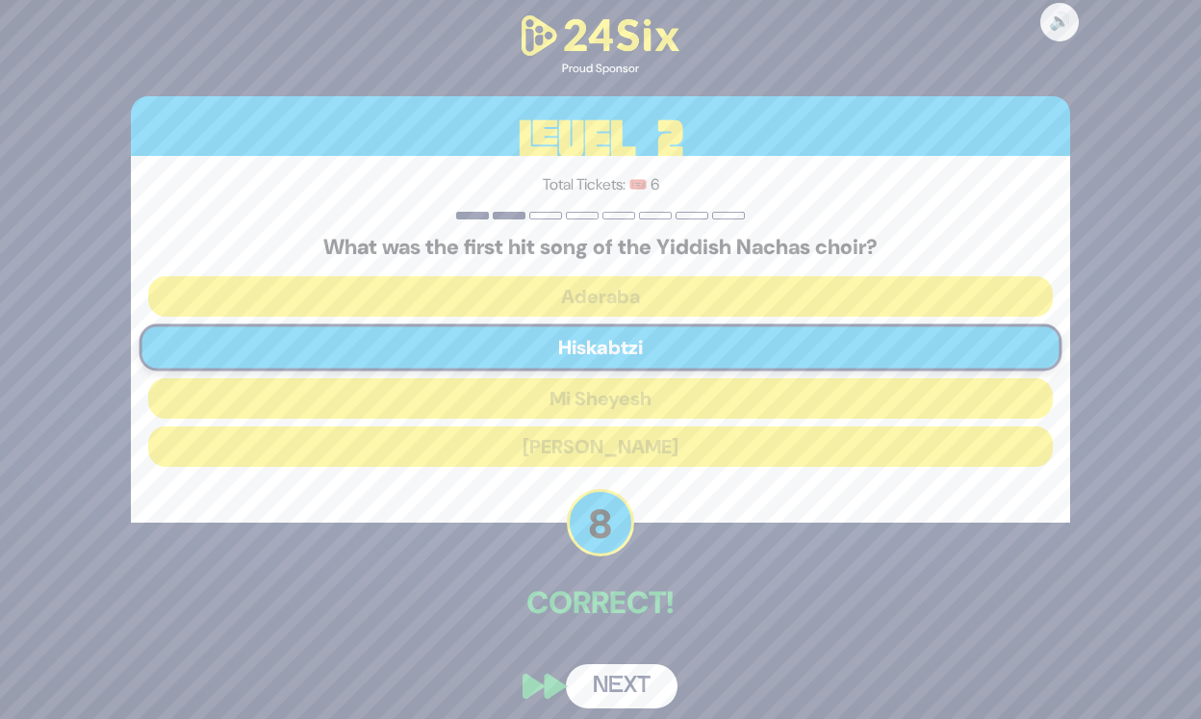
click at [621, 672] on button "Next" at bounding box center [622, 686] width 112 height 44
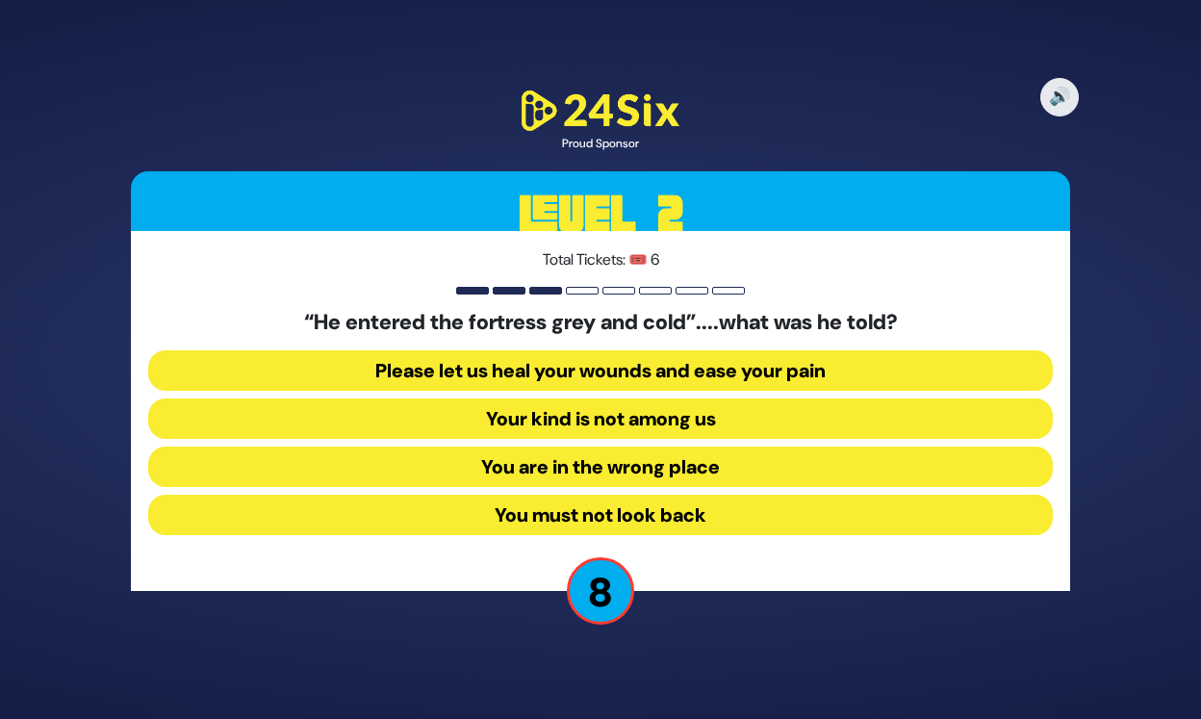
click at [626, 418] on button "Your kind is not among us" at bounding box center [600, 418] width 905 height 40
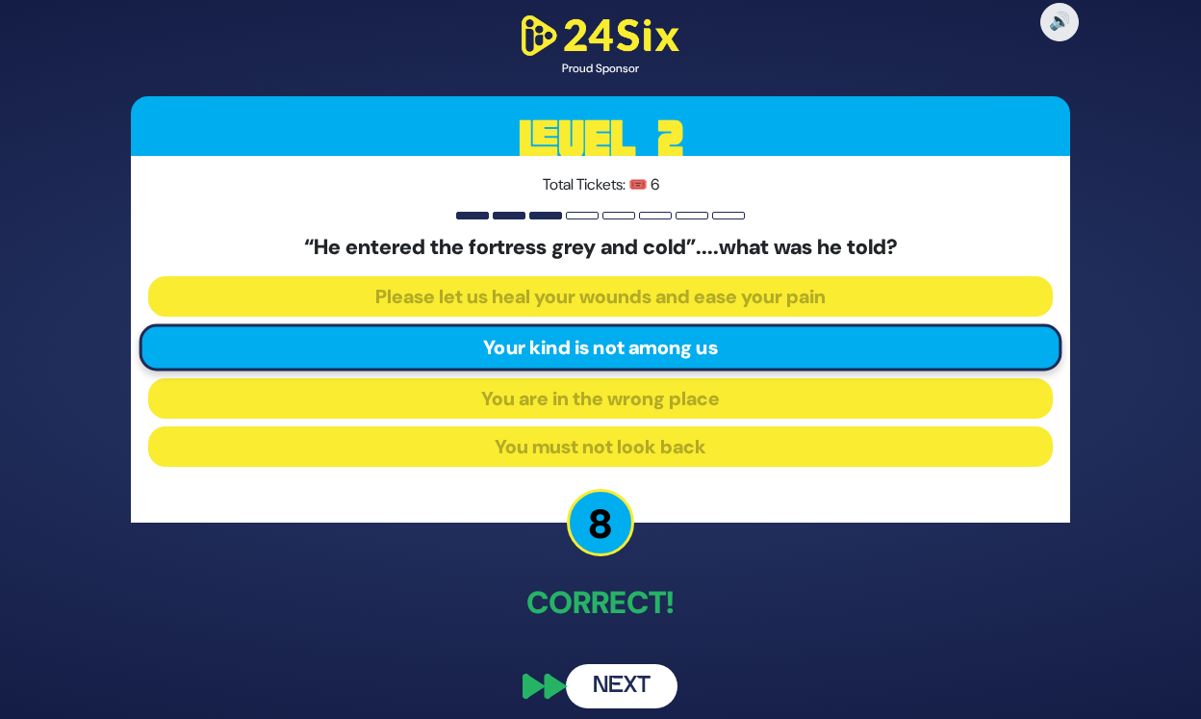
click at [656, 683] on button "Next" at bounding box center [622, 686] width 112 height 44
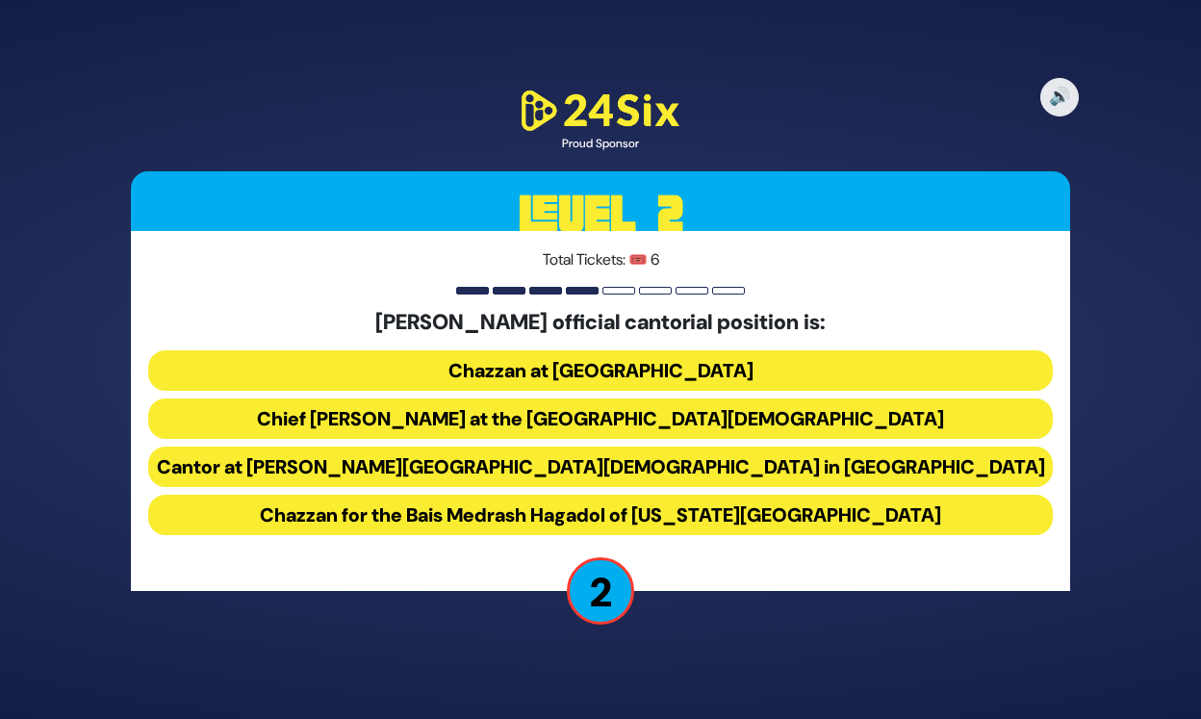
click at [789, 422] on button "Chief Cantor at the Park East Synagogue" at bounding box center [600, 418] width 905 height 40
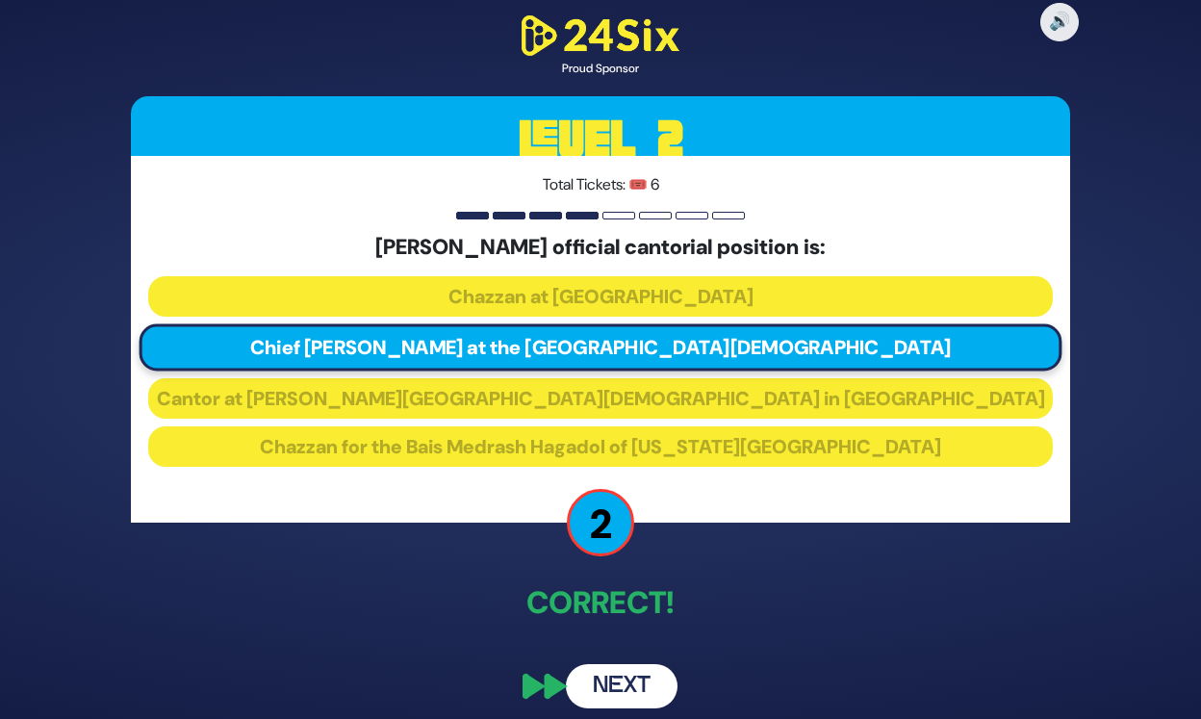
click at [648, 695] on button "Next" at bounding box center [622, 686] width 112 height 44
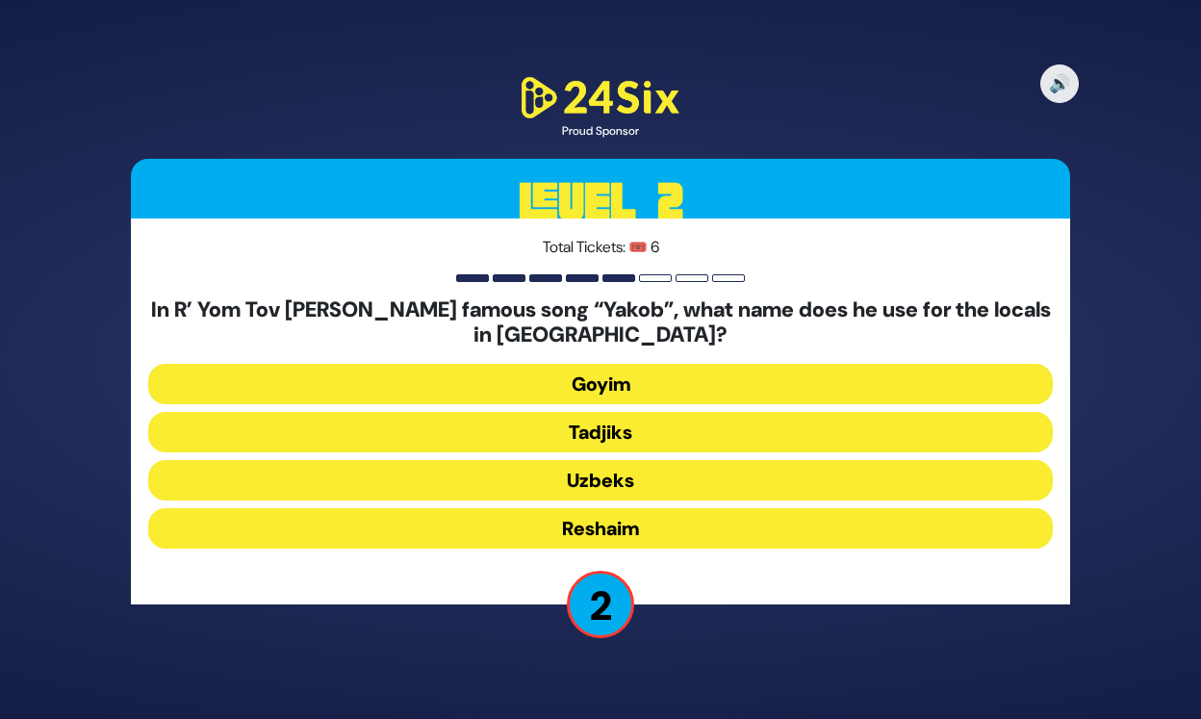
click at [659, 479] on button "Uzbeks" at bounding box center [600, 480] width 905 height 40
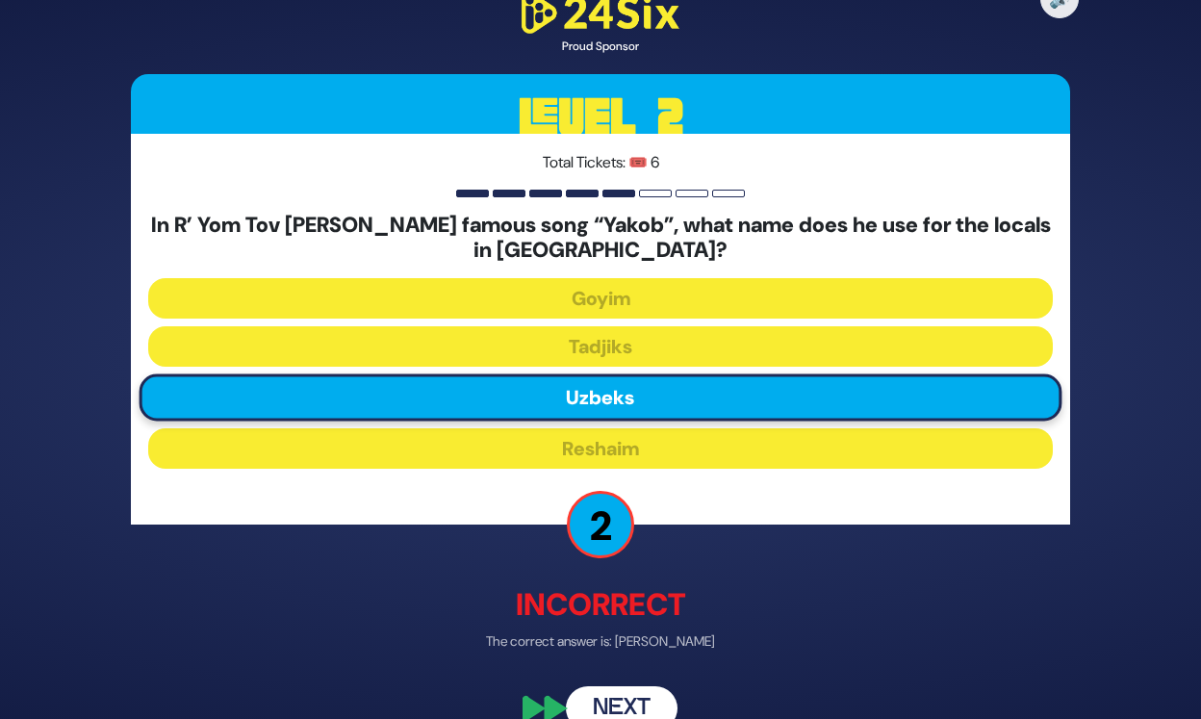
click at [640, 694] on button "Next" at bounding box center [622, 708] width 112 height 44
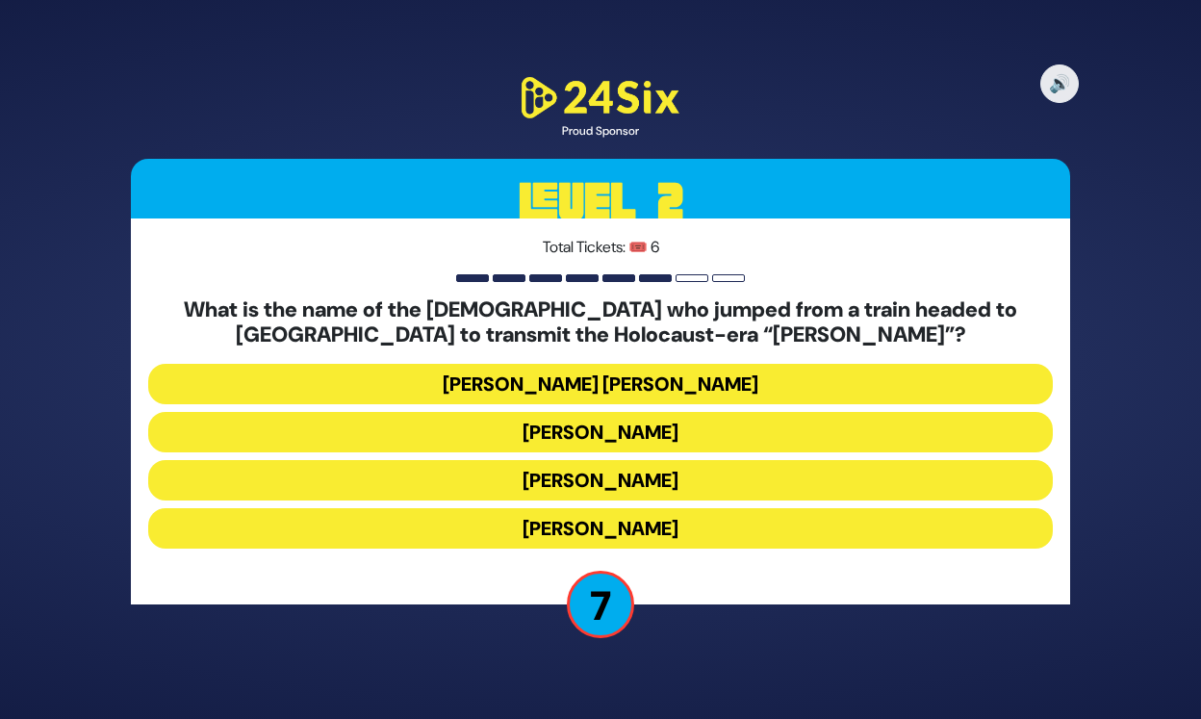
click at [646, 488] on button "Mendel Leichtag" at bounding box center [600, 480] width 905 height 40
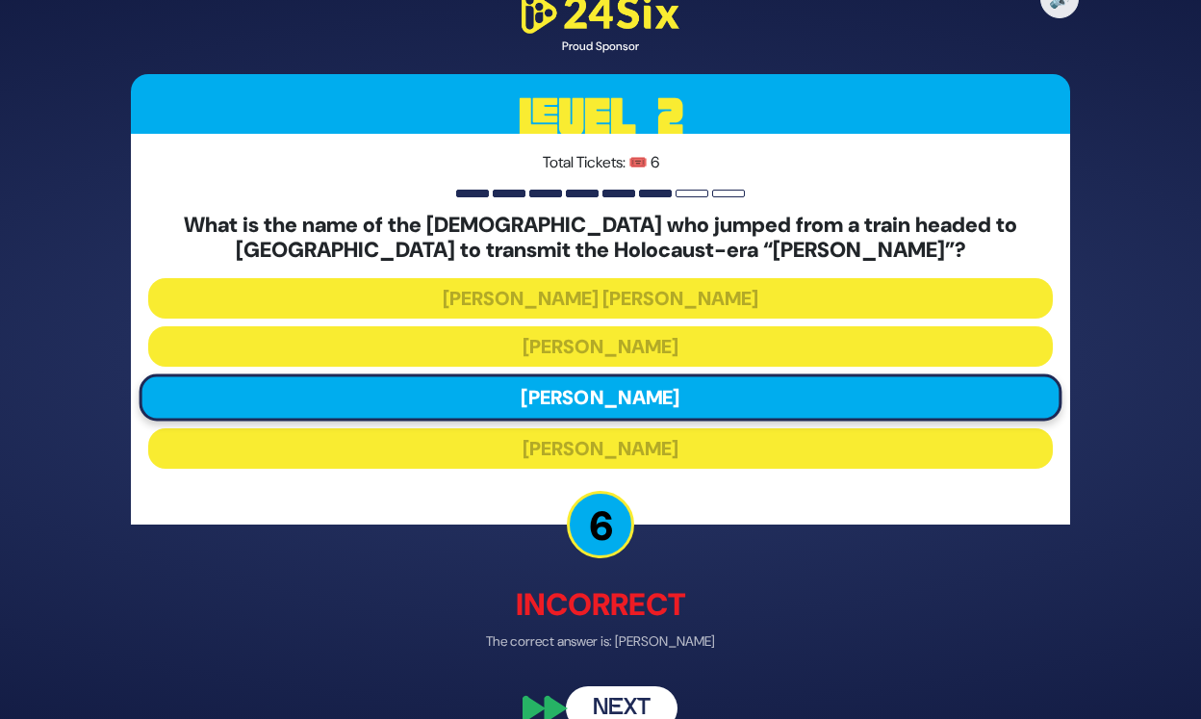
click at [643, 699] on button "Next" at bounding box center [622, 708] width 112 height 44
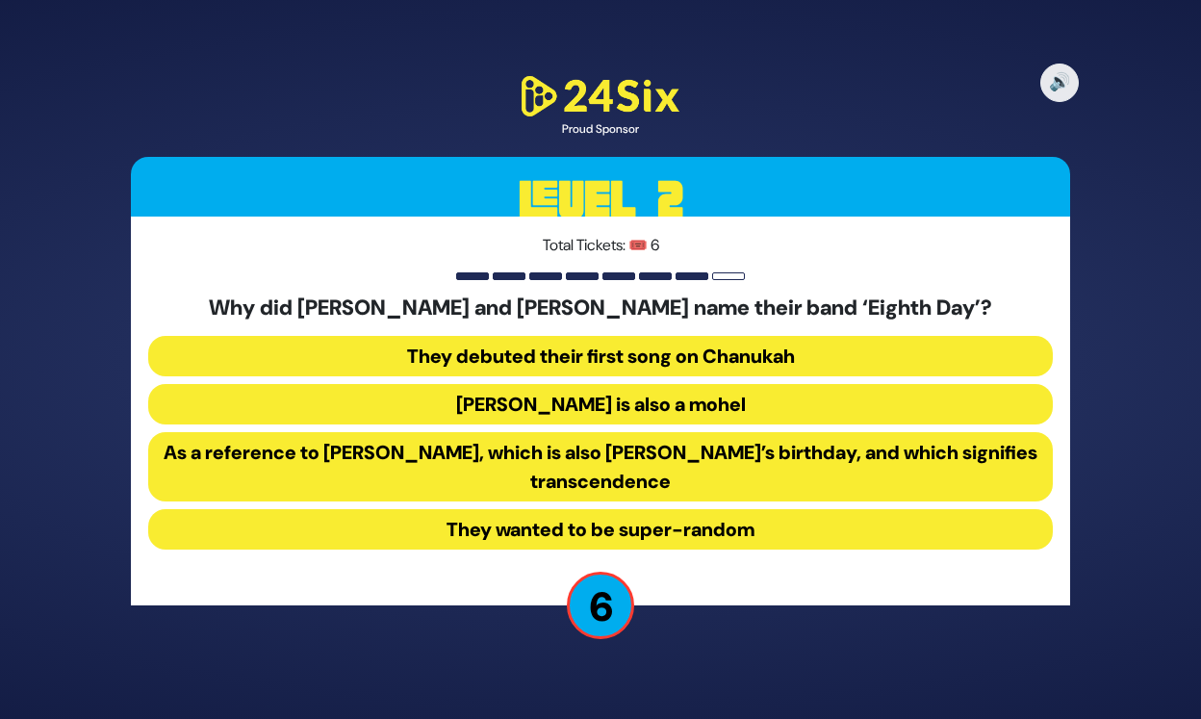
click at [669, 353] on button "They debuted their first song on Chanukah" at bounding box center [600, 356] width 905 height 40
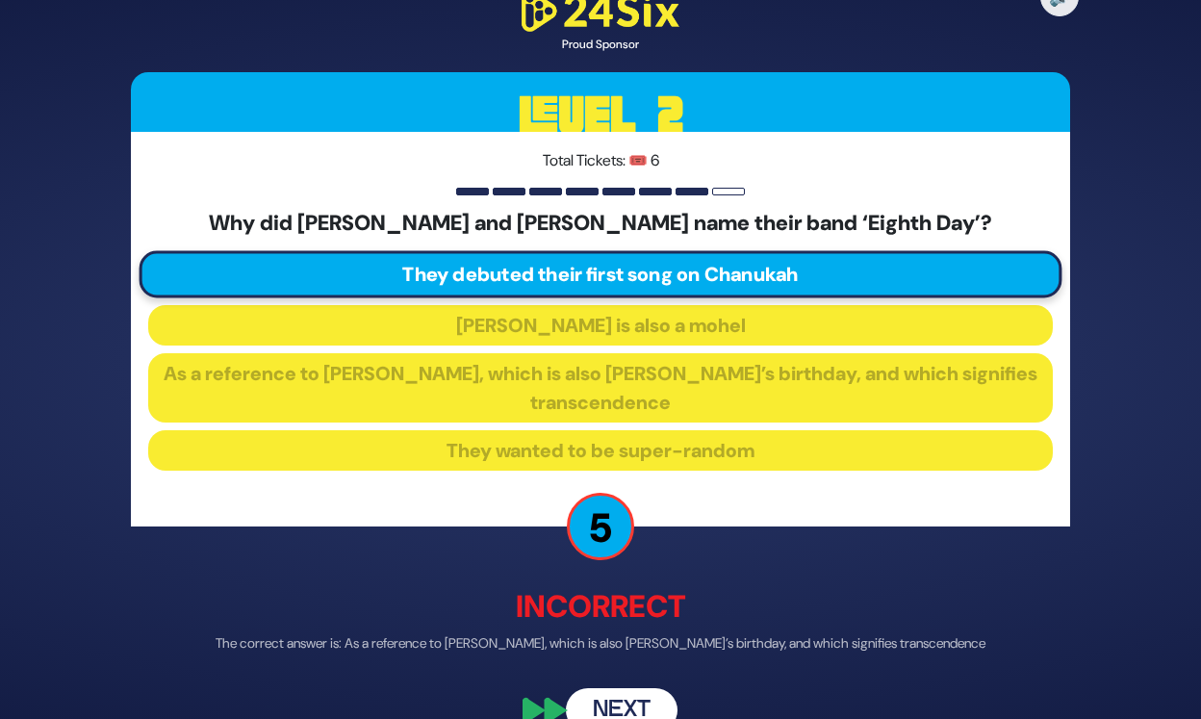
click at [622, 699] on button "Next" at bounding box center [622, 710] width 112 height 44
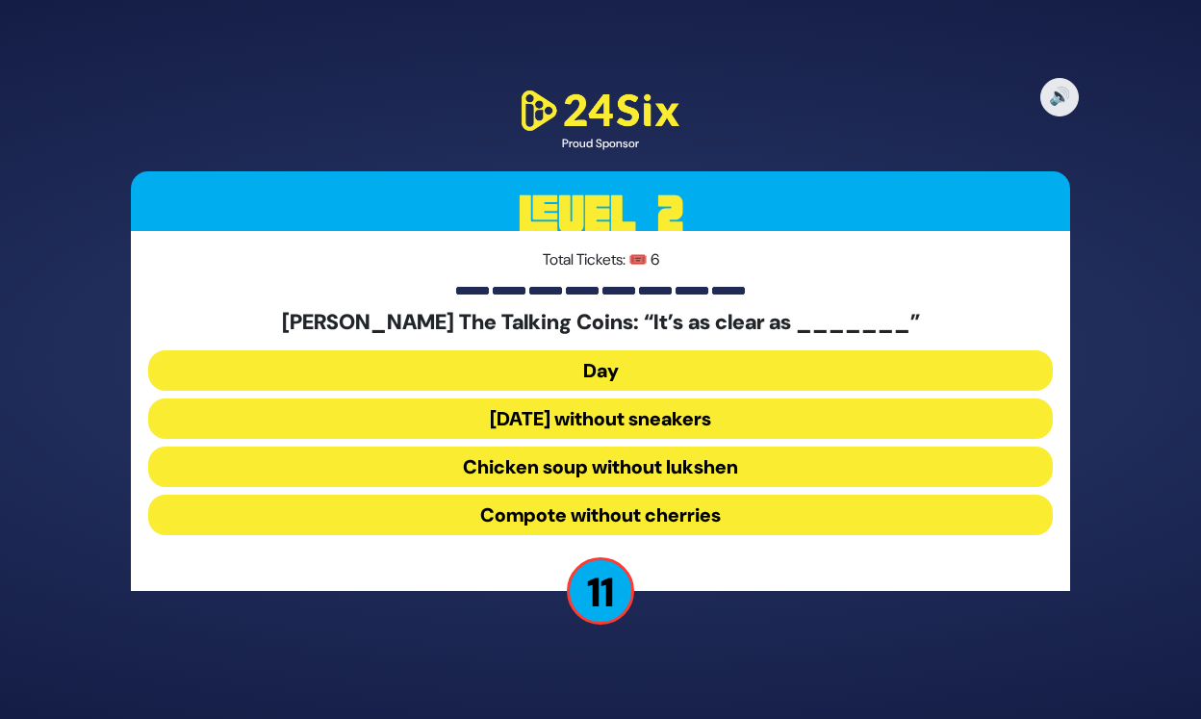
click at [666, 469] on button "Chicken soup without lukshen" at bounding box center [600, 467] width 905 height 40
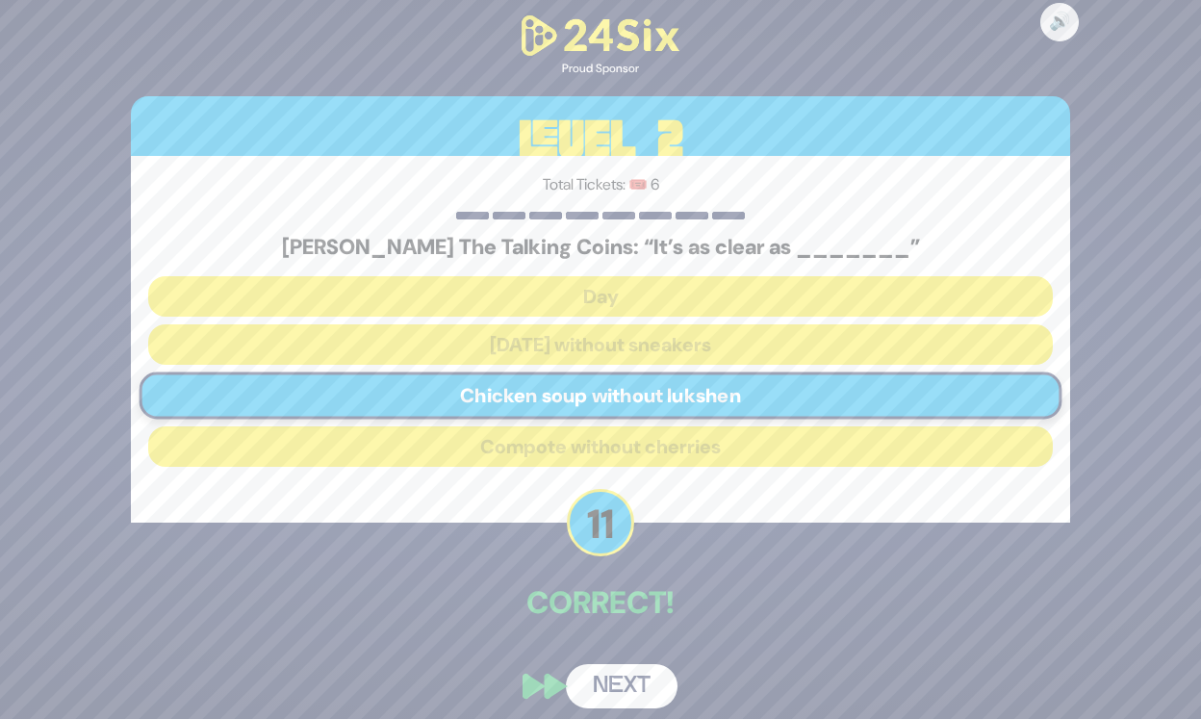
click at [639, 675] on button "Next" at bounding box center [622, 686] width 112 height 44
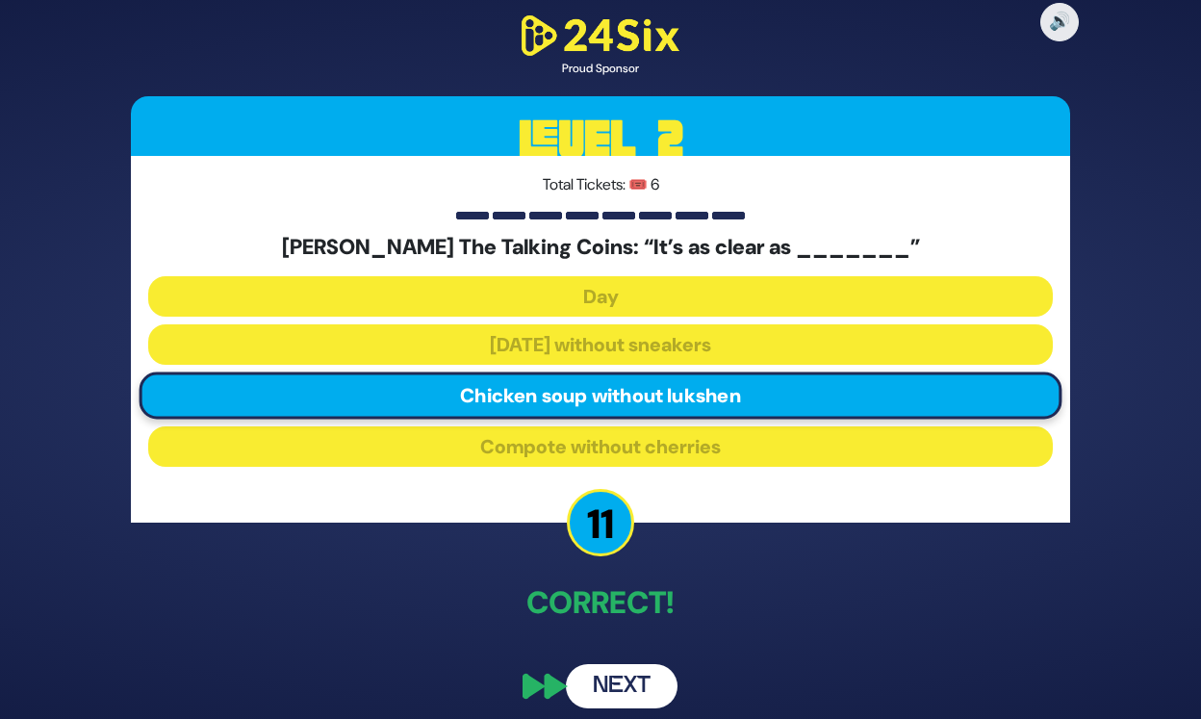
click at [653, 685] on button "Next" at bounding box center [622, 686] width 112 height 44
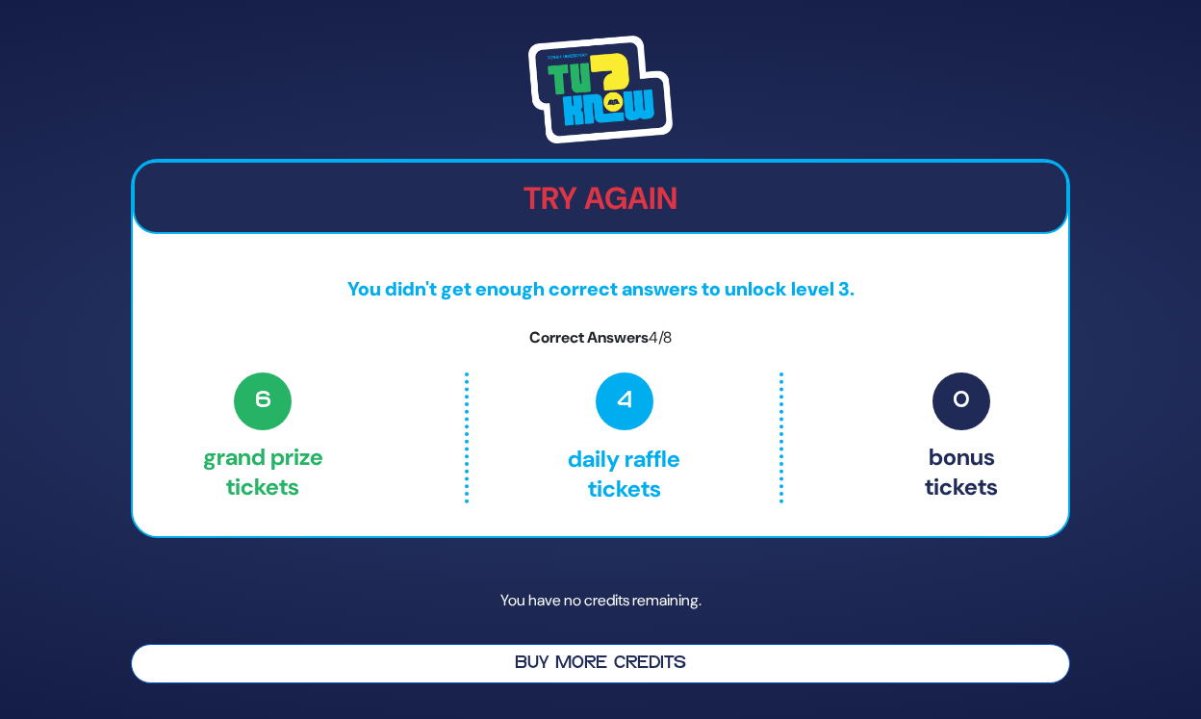
click at [699, 680] on button "Buy More Credits" at bounding box center [600, 663] width 939 height 39
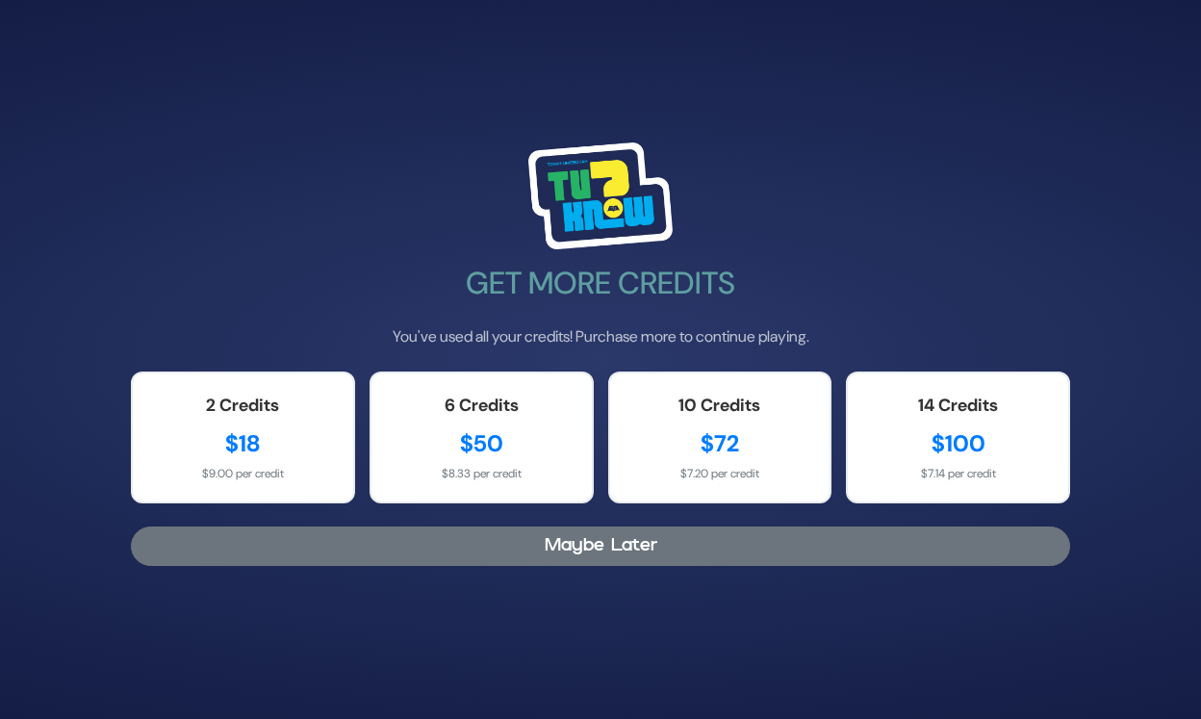
click at [548, 551] on button "Maybe Later" at bounding box center [600, 545] width 939 height 39
